Goal: Information Seeking & Learning: Learn about a topic

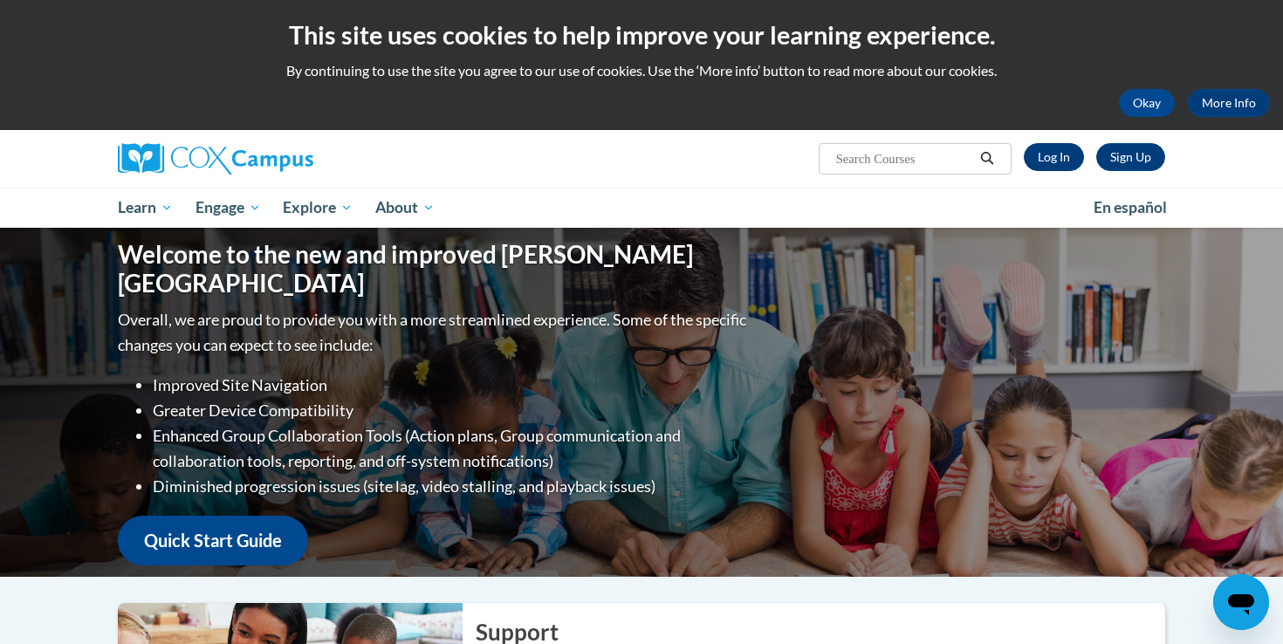
click at [1058, 155] on link "Log In" at bounding box center [1054, 157] width 60 height 28
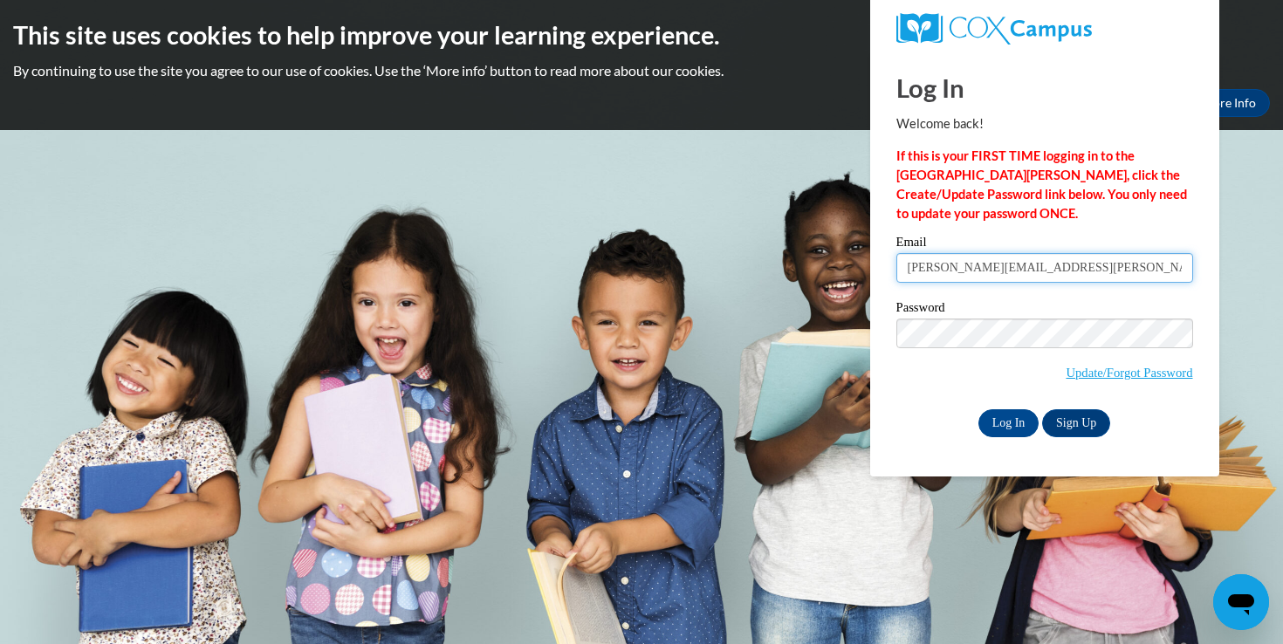
type input "ellie.watts@my.viu.ca"
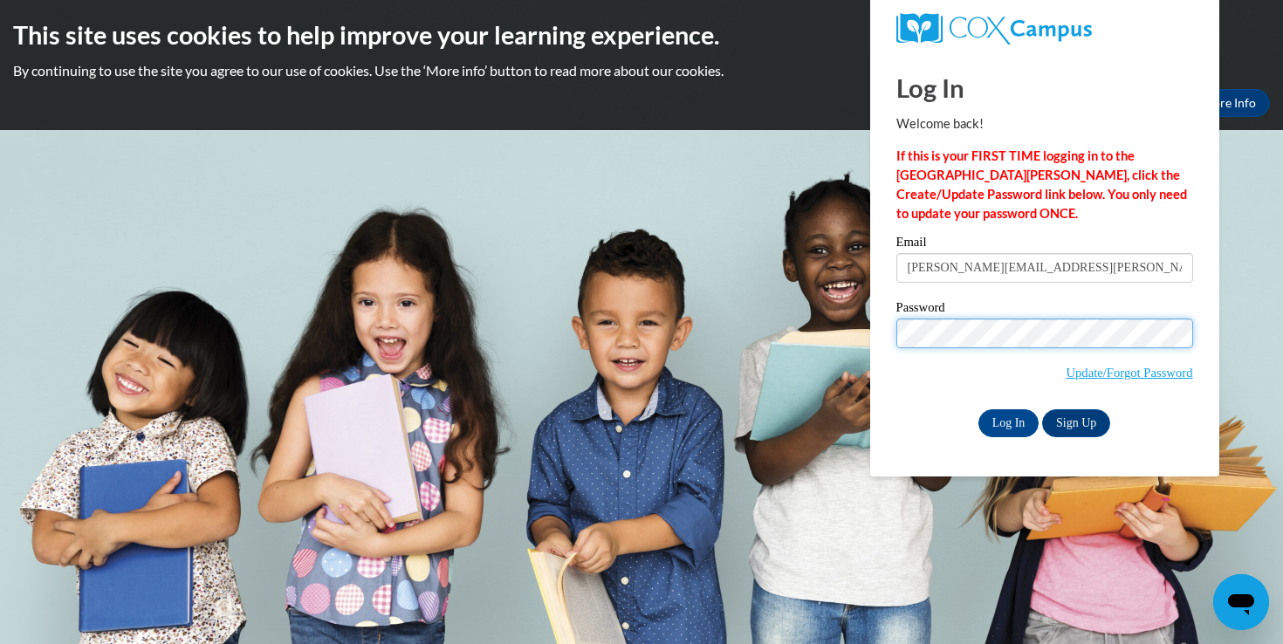
click at [1008, 420] on input "Log In" at bounding box center [1009, 423] width 61 height 28
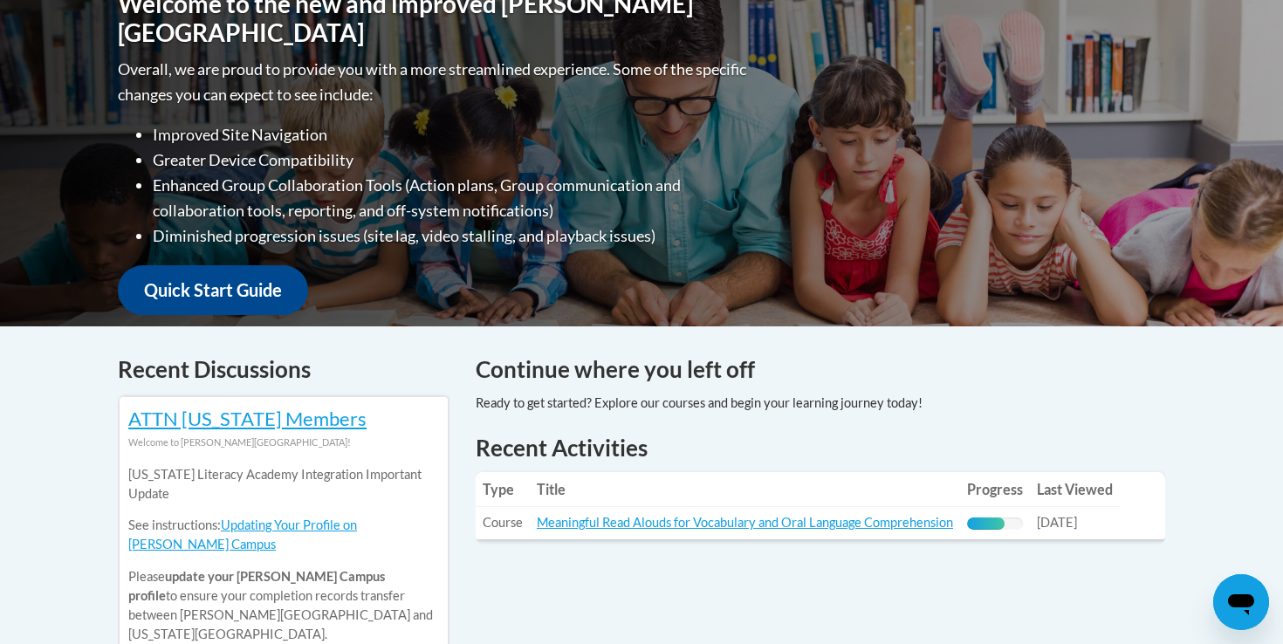
scroll to position [478, 0]
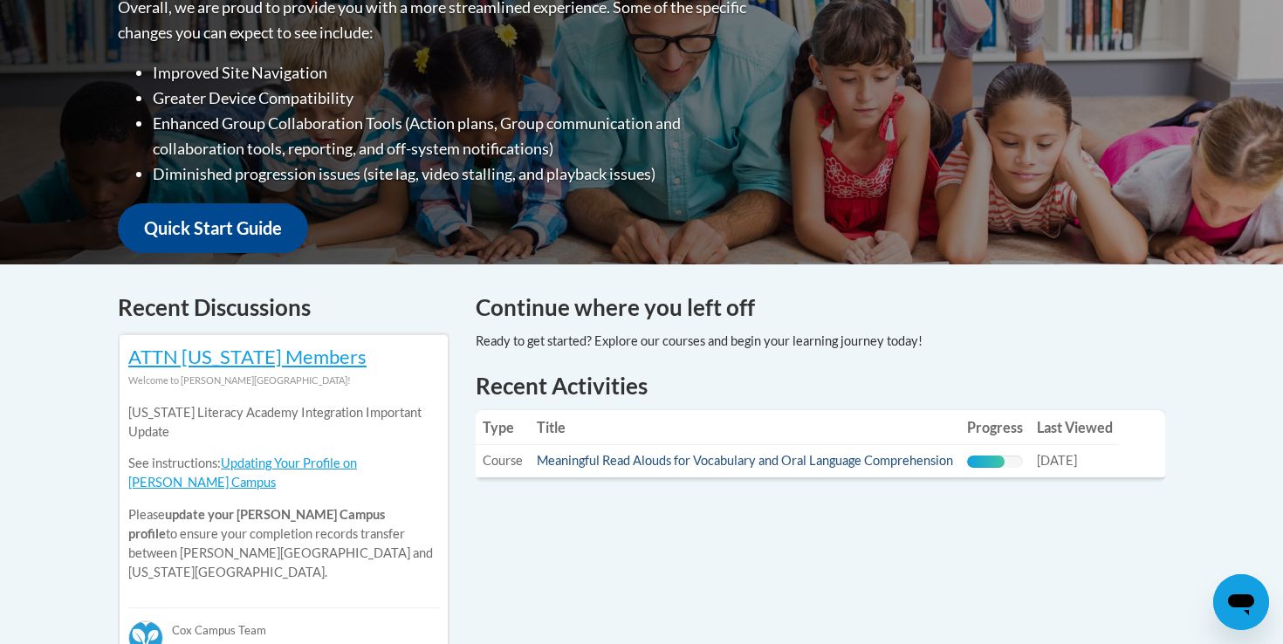
click at [599, 462] on link "Meaningful Read Alouds for Vocabulary and Oral Language Comprehension" at bounding box center [745, 460] width 416 height 15
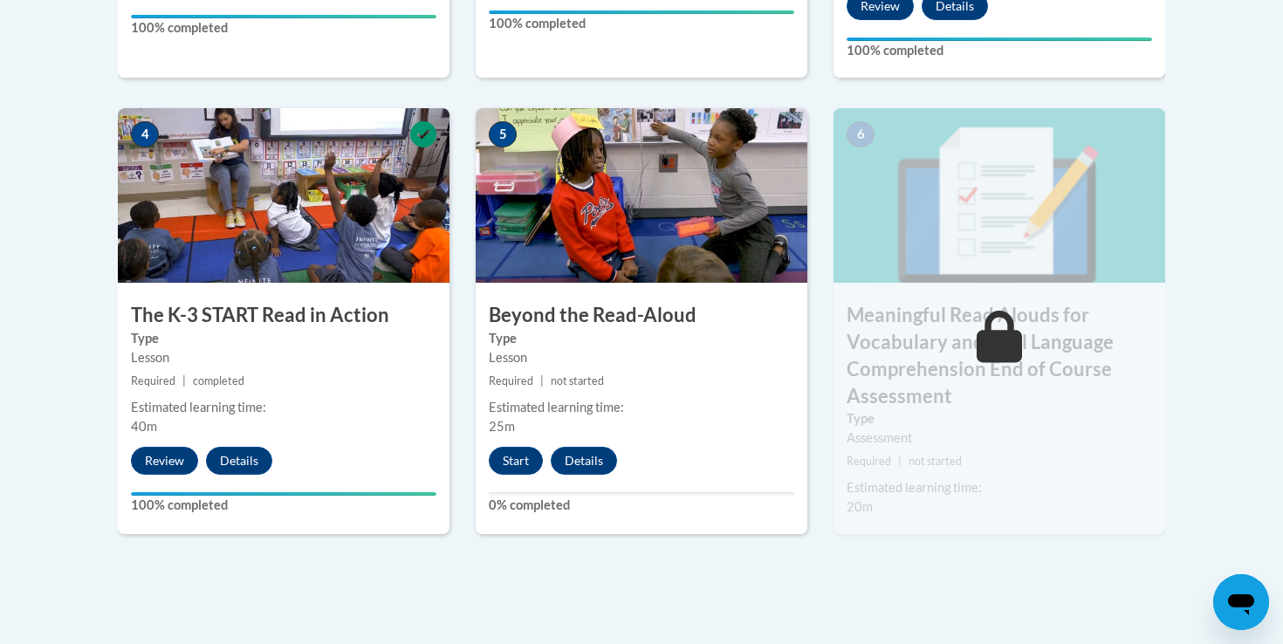
scroll to position [994, 0]
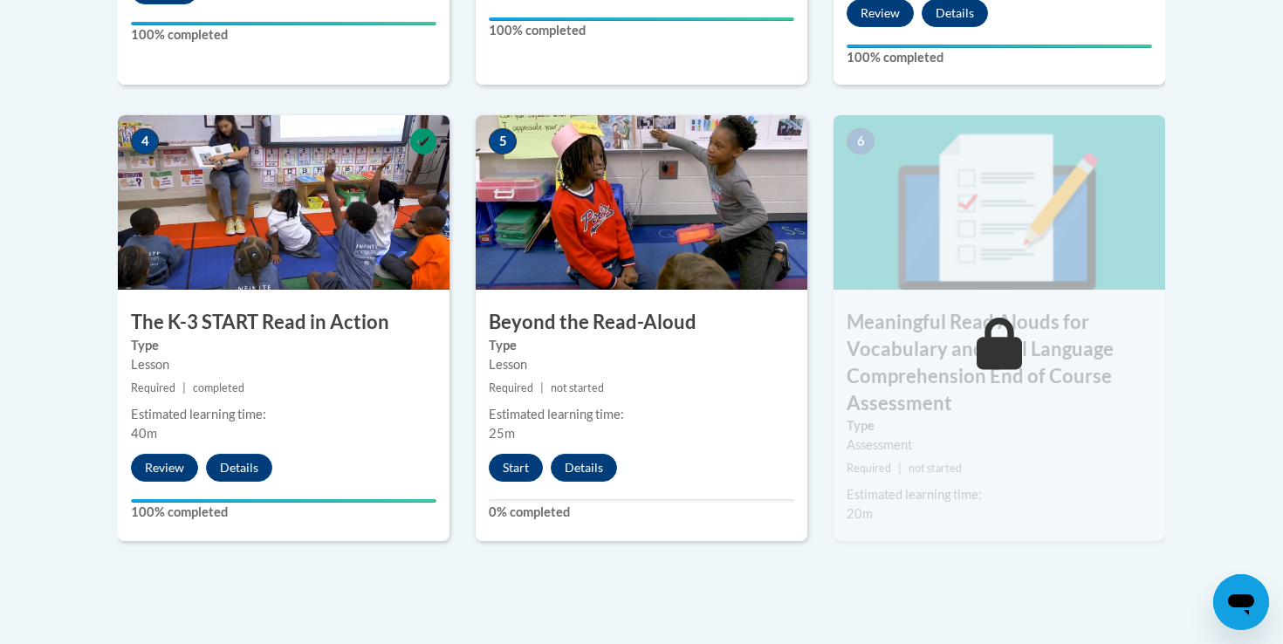
click at [517, 465] on button "Start" at bounding box center [516, 468] width 54 height 28
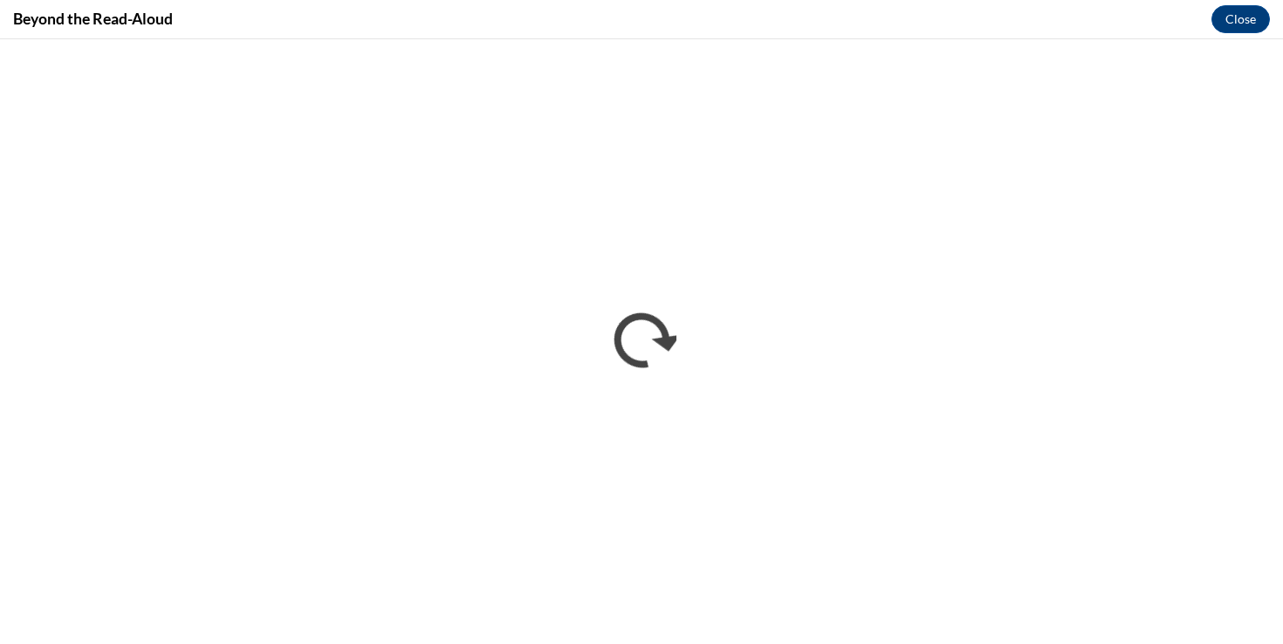
scroll to position [0, 0]
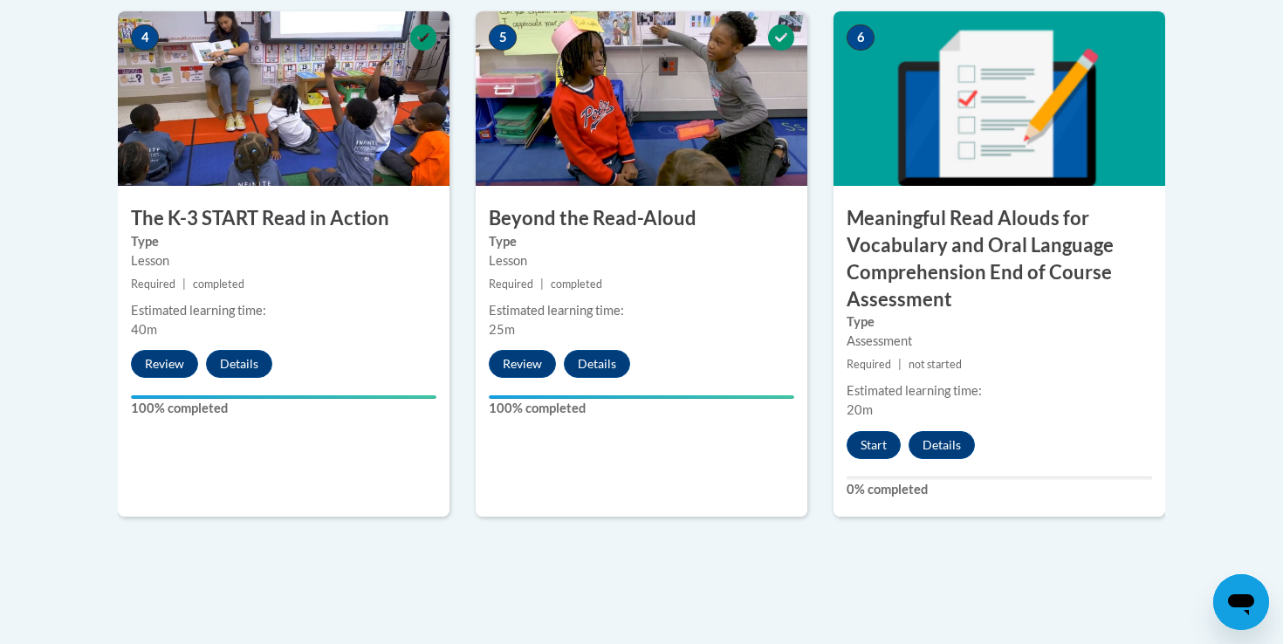
scroll to position [1093, 0]
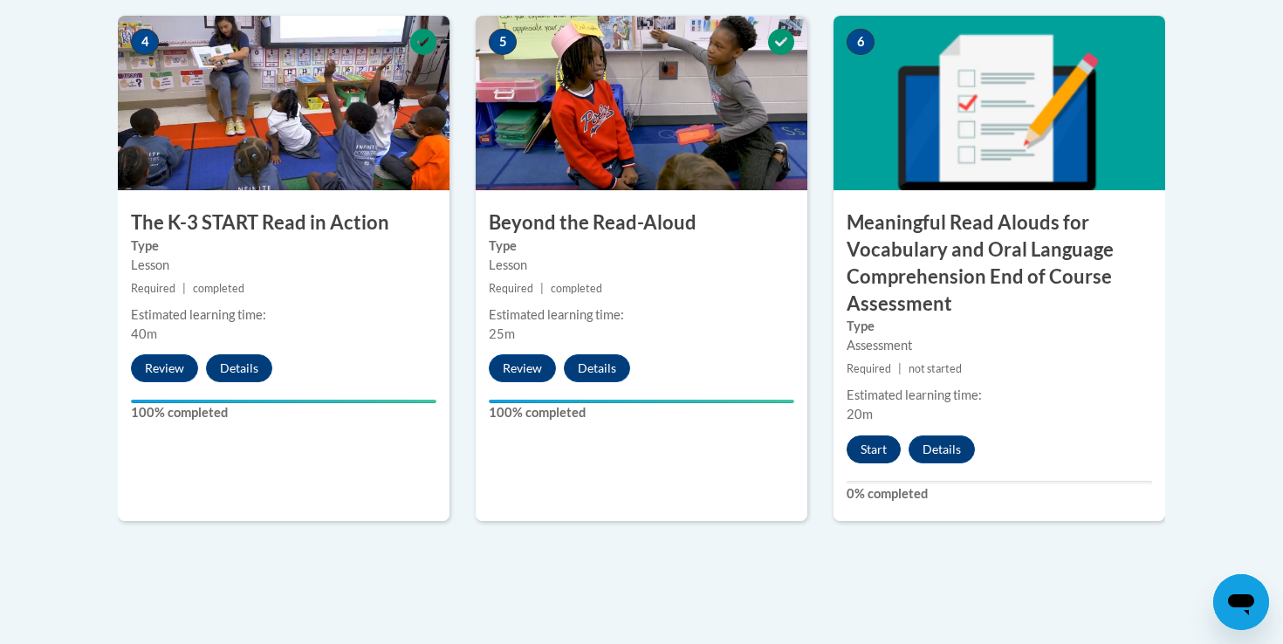
click at [875, 453] on button "Start" at bounding box center [874, 450] width 54 height 28
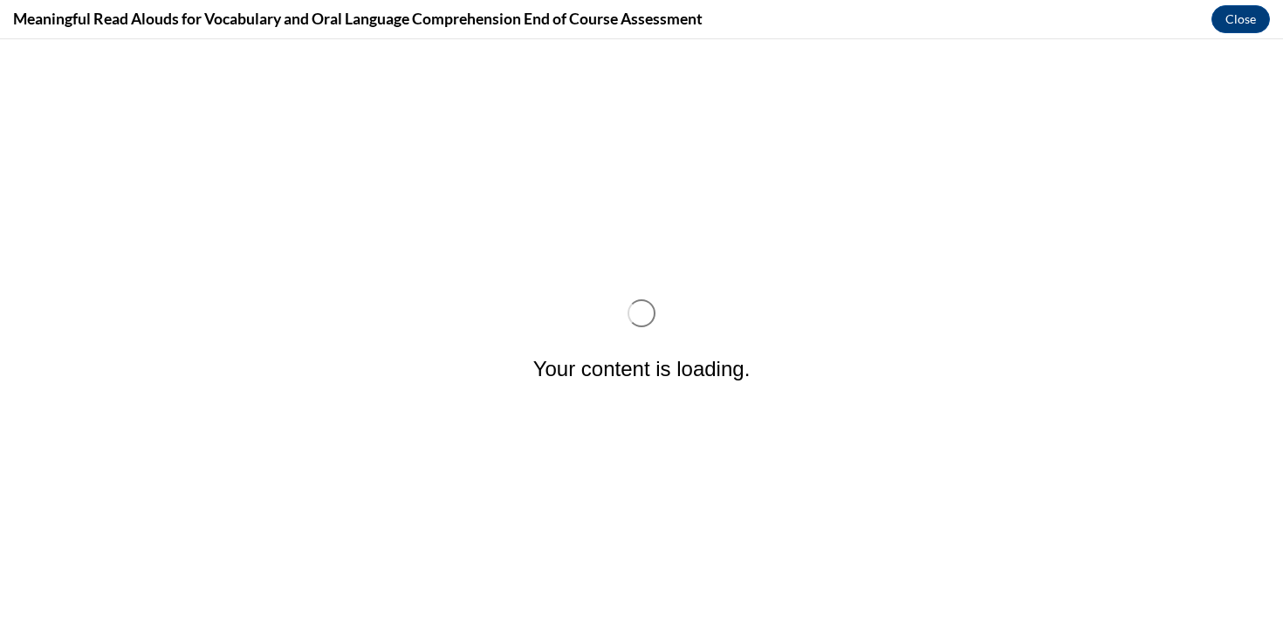
scroll to position [0, 0]
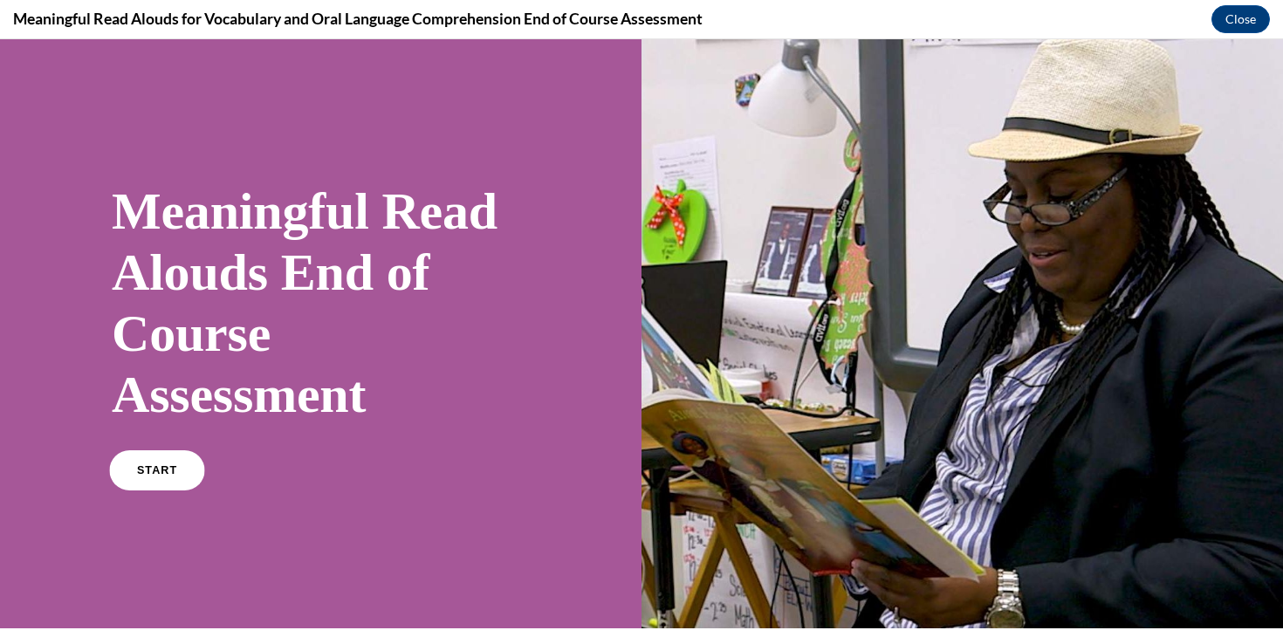
click at [175, 465] on link "START" at bounding box center [156, 471] width 95 height 40
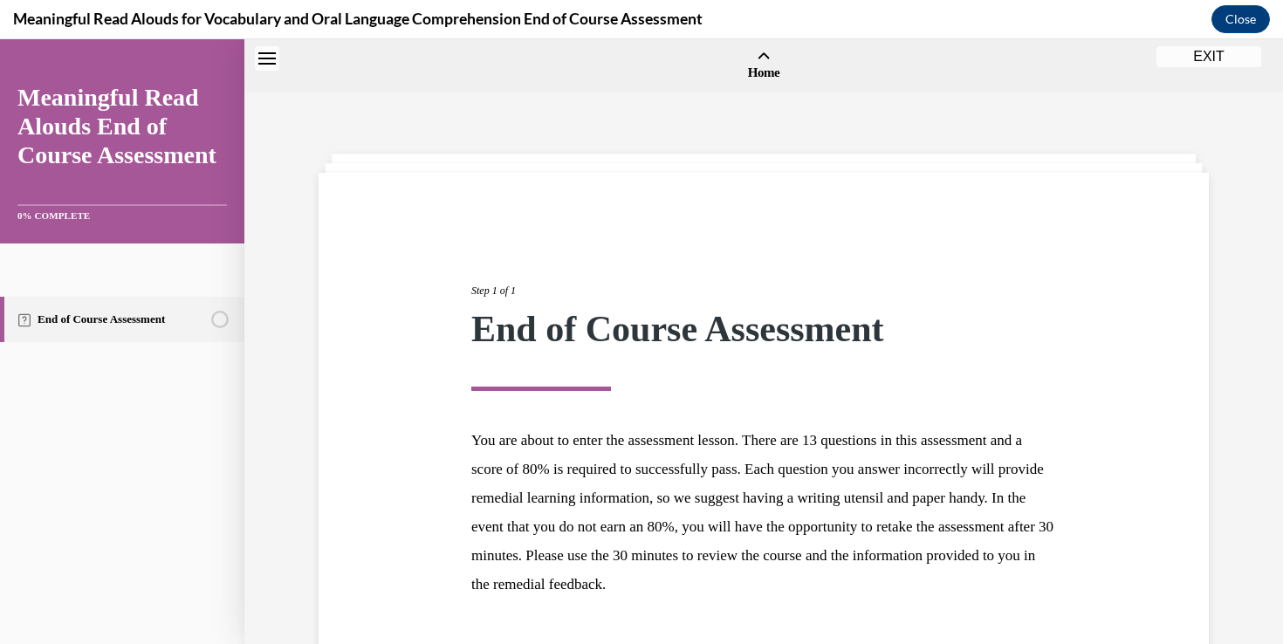
scroll to position [54, 0]
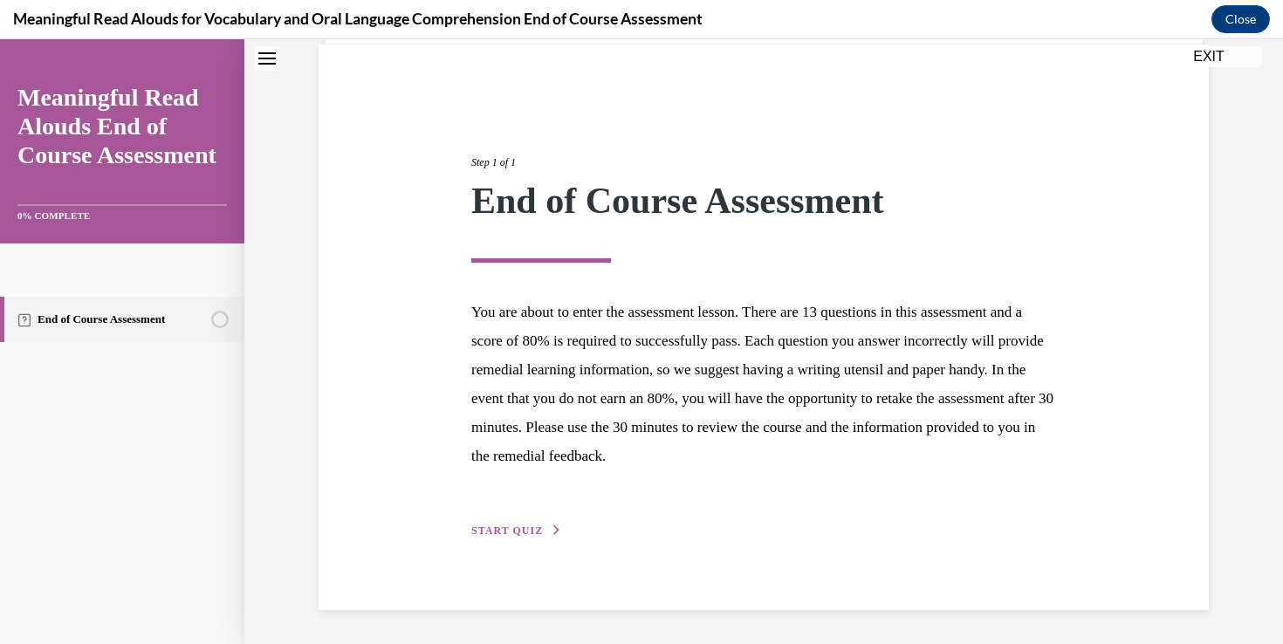
click at [513, 525] on span "START QUIZ" at bounding box center [507, 531] width 72 height 12
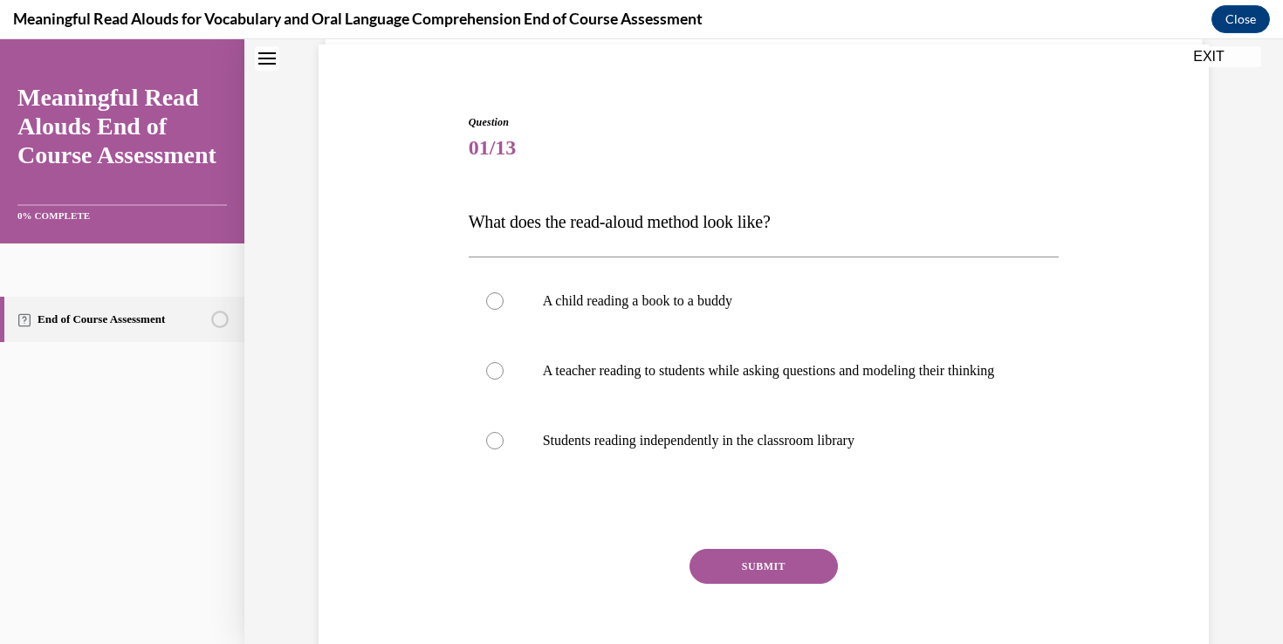
scroll to position [108, 0]
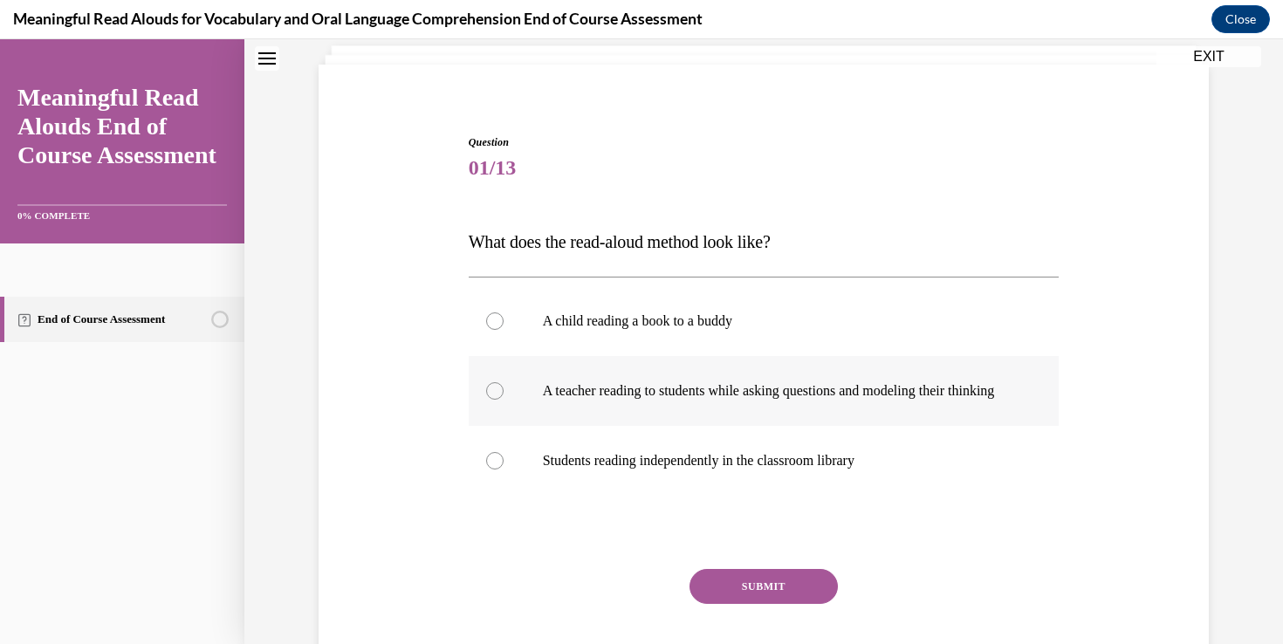
click at [517, 382] on label "A teacher reading to students while asking questions and modeling their thinking" at bounding box center [764, 391] width 591 height 70
click at [504, 382] on input "A teacher reading to students while asking questions and modeling their thinking" at bounding box center [494, 390] width 17 height 17
radio input "true"
click at [742, 604] on button "SUBMIT" at bounding box center [764, 586] width 148 height 35
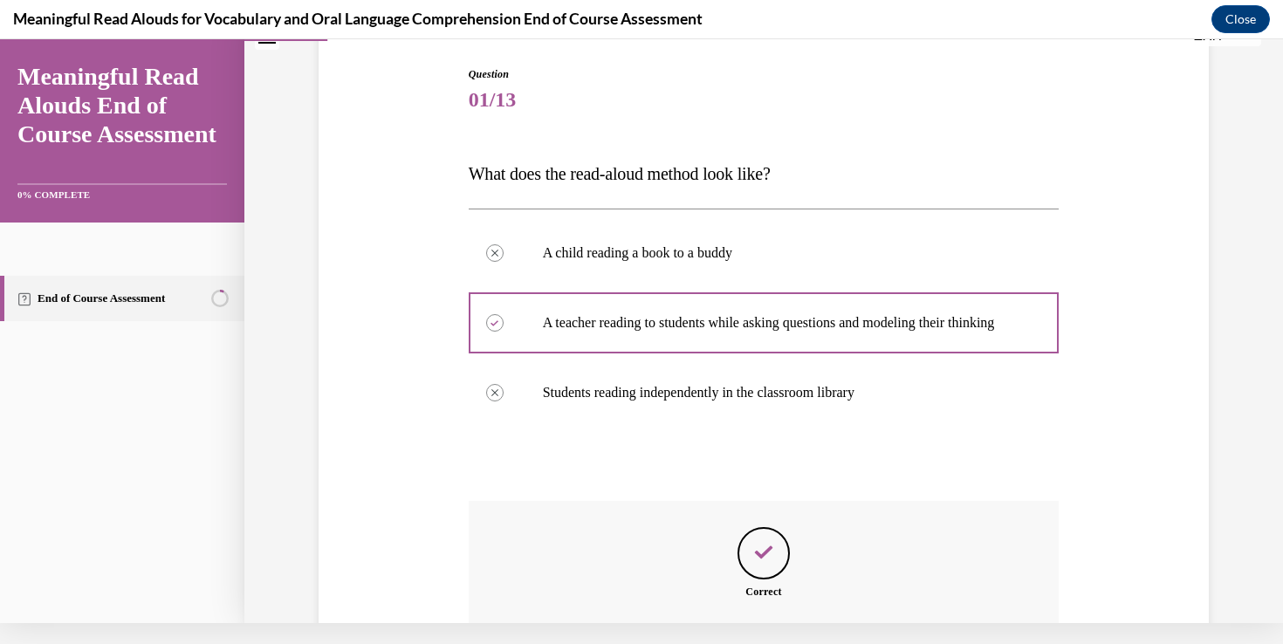
scroll to position [348, 0]
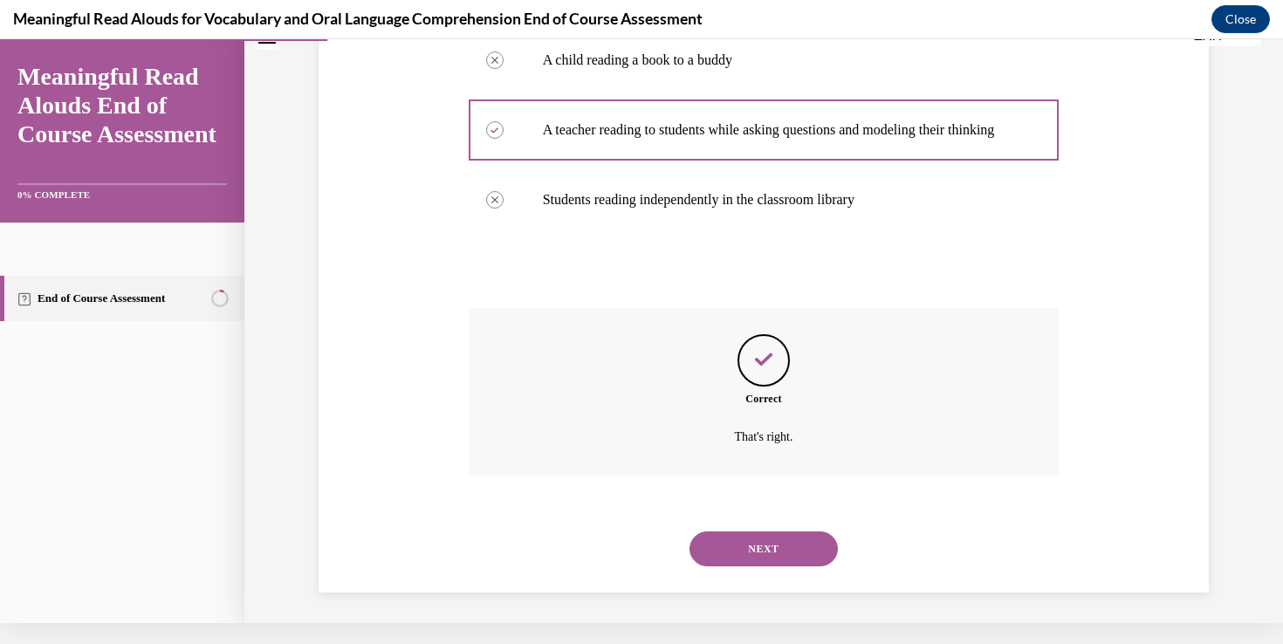
click at [774, 548] on button "NEXT" at bounding box center [764, 549] width 148 height 35
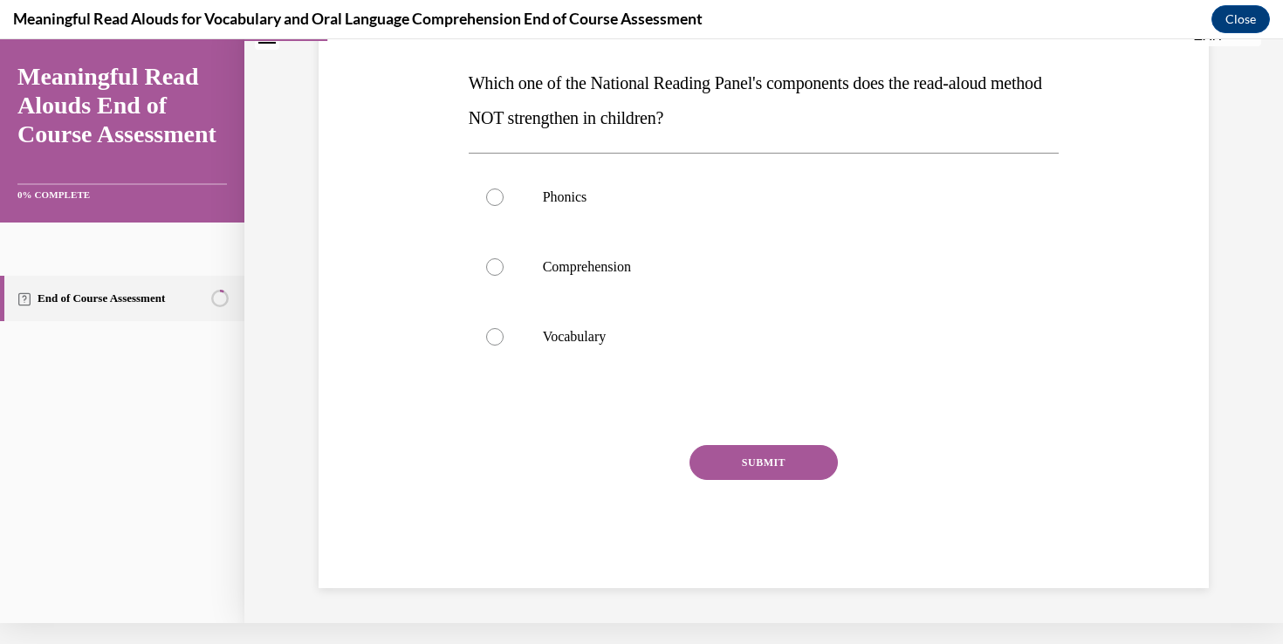
scroll to position [0, 0]
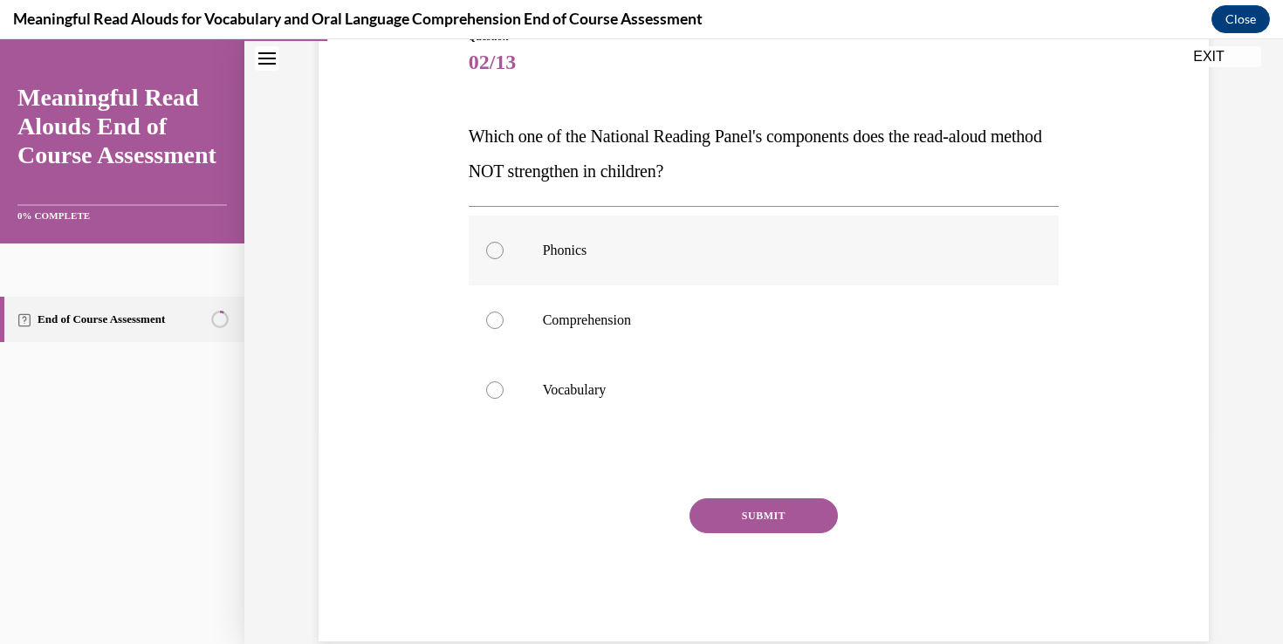
click at [821, 282] on label "Phonics" at bounding box center [764, 251] width 591 height 70
click at [504, 259] on input "Phonics" at bounding box center [494, 250] width 17 height 17
radio input "true"
click at [763, 533] on button "SUBMIT" at bounding box center [764, 516] width 148 height 35
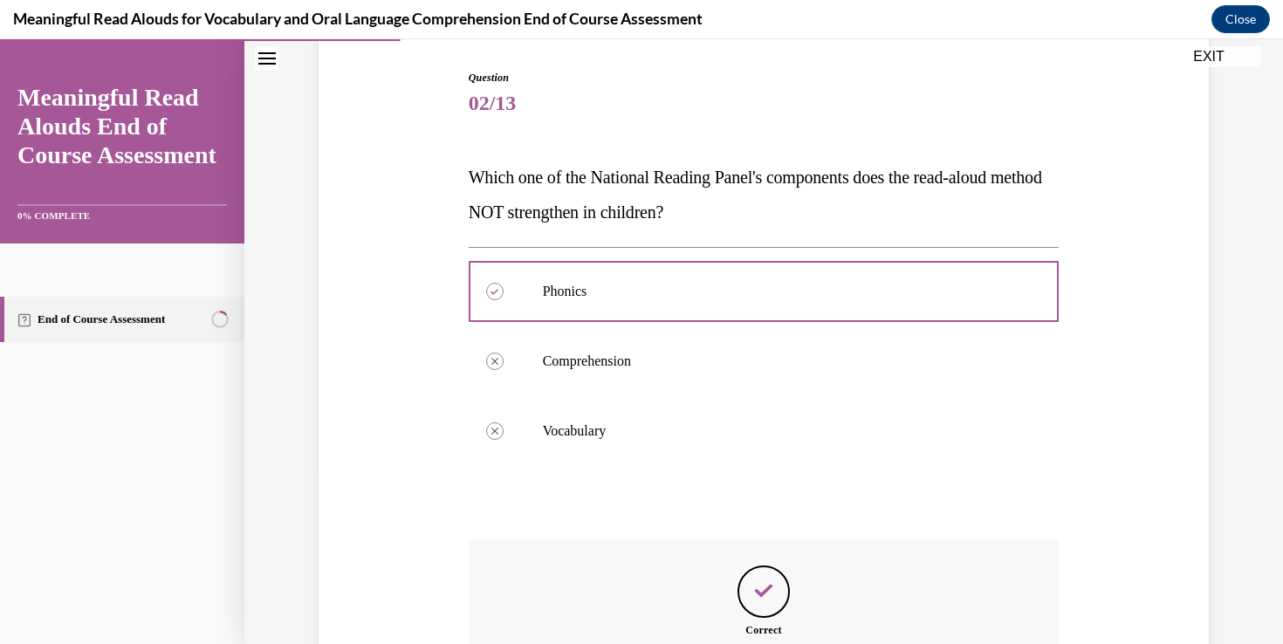
scroll to position [366, 0]
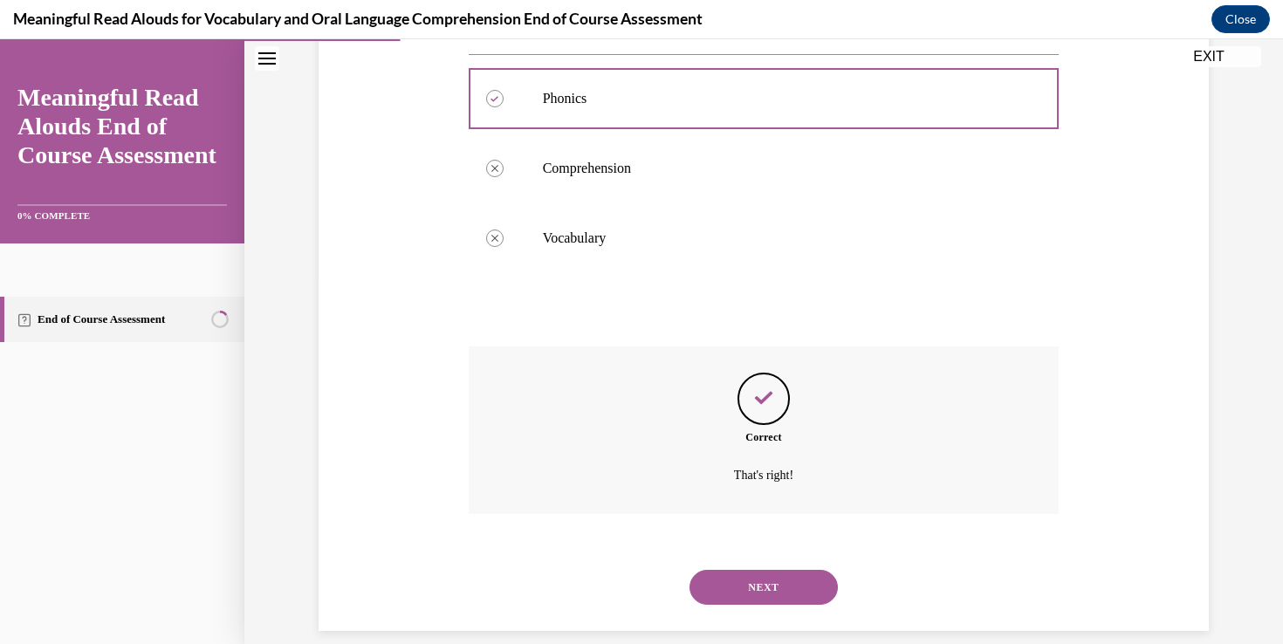
click at [764, 580] on button "NEXT" at bounding box center [764, 587] width 148 height 35
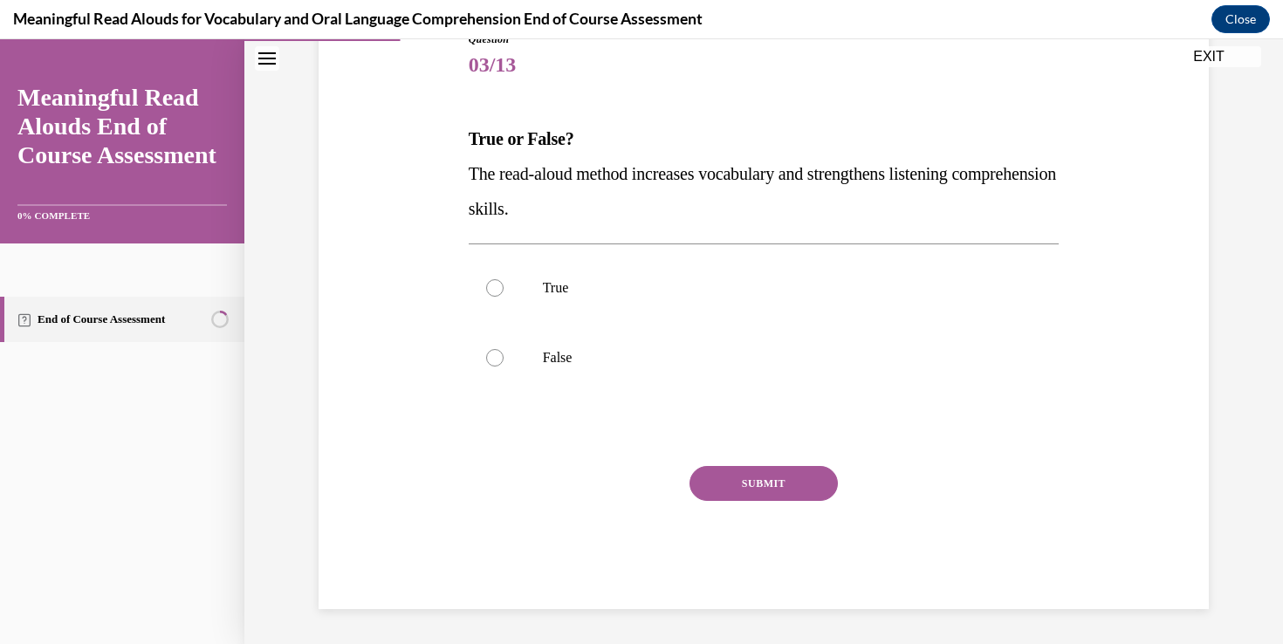
scroll to position [189, 0]
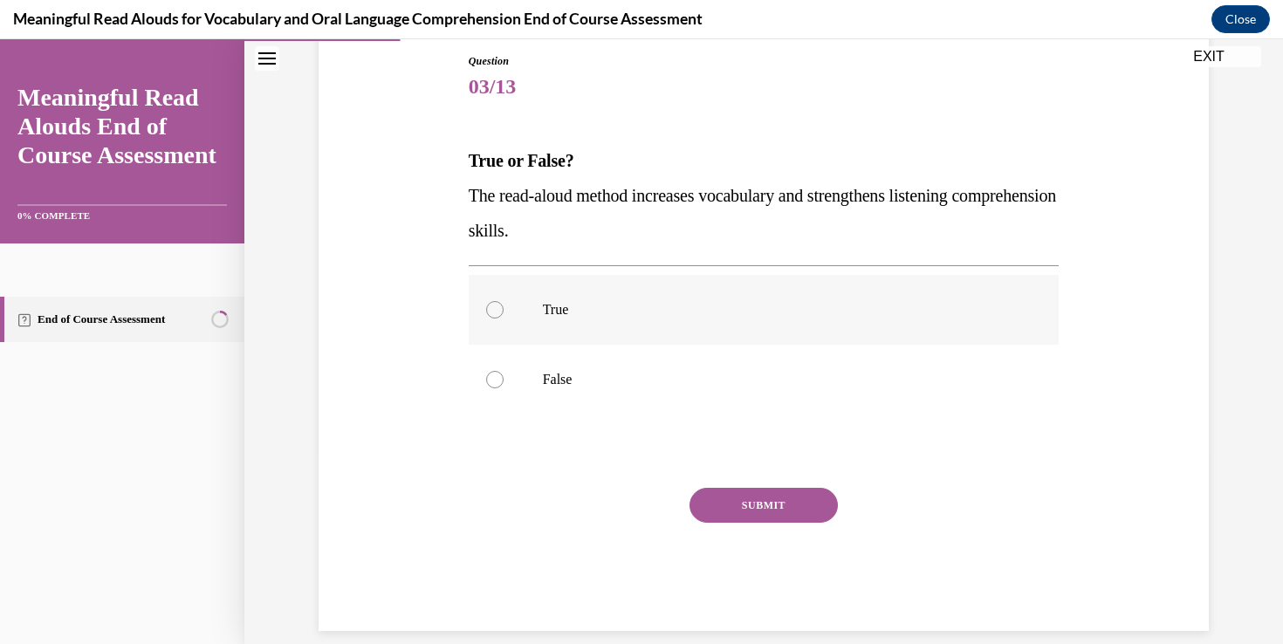
click at [844, 317] on p "True" at bounding box center [779, 309] width 473 height 17
click at [504, 317] on input "True" at bounding box center [494, 309] width 17 height 17
radio input "true"
click at [775, 510] on button "SUBMIT" at bounding box center [764, 505] width 148 height 35
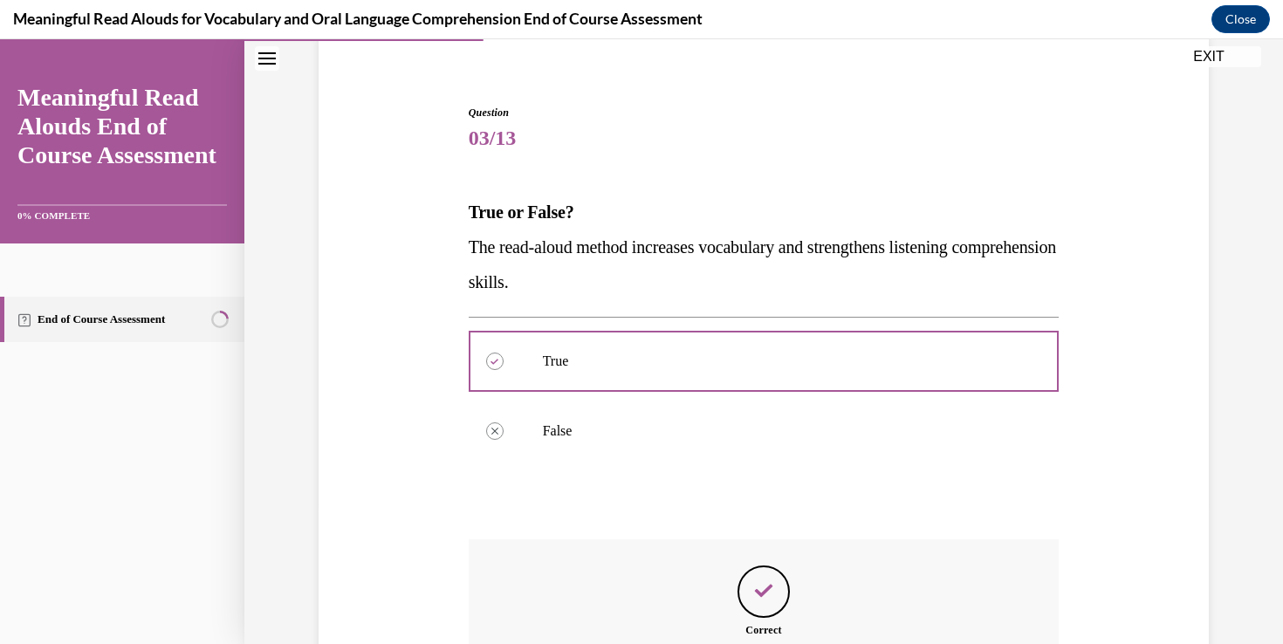
scroll to position [331, 0]
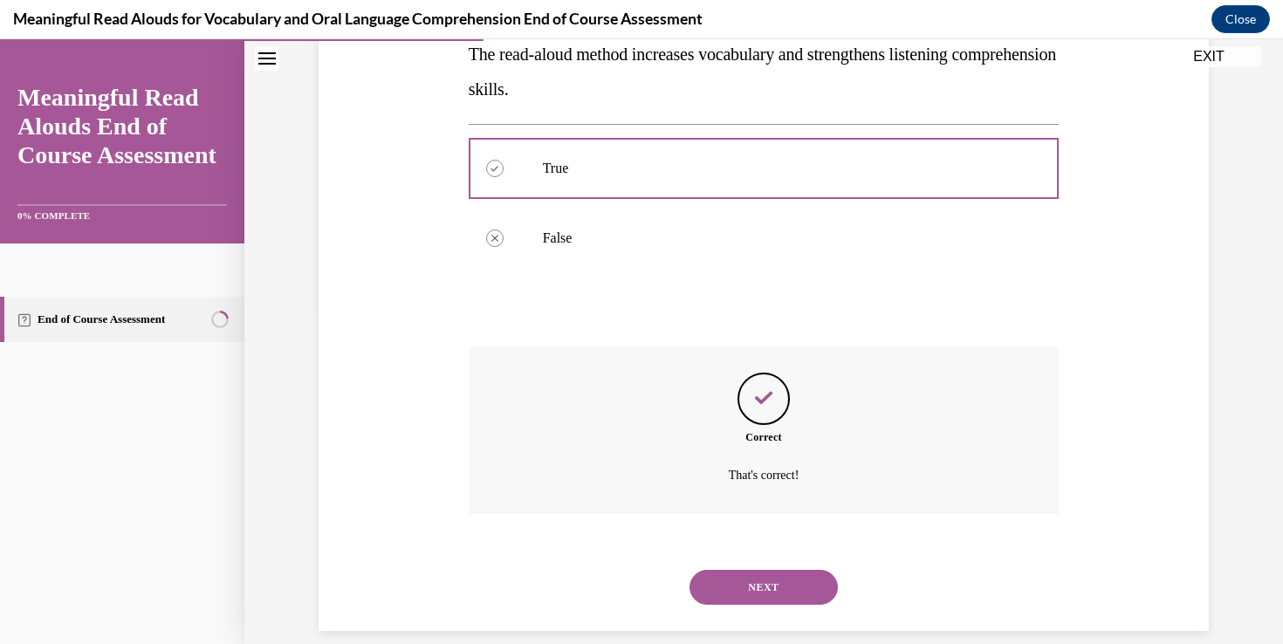
click at [770, 572] on button "NEXT" at bounding box center [764, 587] width 148 height 35
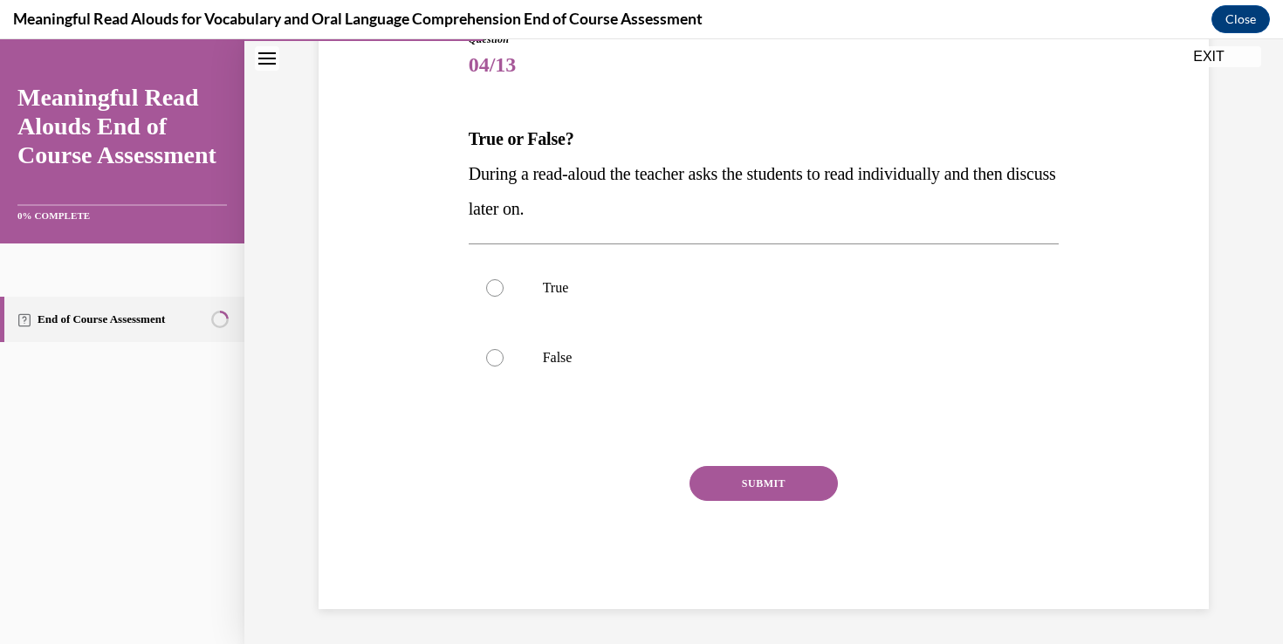
scroll to position [188, 0]
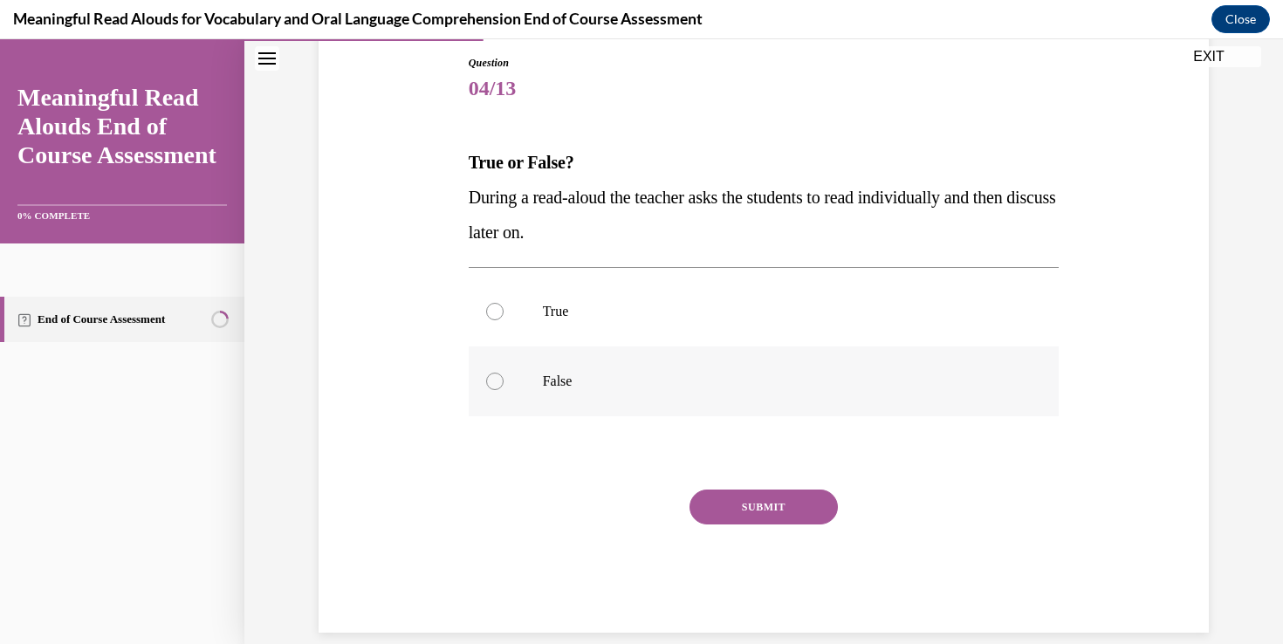
click at [611, 381] on p "False" at bounding box center [779, 381] width 473 height 17
click at [504, 381] on input "False" at bounding box center [494, 381] width 17 height 17
radio input "true"
click at [737, 508] on button "SUBMIT" at bounding box center [764, 507] width 148 height 35
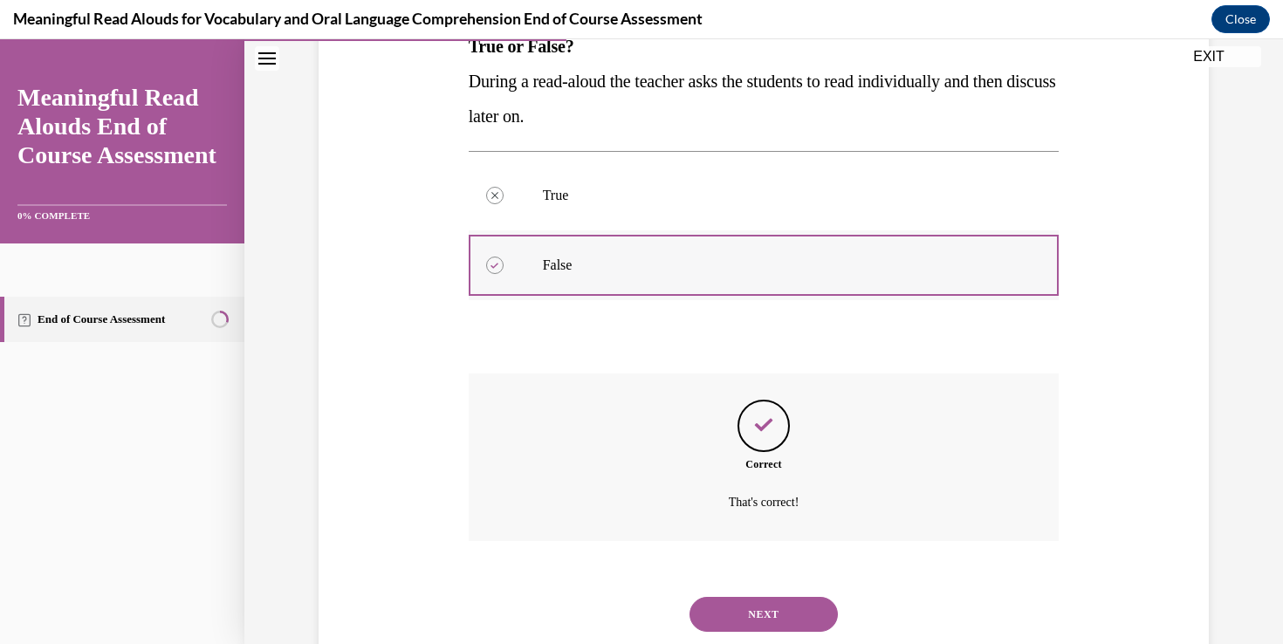
scroll to position [331, 0]
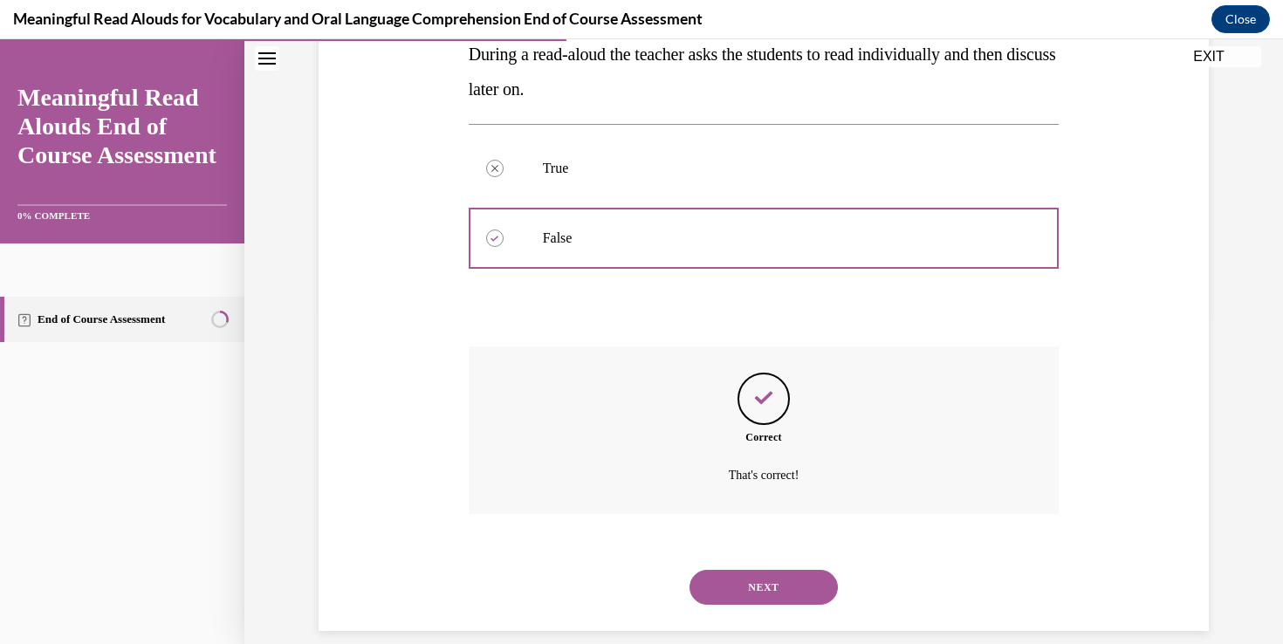
click at [784, 578] on button "NEXT" at bounding box center [764, 587] width 148 height 35
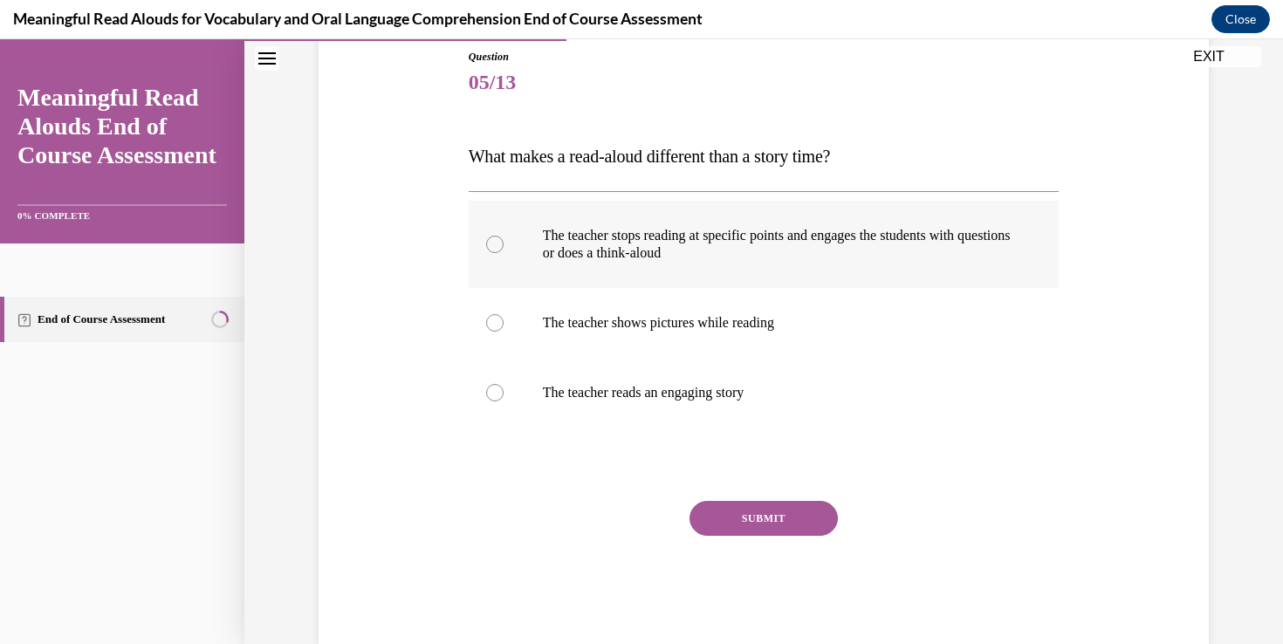
click at [749, 246] on p "The teacher stops reading at specific points and engages the students with ques…" at bounding box center [779, 244] width 473 height 35
click at [504, 246] on input "The teacher stops reading at specific points and engages the students with ques…" at bounding box center [494, 244] width 17 height 17
radio input "true"
click at [760, 509] on button "SUBMIT" at bounding box center [764, 518] width 148 height 35
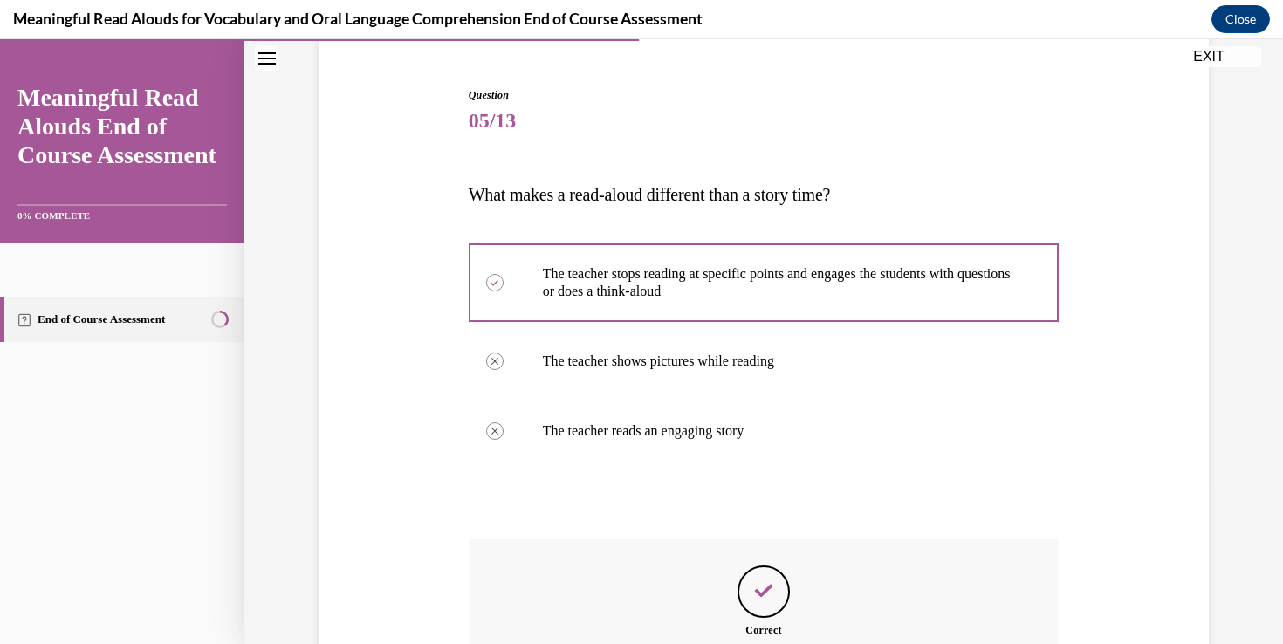
scroll to position [348, 0]
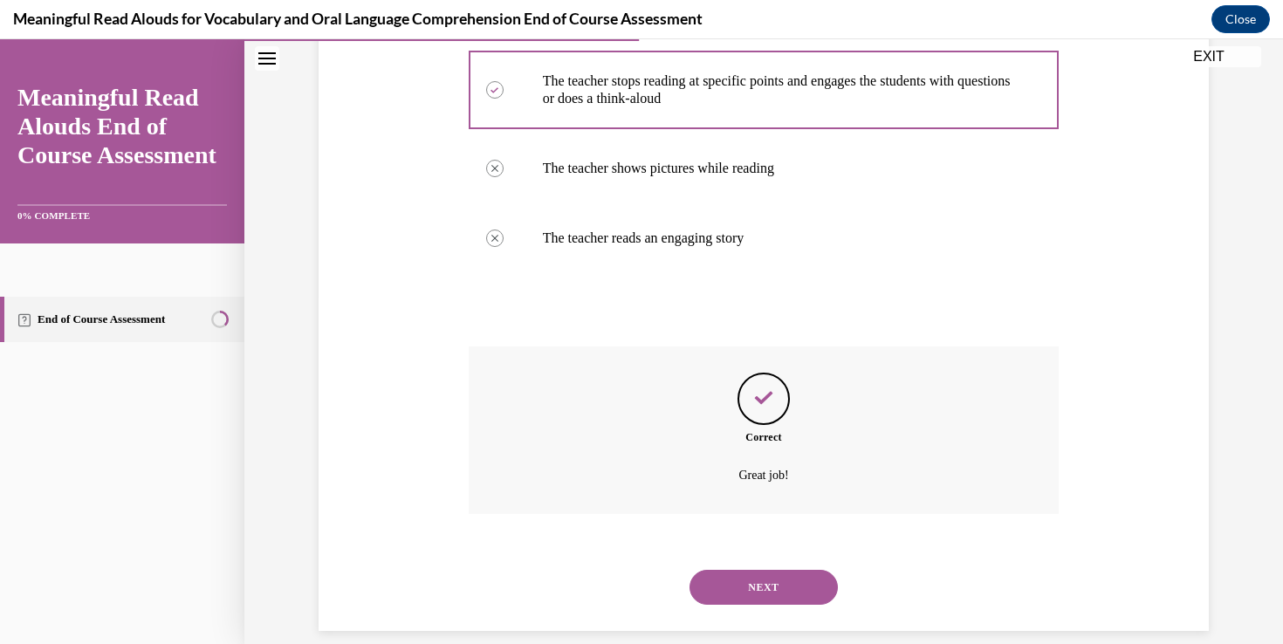
click at [780, 584] on div "NEXT" at bounding box center [764, 588] width 591 height 70
click at [780, 570] on button "NEXT" at bounding box center [764, 587] width 148 height 35
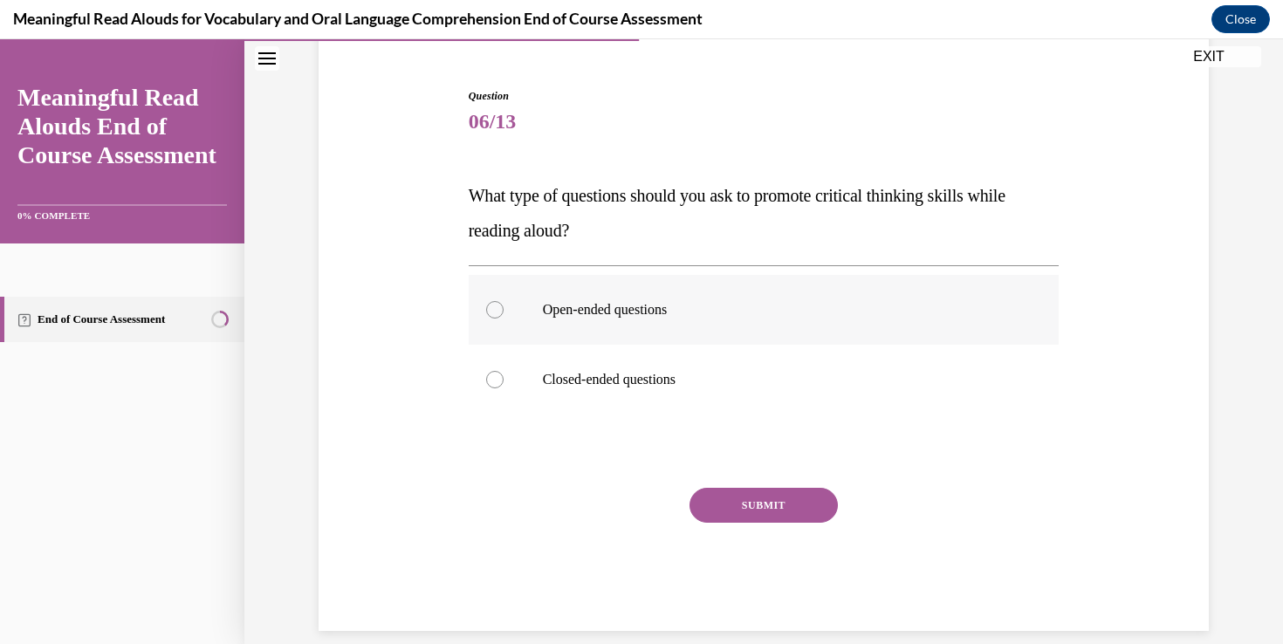
click at [650, 305] on p "Open-ended questions" at bounding box center [779, 309] width 473 height 17
click at [504, 305] on input "Open-ended questions" at bounding box center [494, 309] width 17 height 17
radio input "true"
click at [746, 487] on div "Question 06/13 What type of questions should you ask to promote critical thinki…" at bounding box center [764, 359] width 591 height 543
click at [746, 504] on button "SUBMIT" at bounding box center [764, 505] width 148 height 35
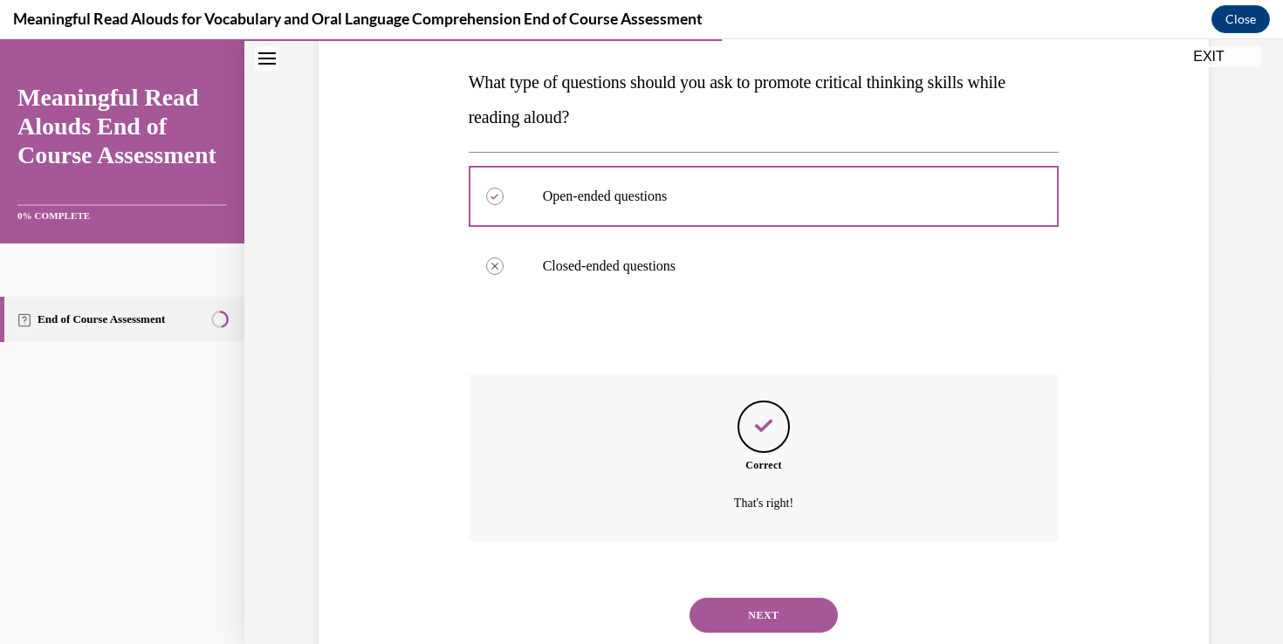
scroll to position [296, 0]
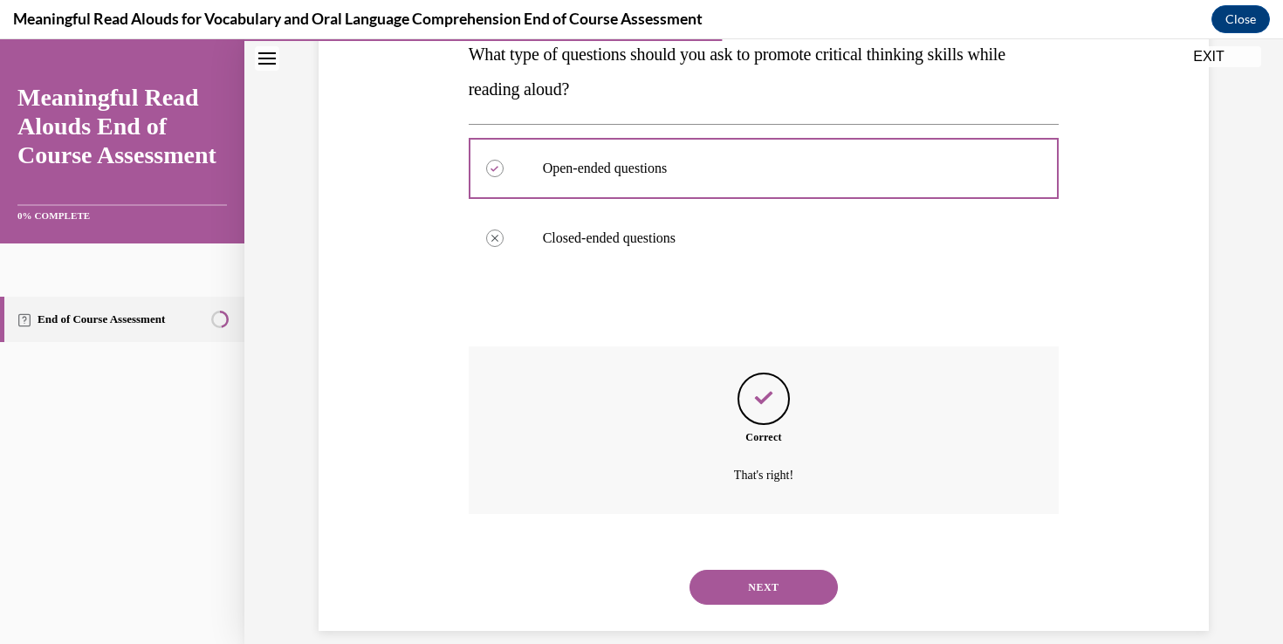
click at [753, 570] on button "NEXT" at bounding box center [764, 587] width 148 height 35
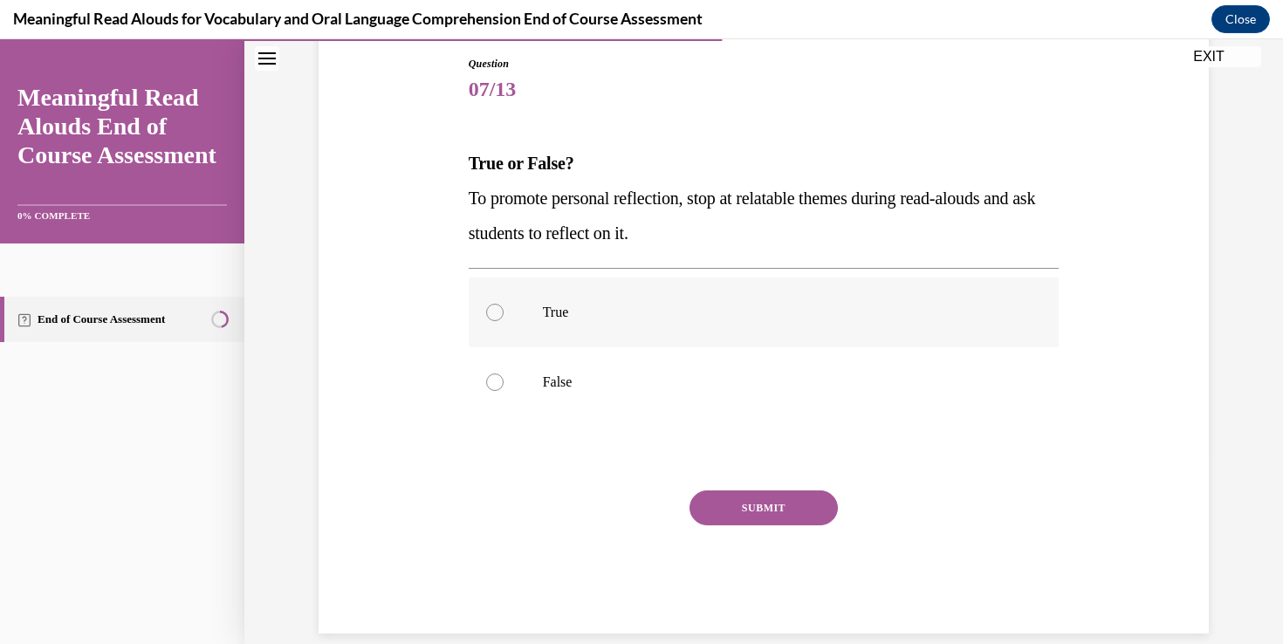
click at [870, 309] on p "True" at bounding box center [779, 312] width 473 height 17
click at [504, 309] on input "True" at bounding box center [494, 312] width 17 height 17
radio input "true"
click at [784, 501] on button "SUBMIT" at bounding box center [764, 508] width 148 height 35
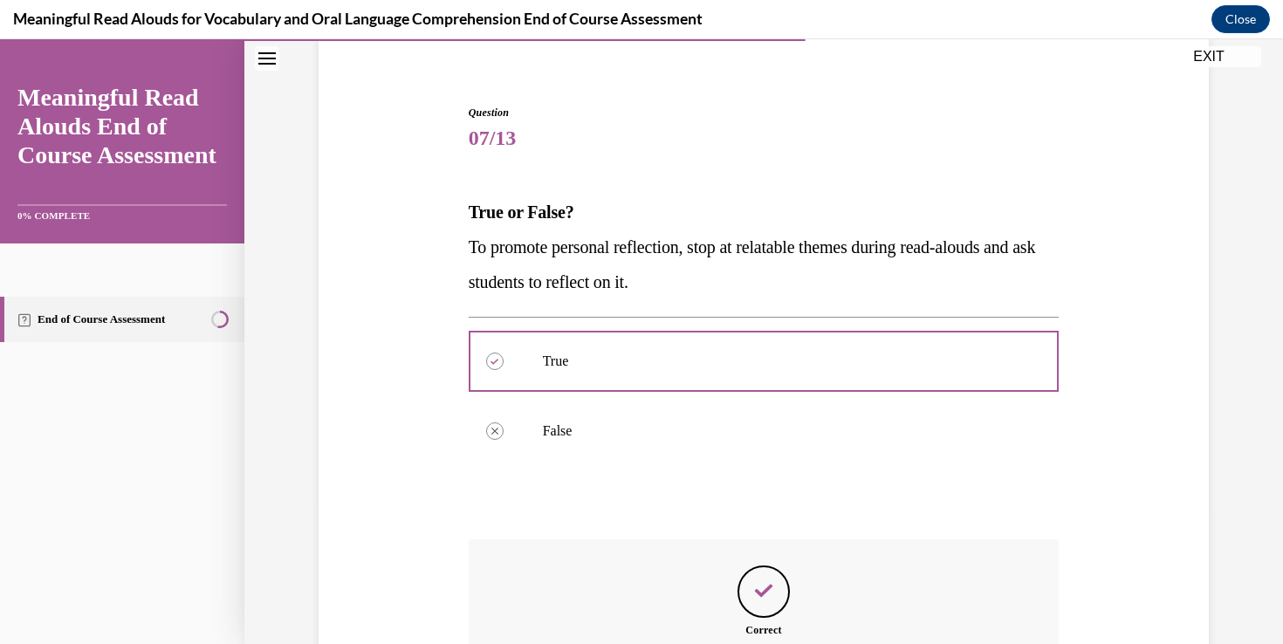
scroll to position [331, 0]
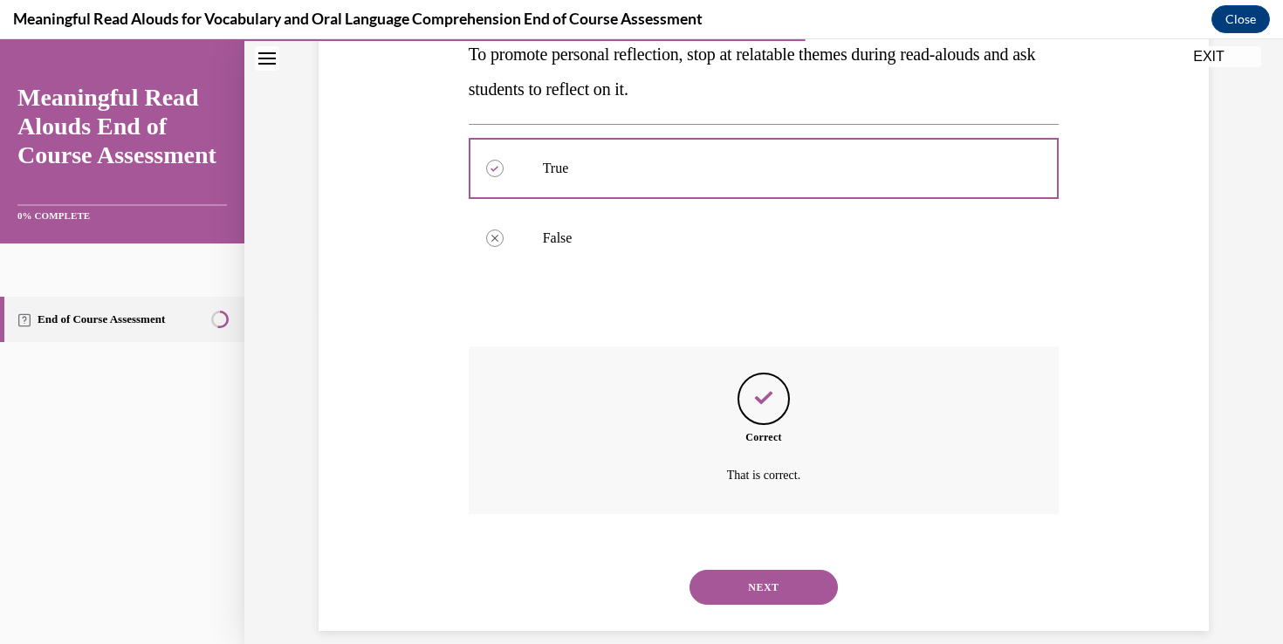
click at [788, 571] on button "NEXT" at bounding box center [764, 587] width 148 height 35
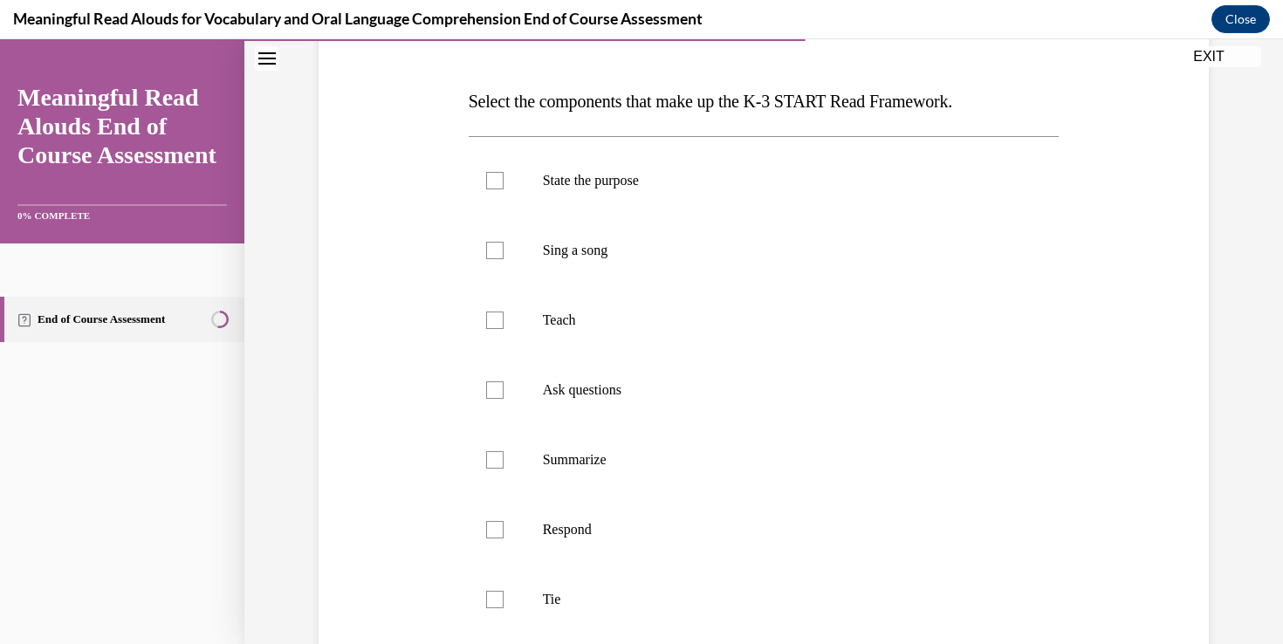
scroll to position [251, 0]
click at [491, 183] on div at bounding box center [494, 178] width 17 height 17
click at [491, 183] on input "State the purpose" at bounding box center [494, 178] width 17 height 17
checkbox input "true"
click at [495, 397] on label "Ask questions" at bounding box center [764, 389] width 591 height 70
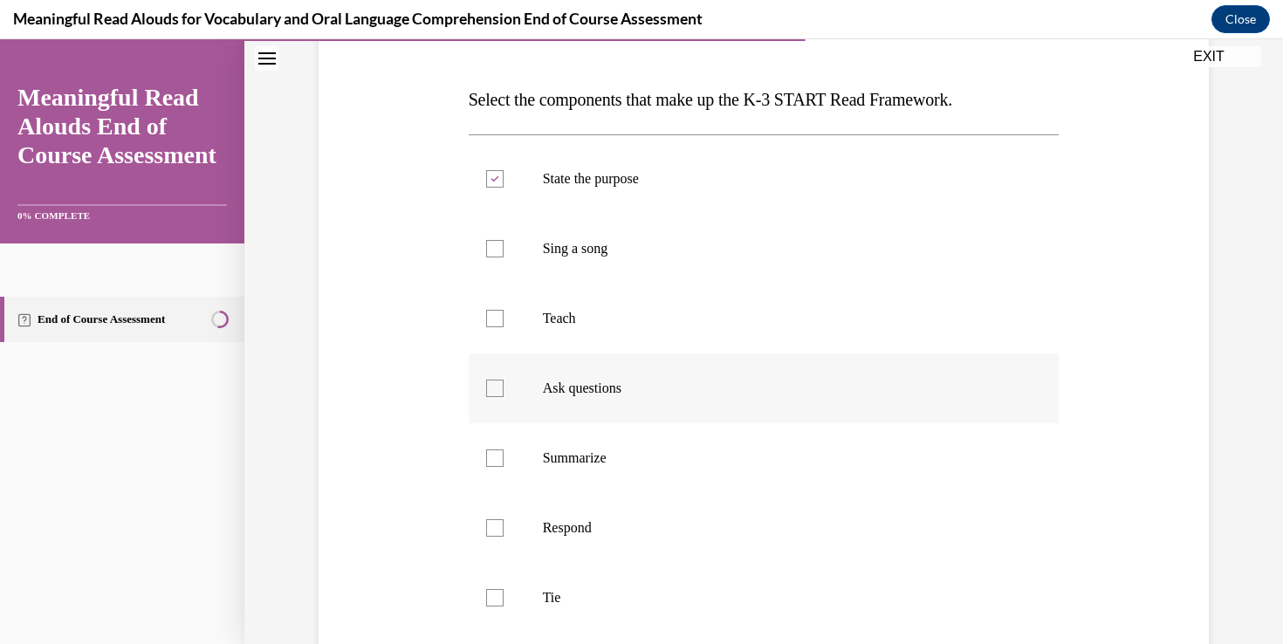
click at [495, 397] on input "Ask questions" at bounding box center [494, 388] width 17 height 17
checkbox input "true"
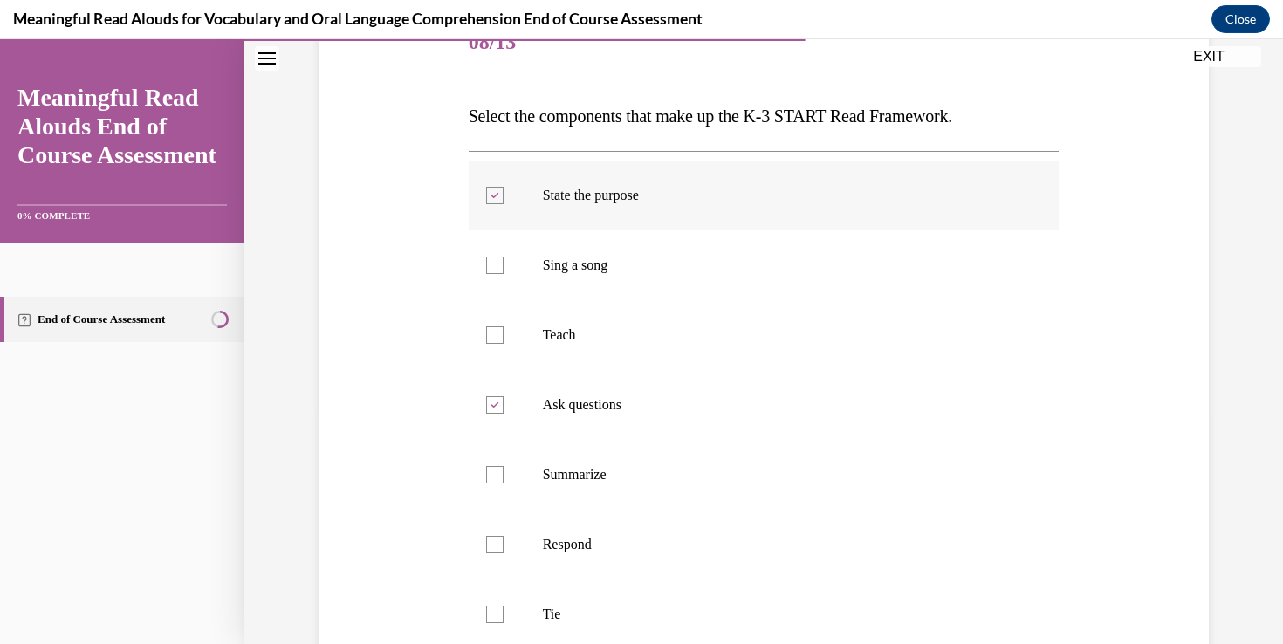
scroll to position [242, 0]
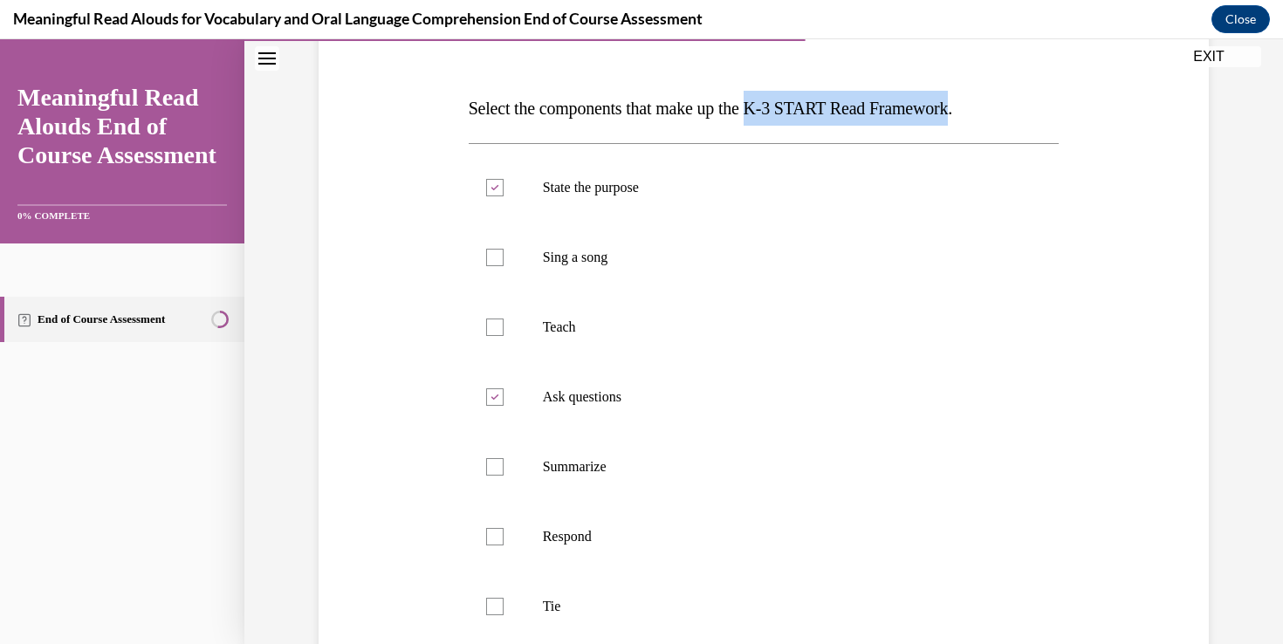
drag, startPoint x: 777, startPoint y: 111, endPoint x: 986, endPoint y: 104, distance: 208.8
click at [953, 104] on span "Select the components that make up the K-3 START Read Framework." at bounding box center [711, 108] width 484 height 19
copy span "K-3 START Read Framework"
click at [488, 327] on div at bounding box center [494, 327] width 17 height 17
click at [488, 327] on input "Teach" at bounding box center [494, 327] width 17 height 17
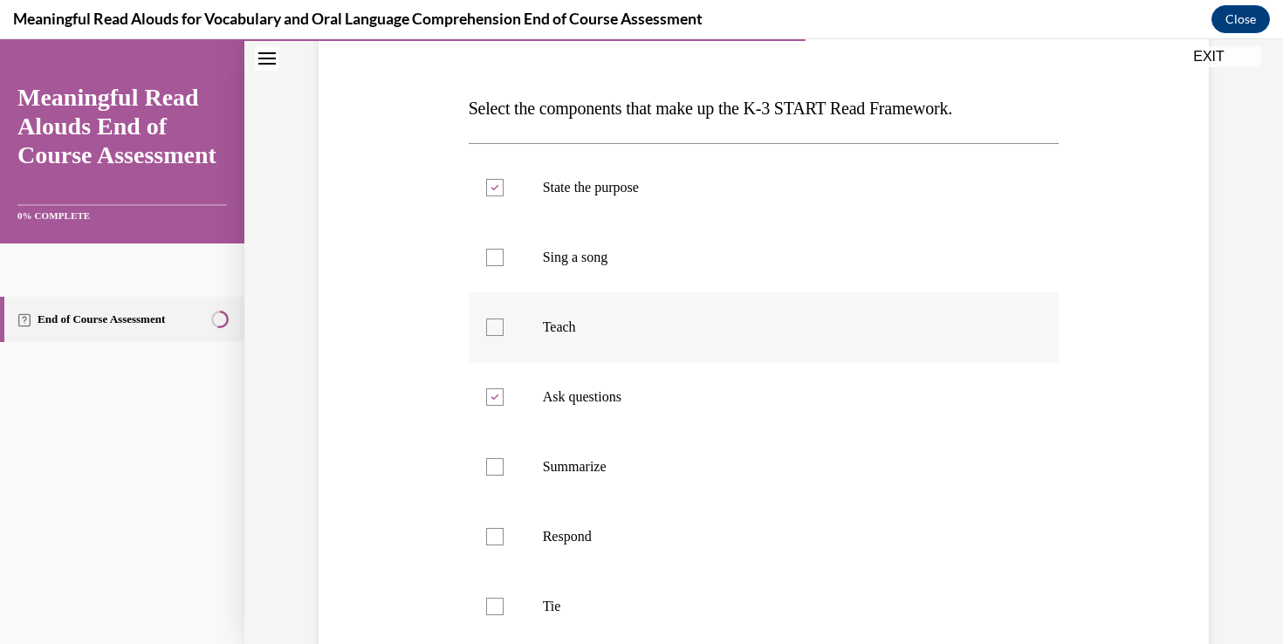
checkbox input "true"
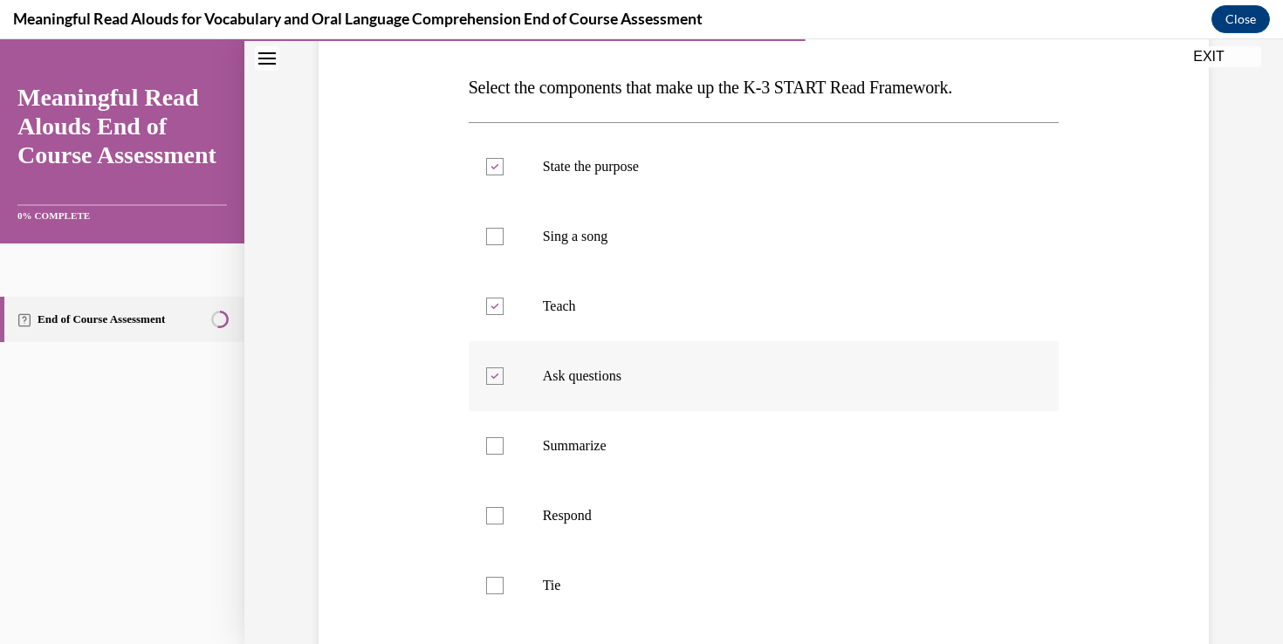
scroll to position [299, 0]
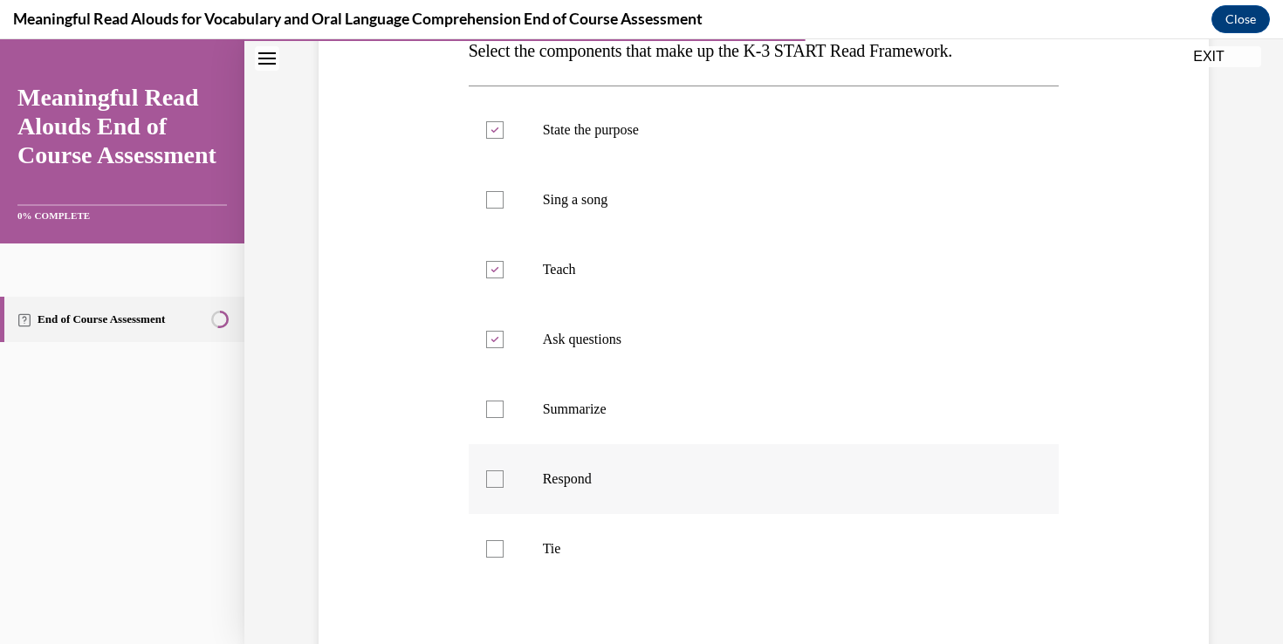
click at [502, 469] on label "Respond" at bounding box center [764, 479] width 591 height 70
click at [502, 471] on input "Respond" at bounding box center [494, 479] width 17 height 17
checkbox input "true"
click at [496, 555] on div at bounding box center [494, 548] width 17 height 17
click at [496, 555] on input "Tie" at bounding box center [494, 548] width 17 height 17
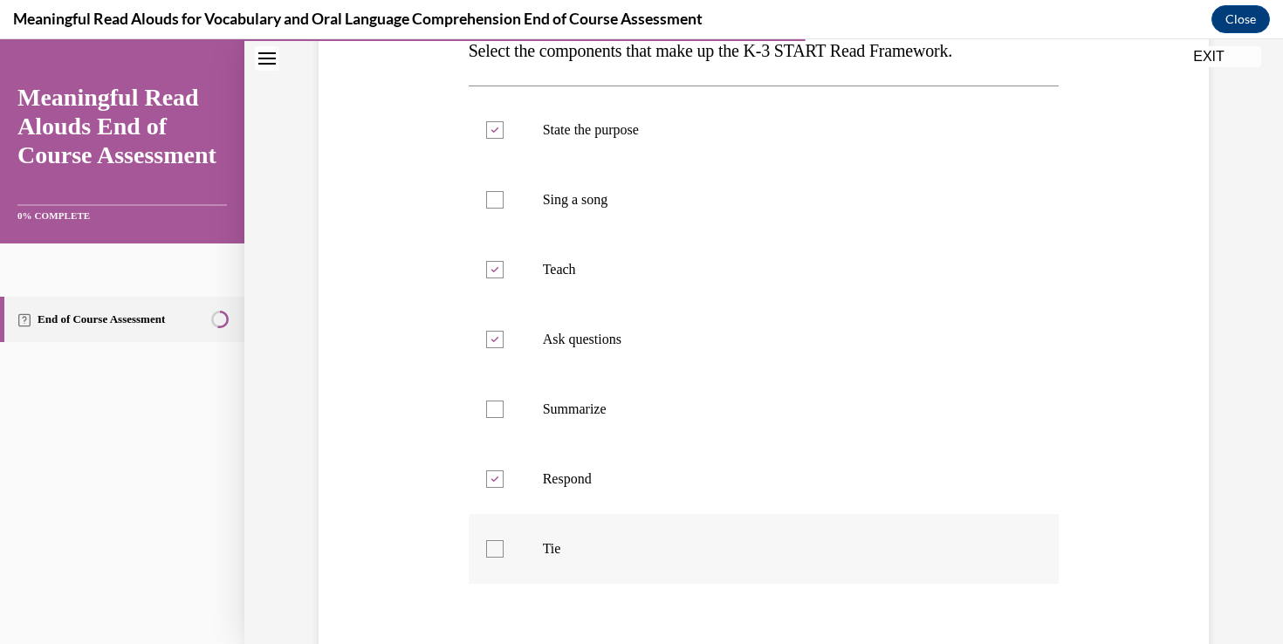
checkbox input "true"
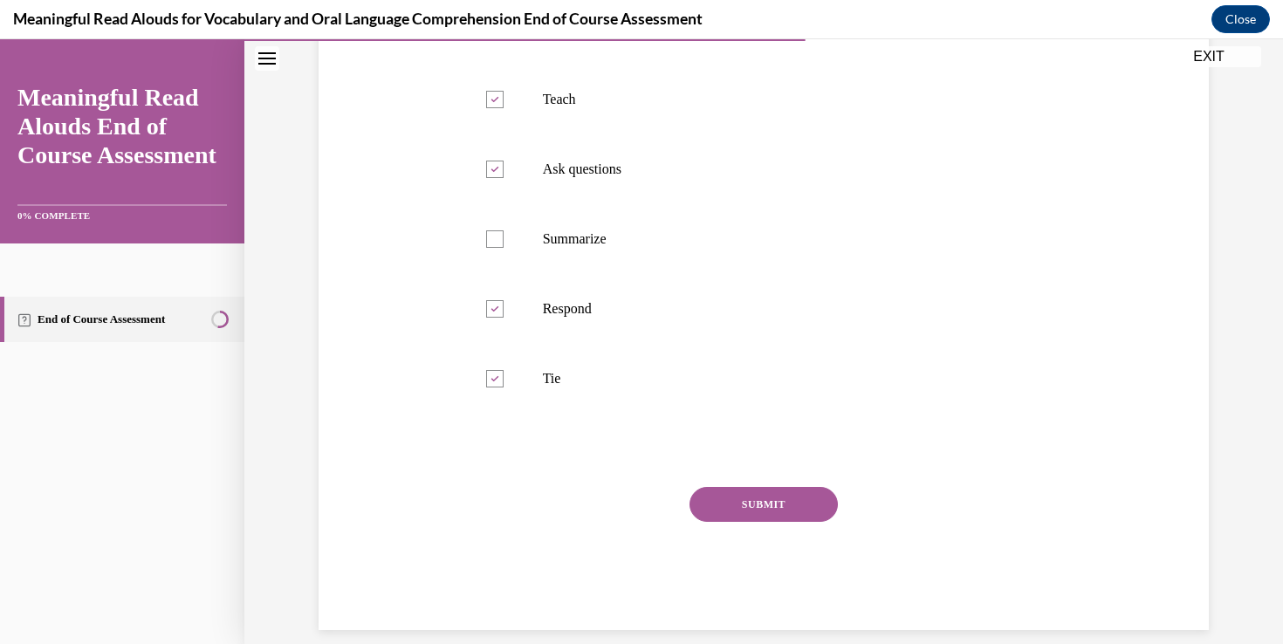
click at [772, 504] on button "SUBMIT" at bounding box center [764, 504] width 148 height 35
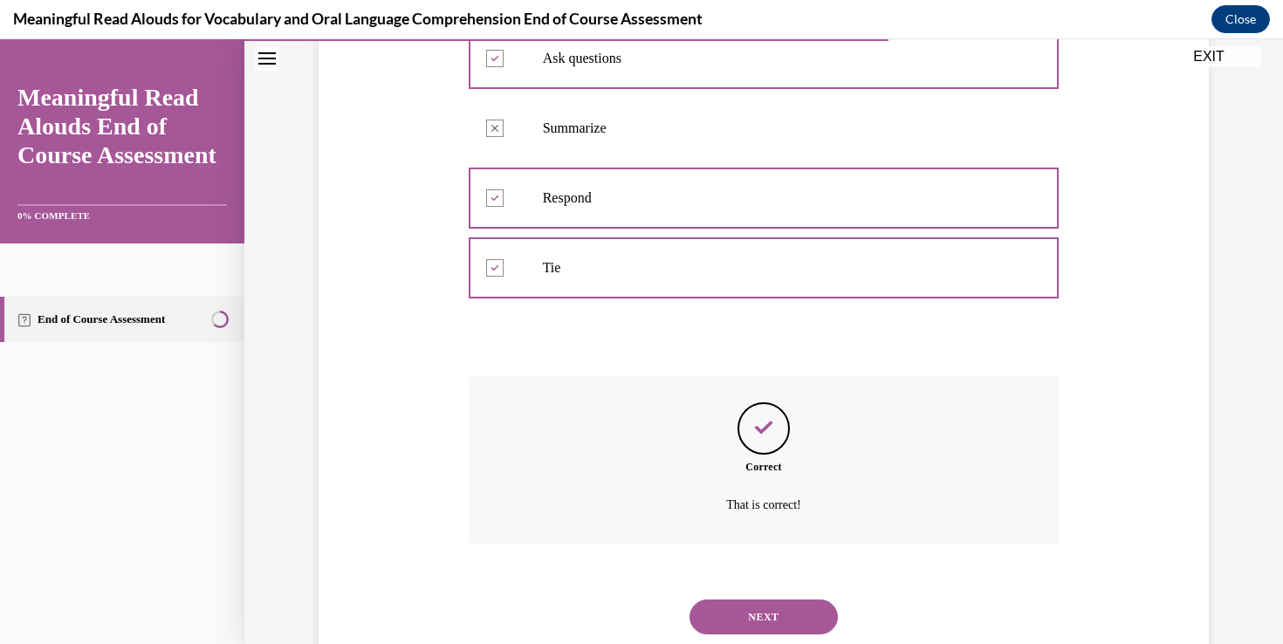
scroll to position [610, 0]
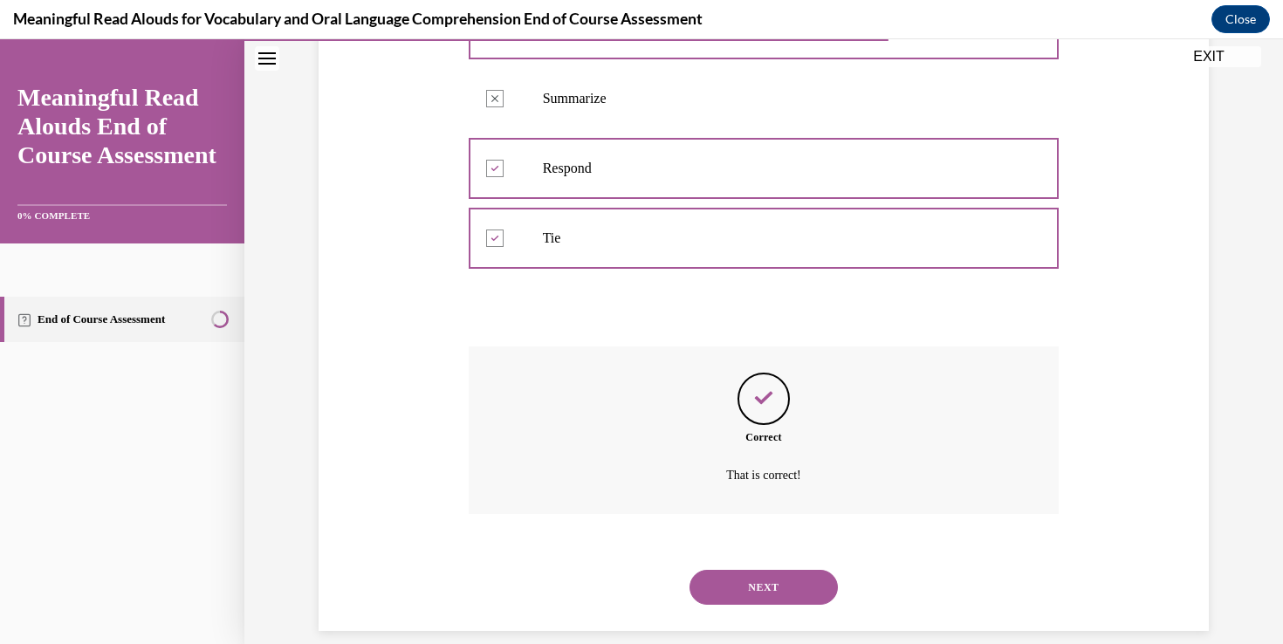
click at [763, 570] on button "NEXT" at bounding box center [764, 587] width 148 height 35
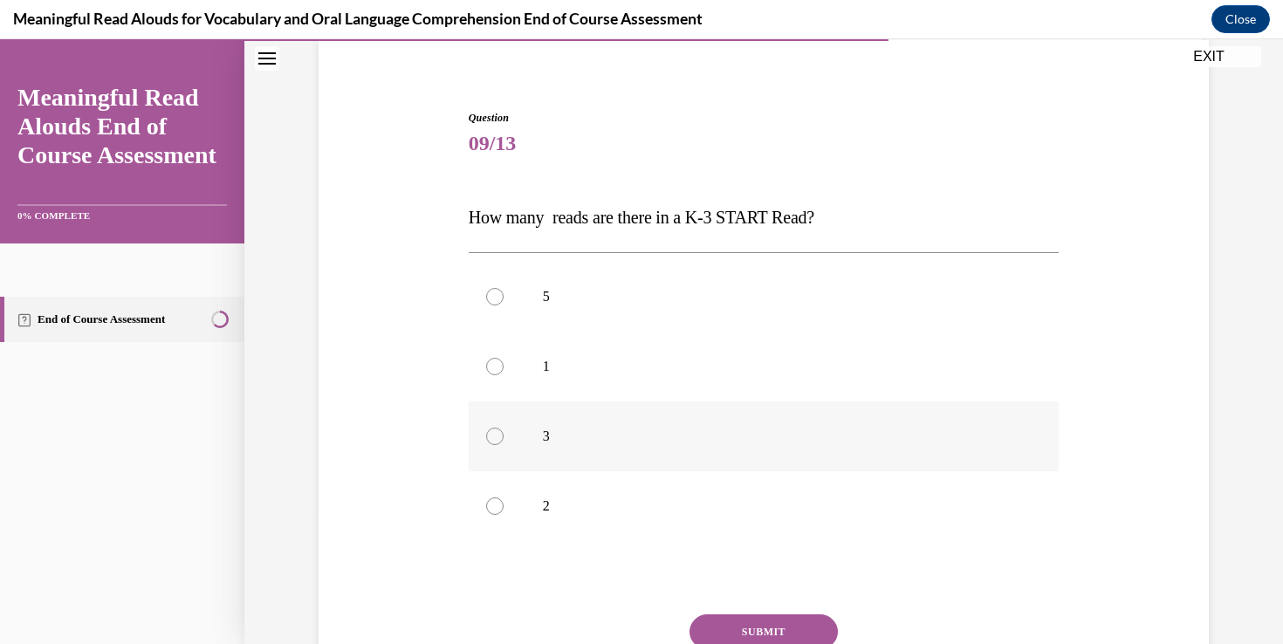
scroll to position [138, 0]
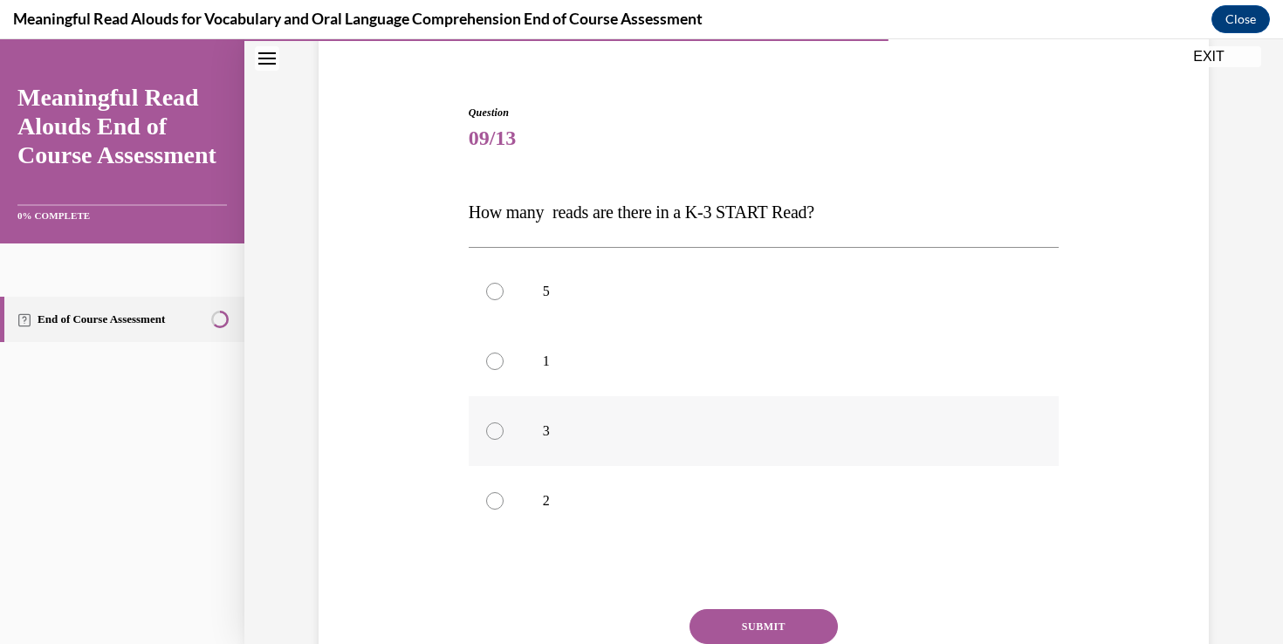
click at [694, 440] on label "3" at bounding box center [764, 431] width 591 height 70
click at [504, 440] on input "3" at bounding box center [494, 431] width 17 height 17
radio input "true"
click at [763, 637] on button "SUBMIT" at bounding box center [764, 626] width 148 height 35
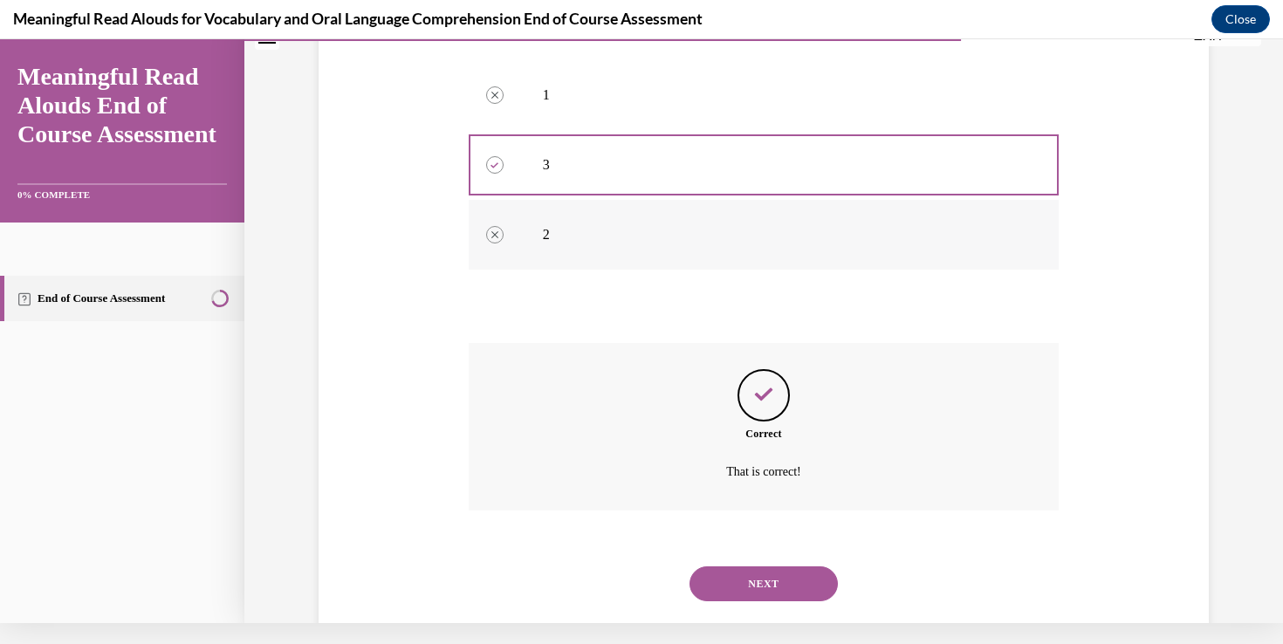
scroll to position [401, 0]
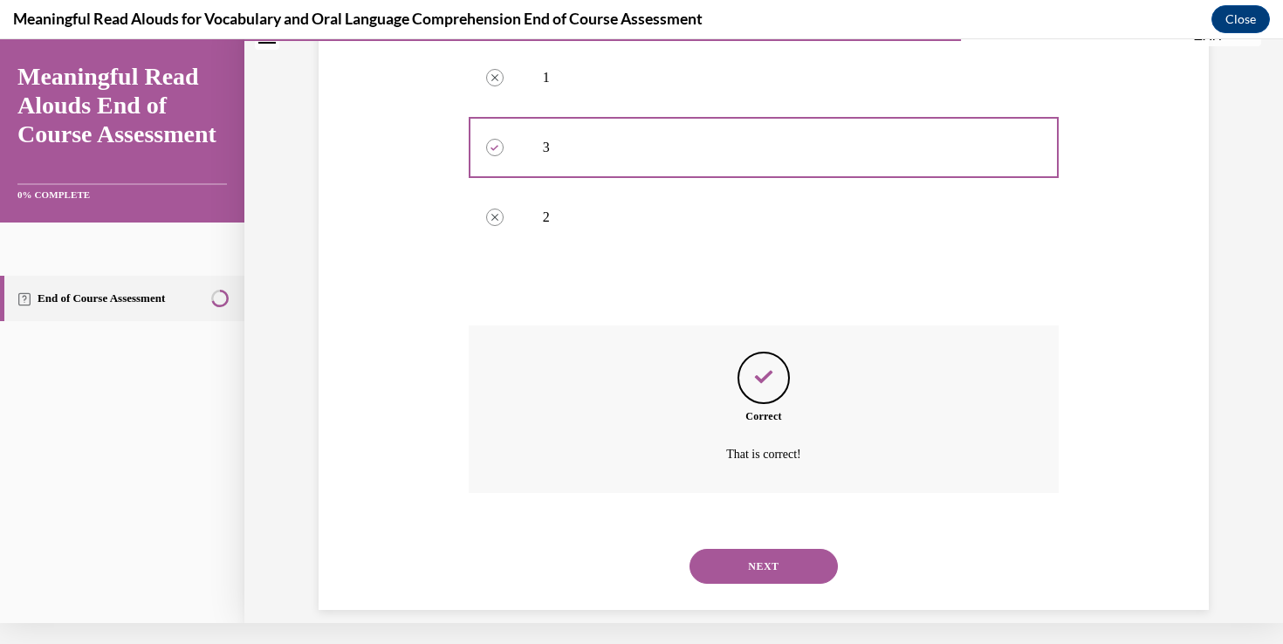
click at [793, 549] on button "NEXT" at bounding box center [764, 566] width 148 height 35
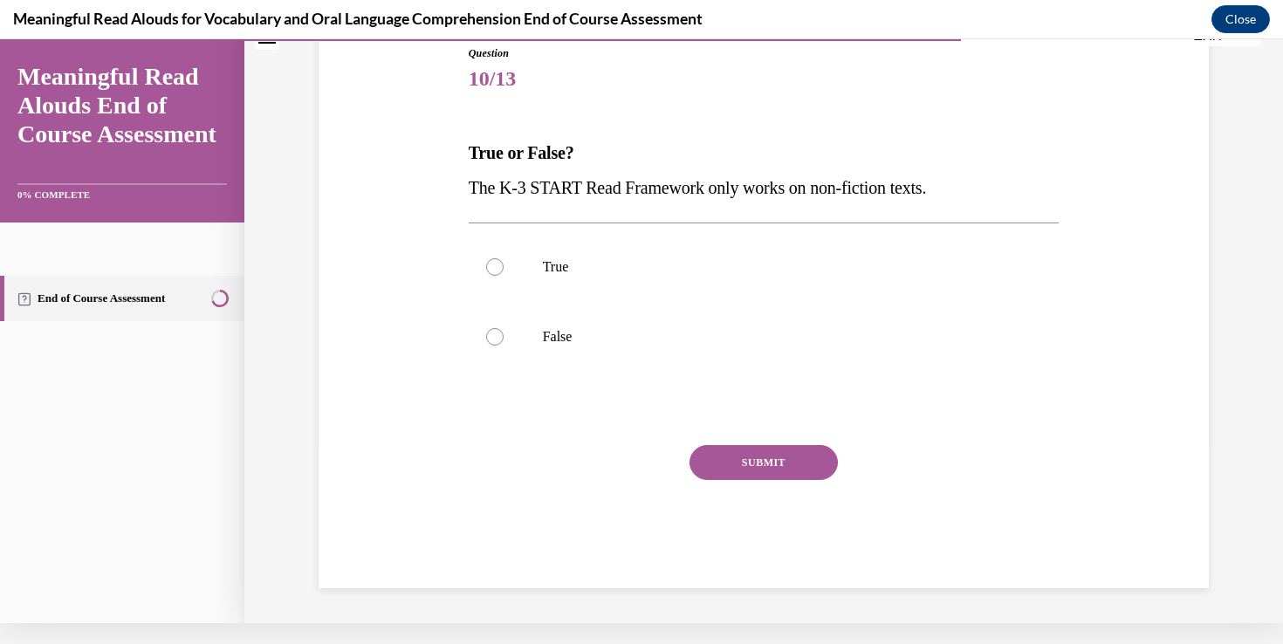
scroll to position [155, 0]
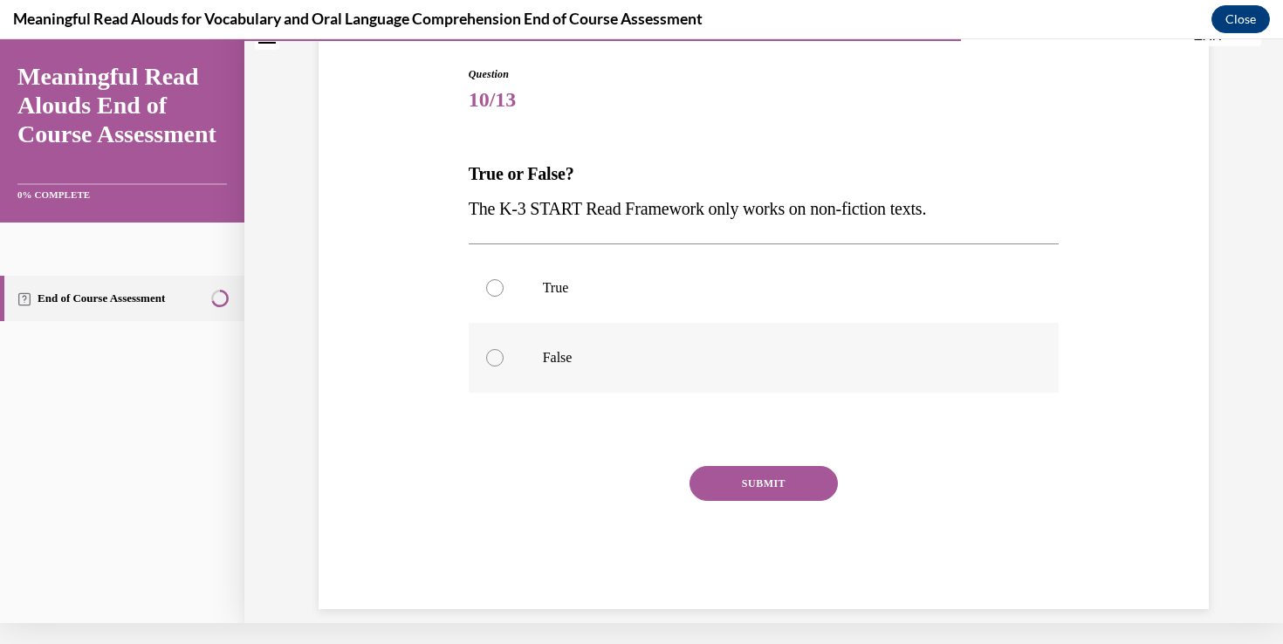
click at [718, 342] on label "False" at bounding box center [764, 358] width 591 height 70
click at [504, 349] on input "False" at bounding box center [494, 357] width 17 height 17
radio input "true"
click at [763, 488] on button "SUBMIT" at bounding box center [764, 483] width 148 height 35
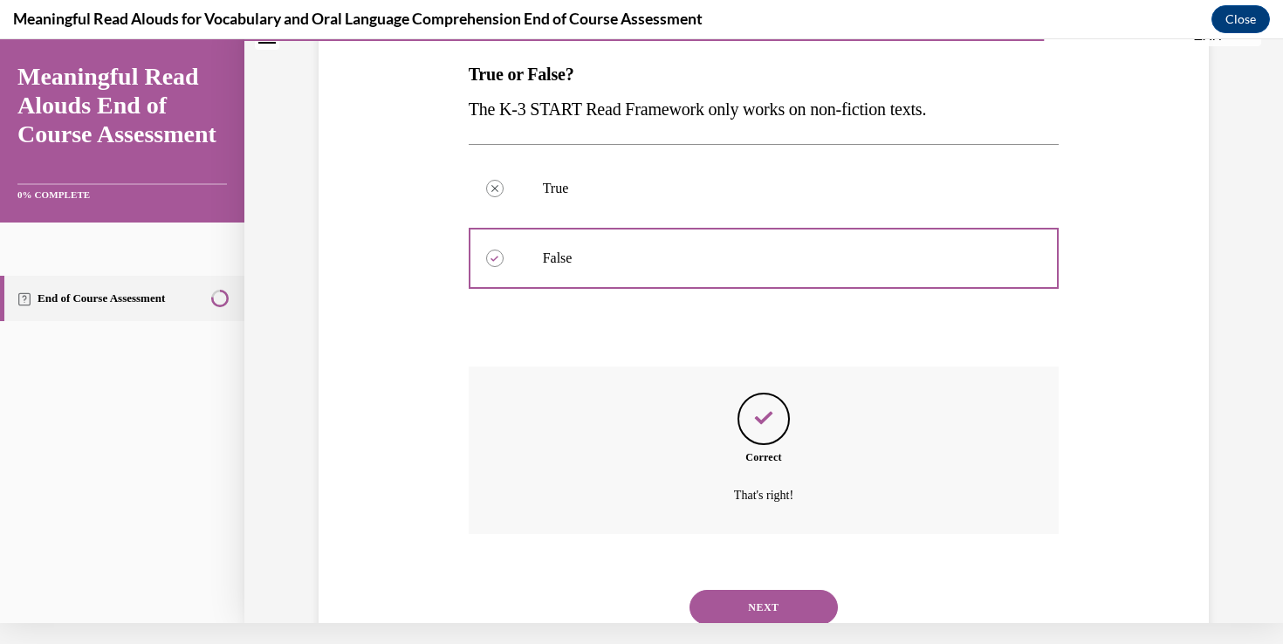
scroll to position [296, 0]
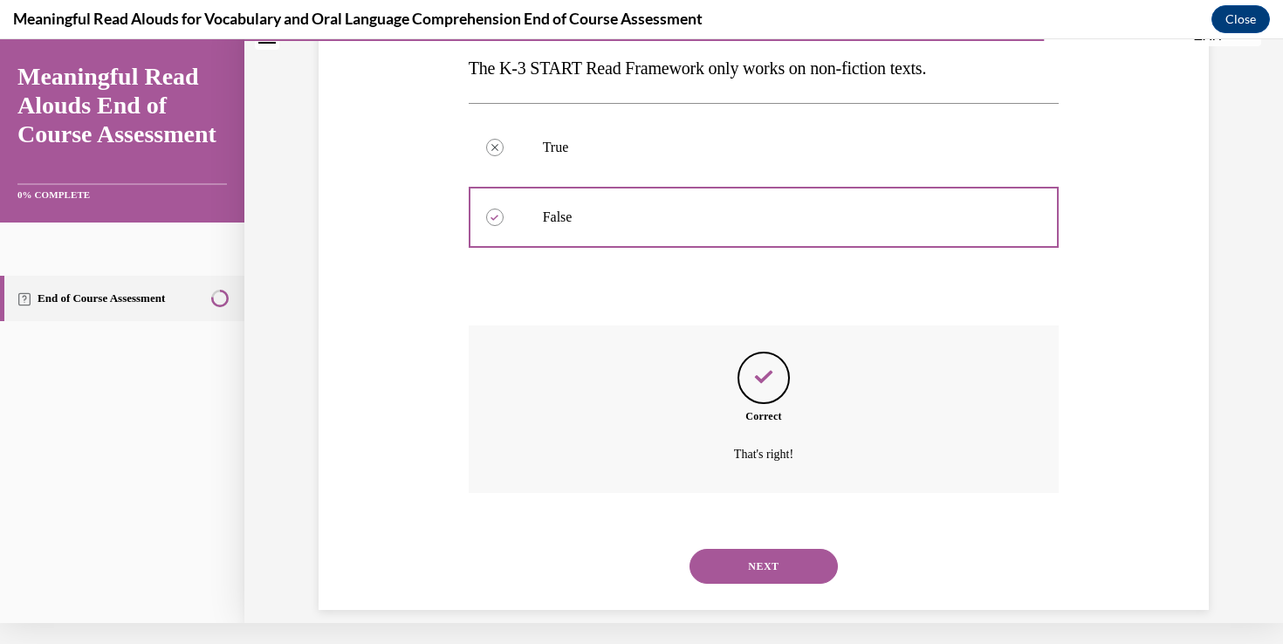
click at [797, 549] on button "NEXT" at bounding box center [764, 566] width 148 height 35
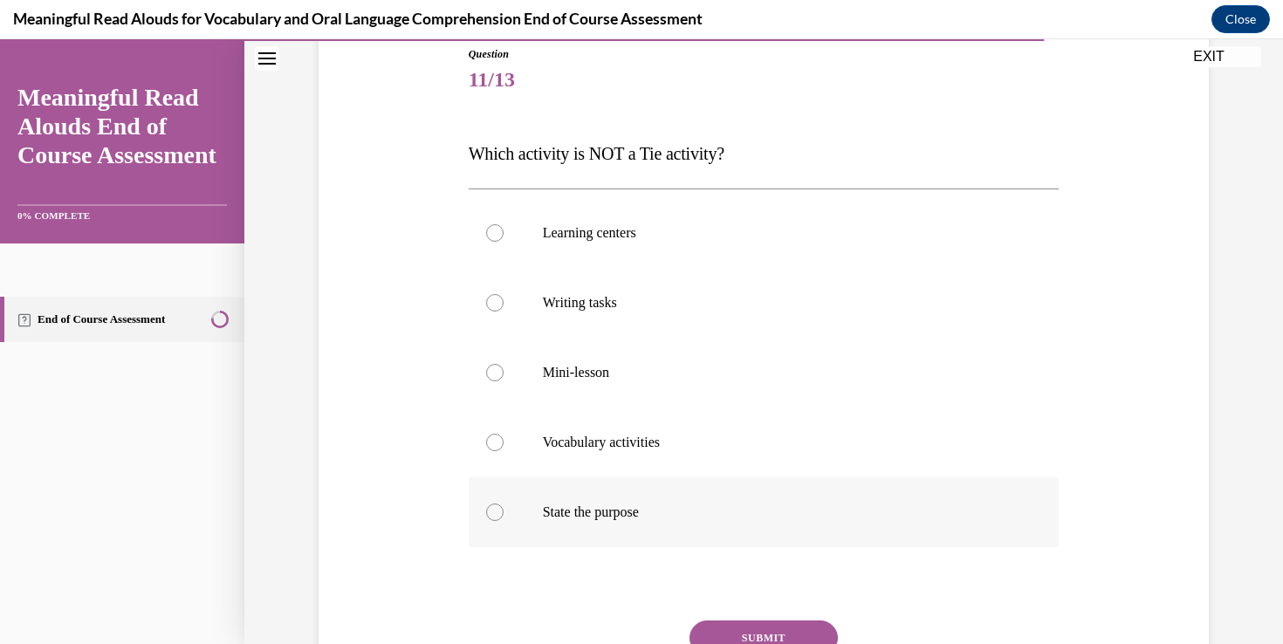
scroll to position [225, 0]
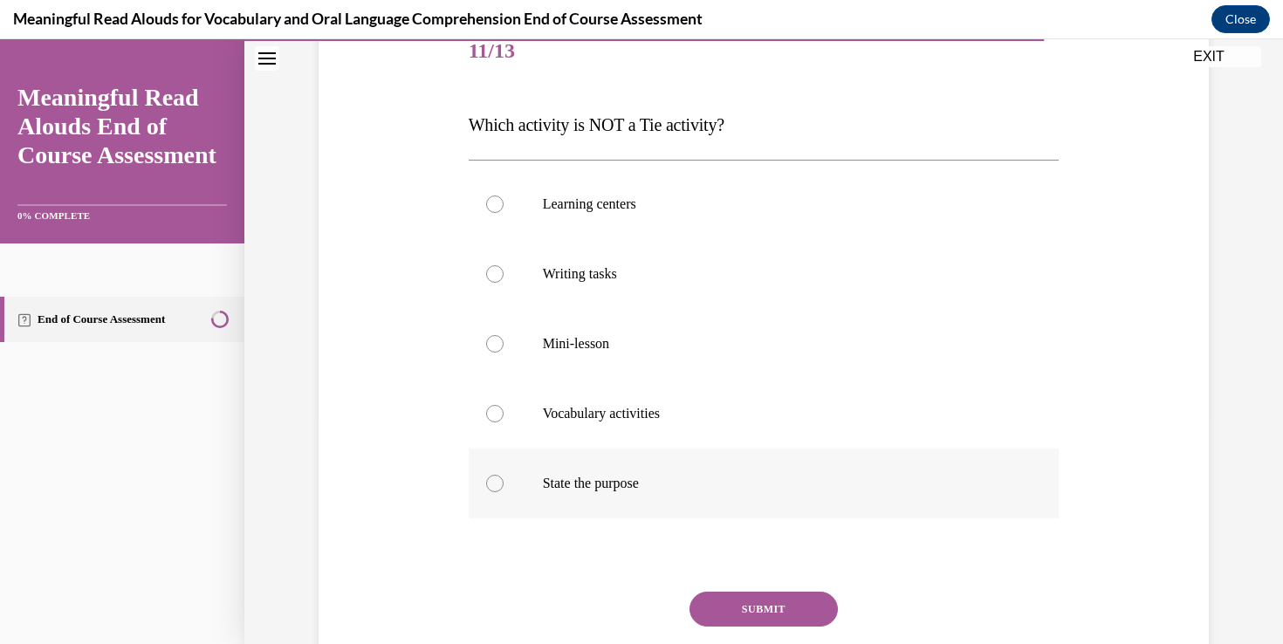
click at [826, 481] on p "State the purpose" at bounding box center [779, 483] width 473 height 17
click at [504, 481] on input "State the purpose" at bounding box center [494, 483] width 17 height 17
radio input "true"
click at [756, 621] on button "SUBMIT" at bounding box center [764, 609] width 148 height 35
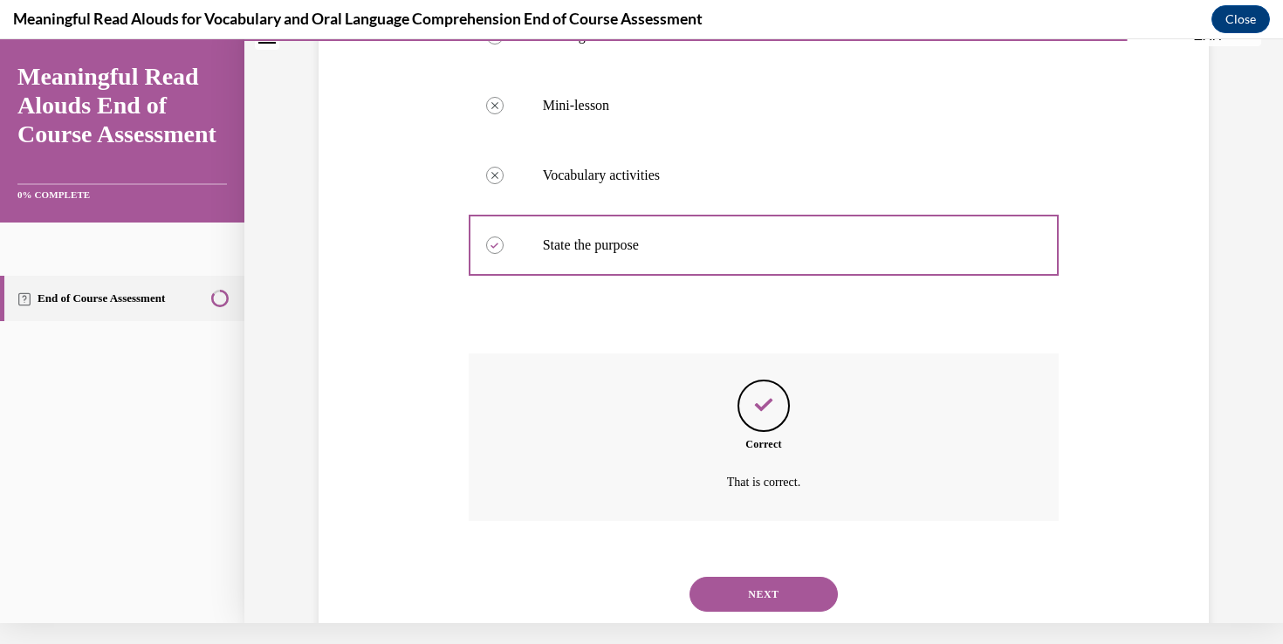
scroll to position [471, 0]
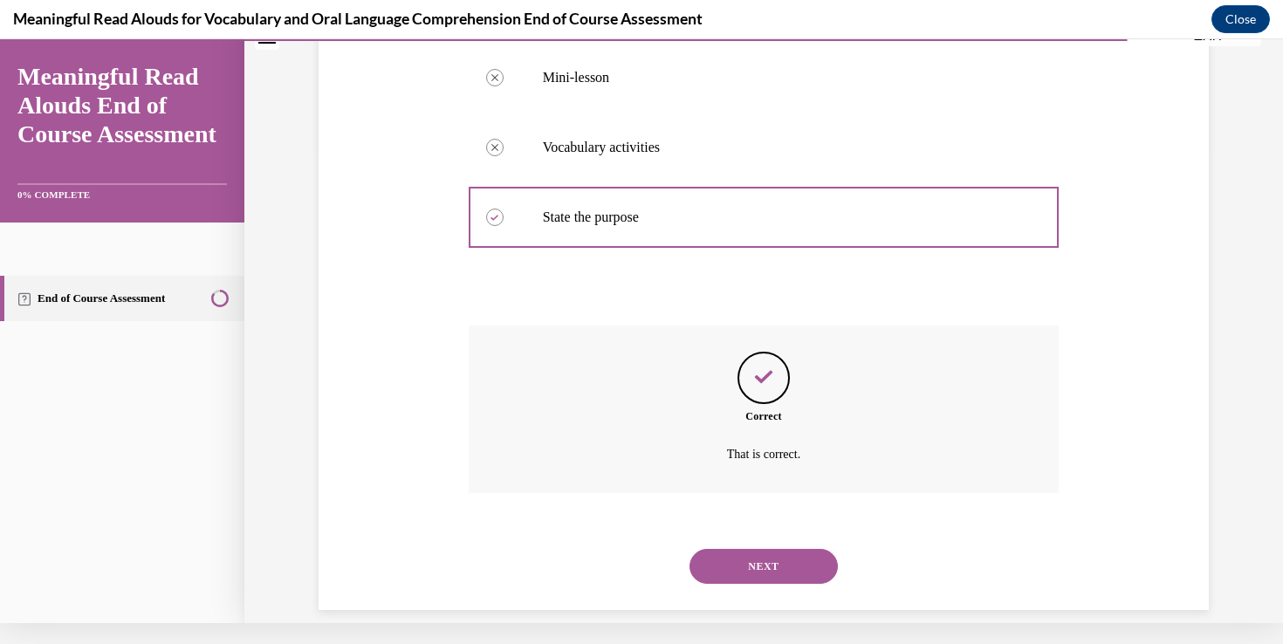
click at [789, 549] on button "NEXT" at bounding box center [764, 566] width 148 height 35
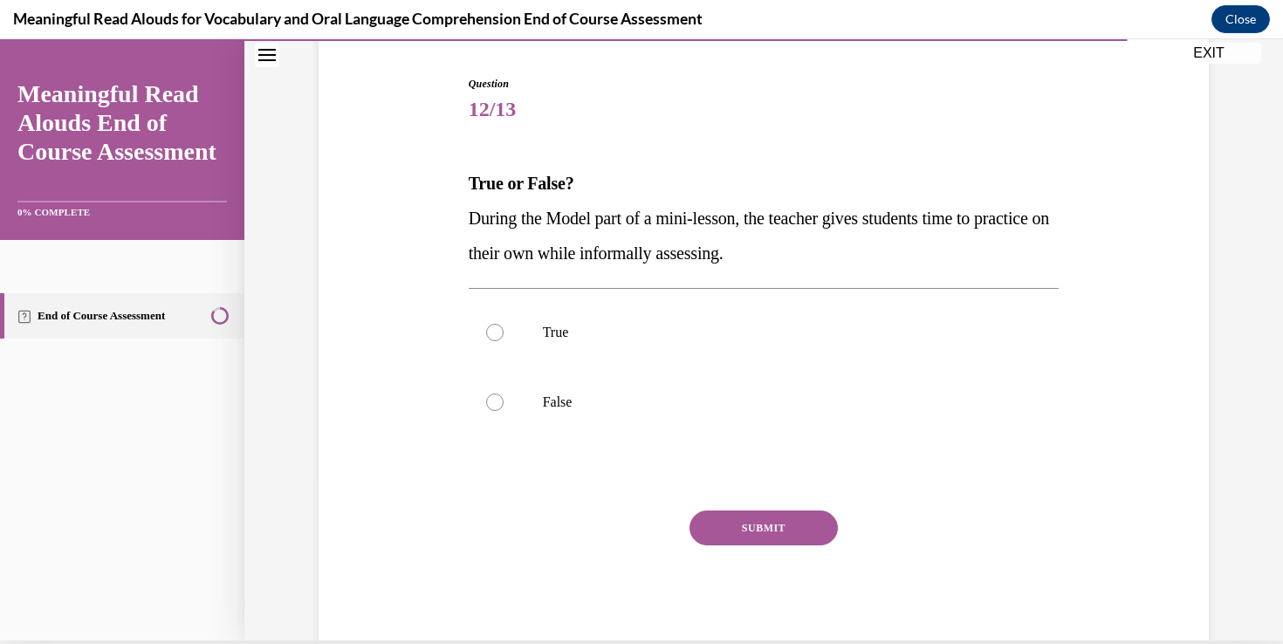
scroll to position [165, 0]
click at [603, 339] on p "True" at bounding box center [779, 330] width 473 height 17
click at [504, 339] on input "True" at bounding box center [494, 330] width 17 height 17
radio input "true"
click at [760, 524] on button "SUBMIT" at bounding box center [764, 526] width 148 height 35
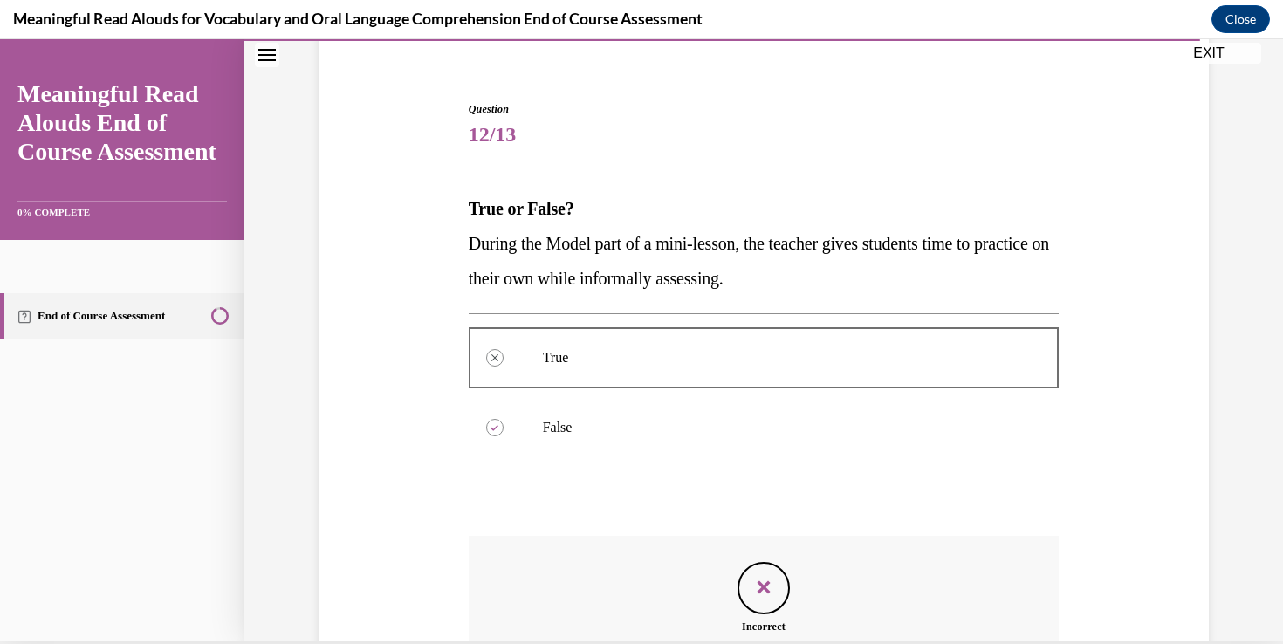
scroll to position [331, 0]
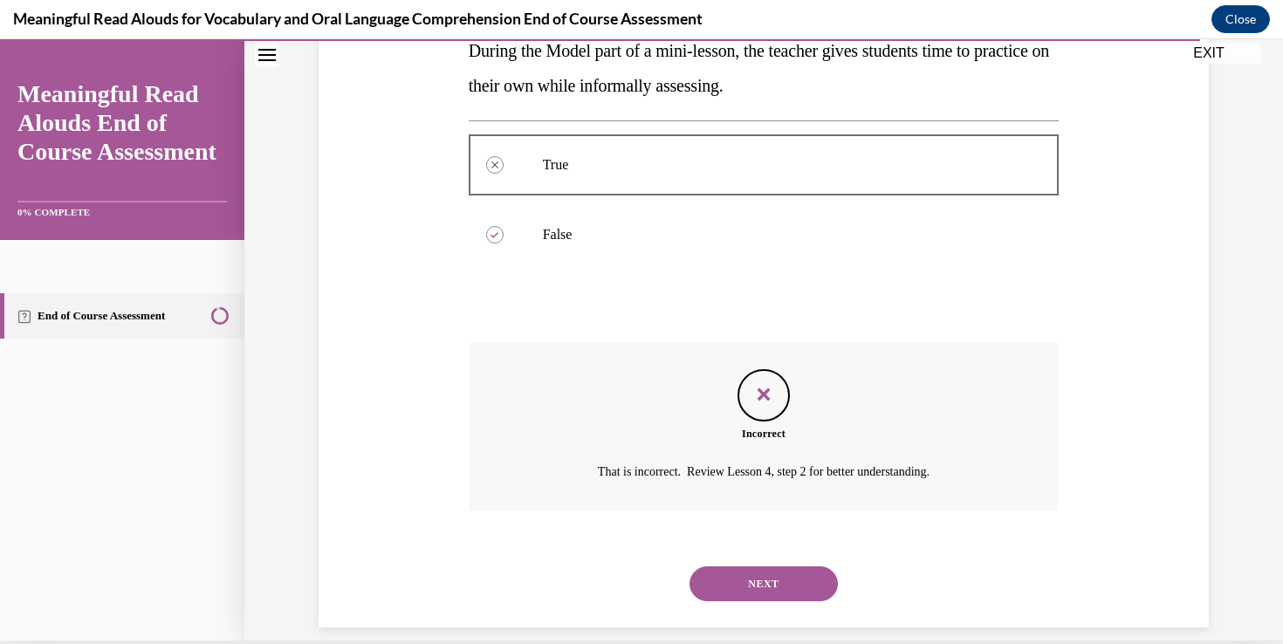
click at [770, 567] on button "NEXT" at bounding box center [764, 584] width 148 height 35
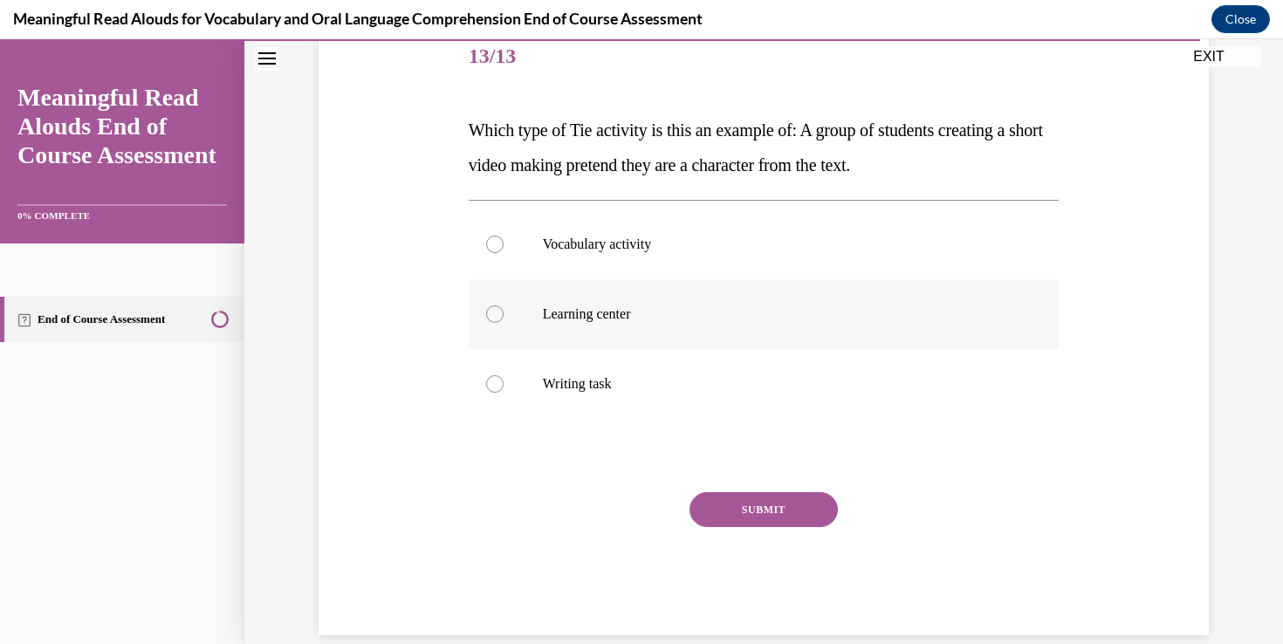
click at [747, 332] on label "Learning center" at bounding box center [764, 314] width 591 height 70
click at [504, 323] on input "Learning center" at bounding box center [494, 314] width 17 height 17
radio input "true"
click at [761, 531] on div "SUBMIT" at bounding box center [764, 535] width 591 height 87
click at [780, 531] on div "SUBMIT" at bounding box center [764, 535] width 591 height 87
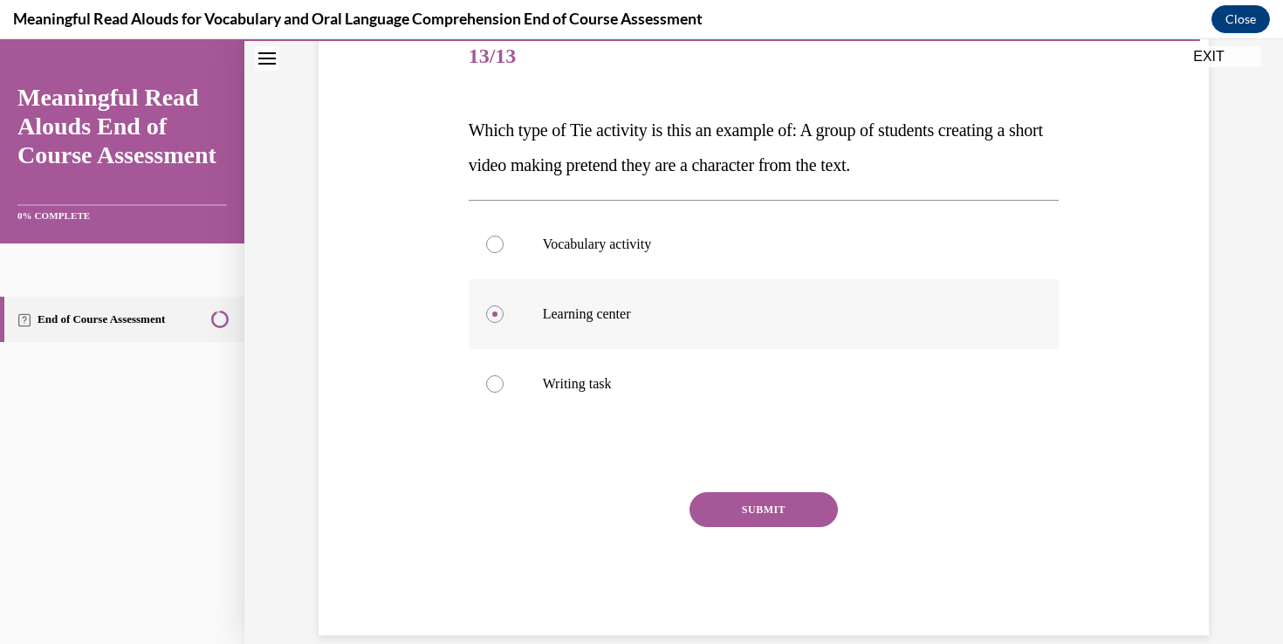
click at [611, 347] on label "Learning center" at bounding box center [764, 314] width 591 height 70
click at [504, 323] on input "Learning center" at bounding box center [494, 314] width 17 height 17
click at [777, 535] on div "SUBMIT" at bounding box center [764, 535] width 591 height 87
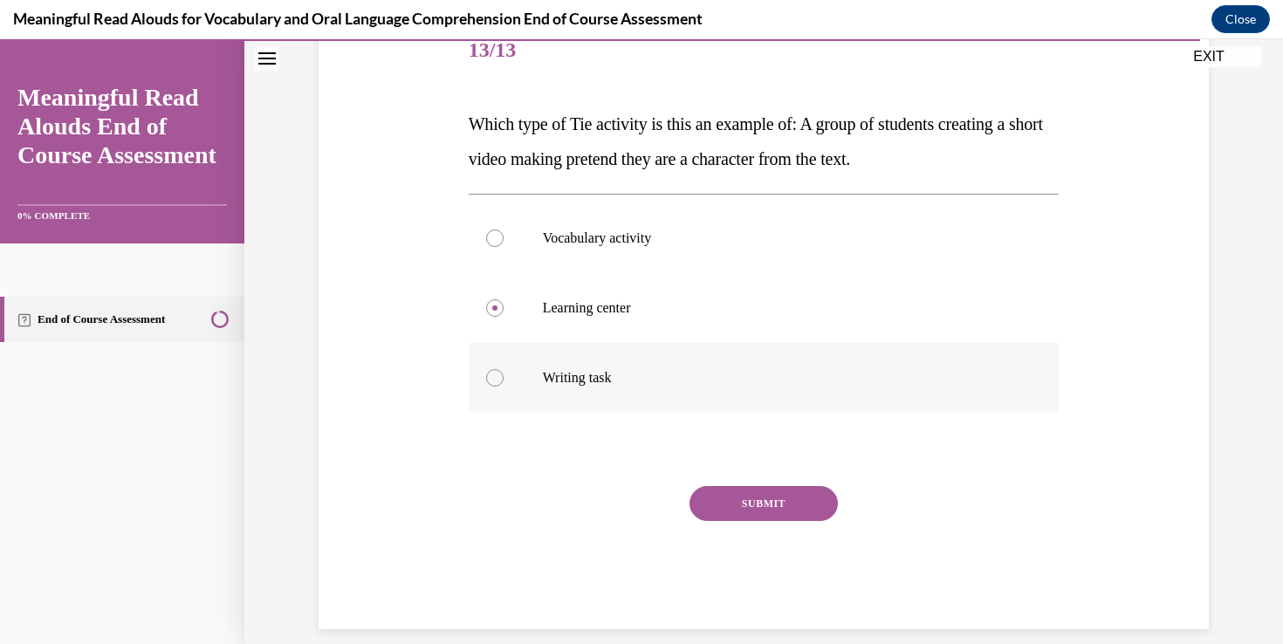
scroll to position [225, 0]
click at [653, 250] on label "Vocabulary activity" at bounding box center [764, 239] width 591 height 70
click at [504, 248] on input "Vocabulary activity" at bounding box center [494, 239] width 17 height 17
radio input "true"
click at [627, 316] on p "Learning center" at bounding box center [779, 308] width 473 height 17
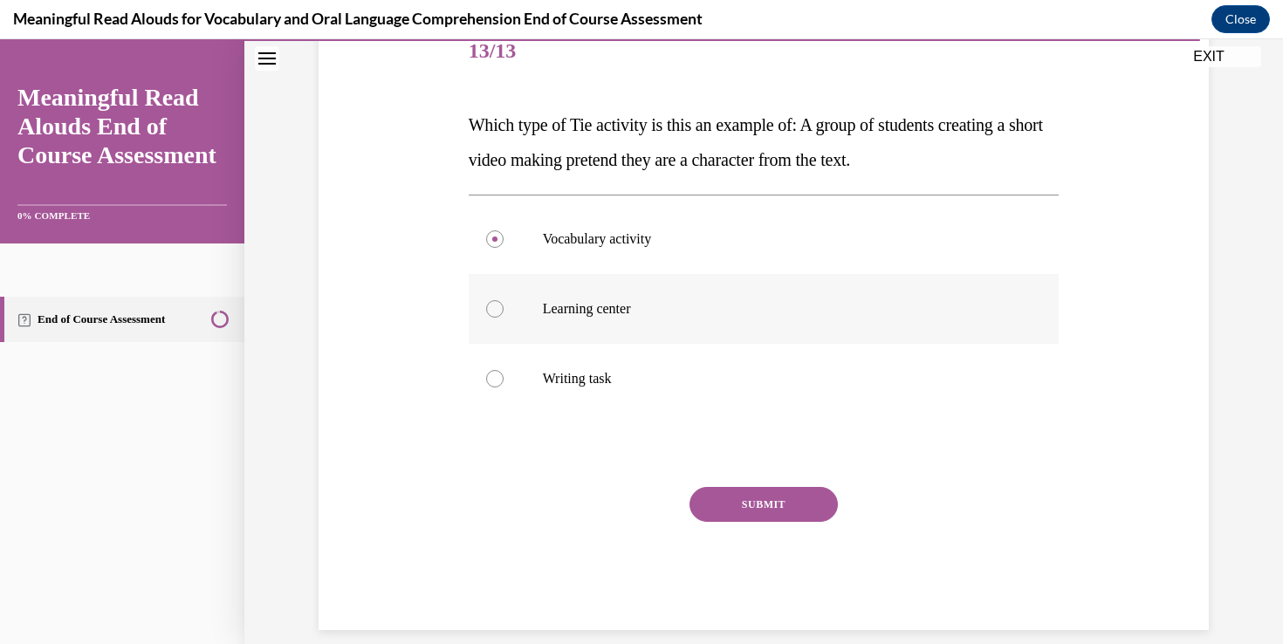
click at [504, 316] on input "Learning center" at bounding box center [494, 308] width 17 height 17
radio input "true"
click at [776, 515] on button "SUBMIT" at bounding box center [764, 504] width 148 height 35
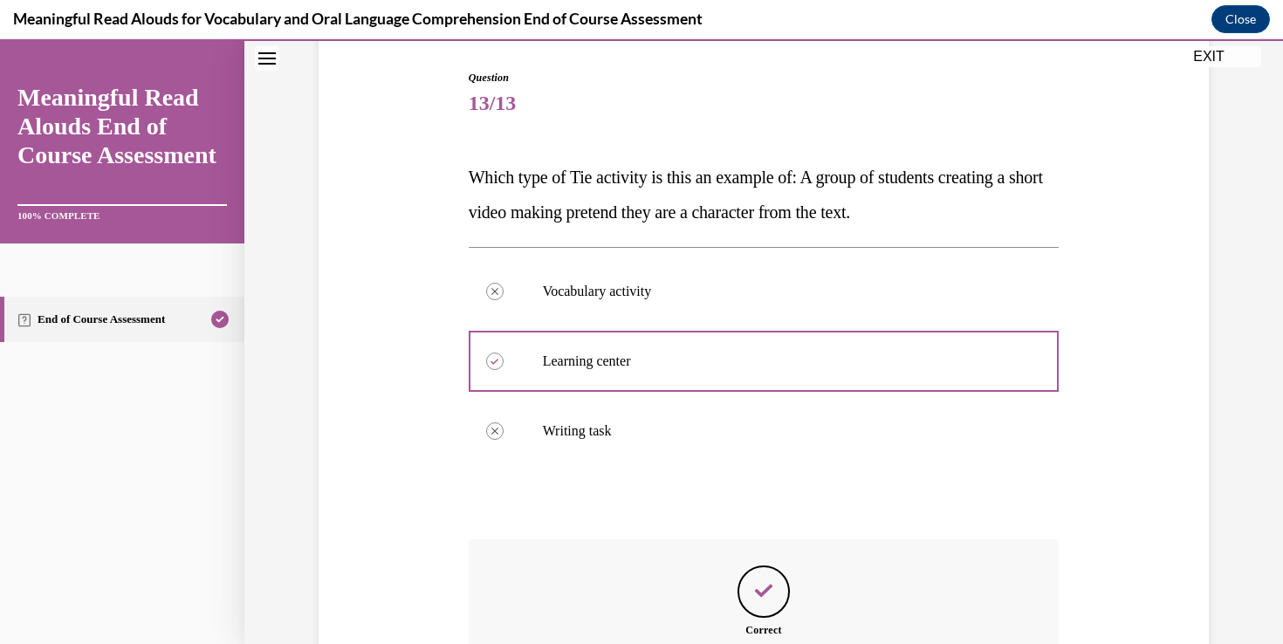
scroll to position [366, 0]
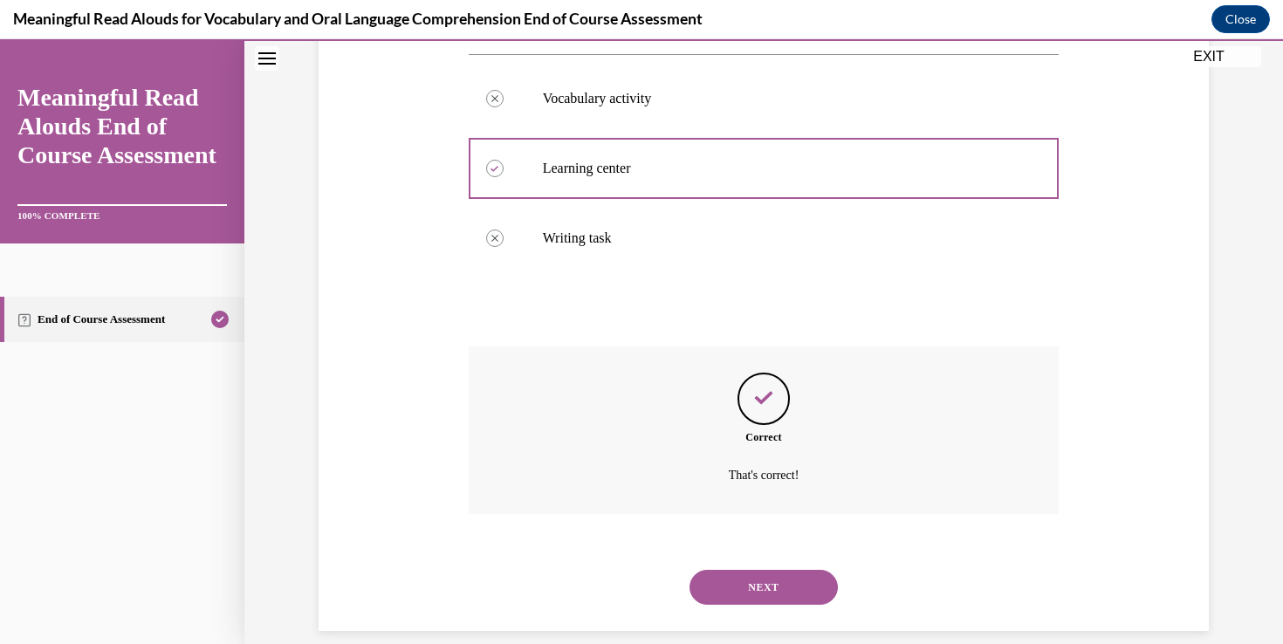
click at [774, 570] on button "NEXT" at bounding box center [764, 587] width 148 height 35
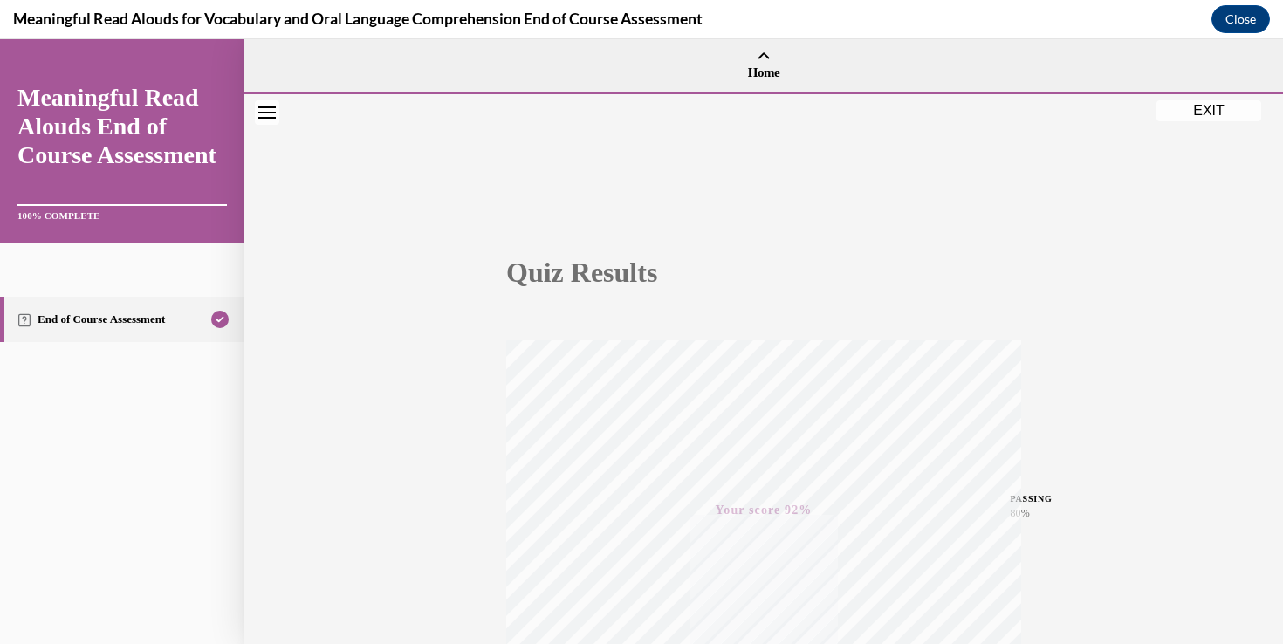
scroll to position [0, 0]
click at [1198, 107] on button "EXIT" at bounding box center [1209, 110] width 105 height 21
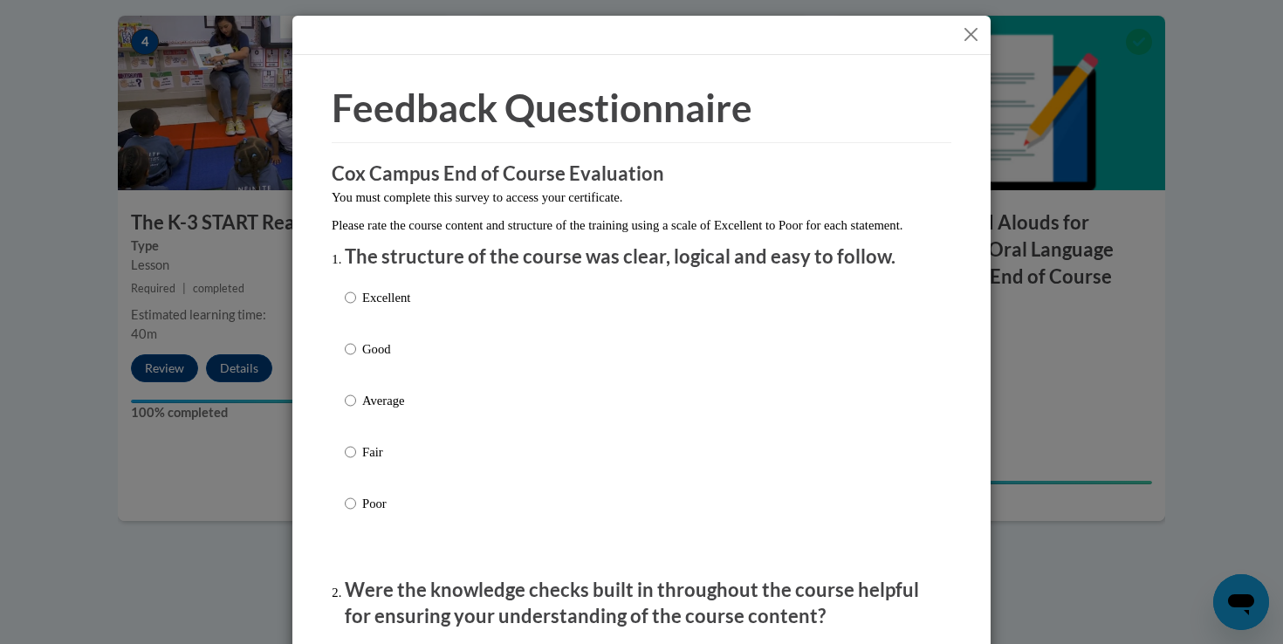
click at [373, 307] on p "Excellent" at bounding box center [386, 297] width 48 height 19
click at [356, 307] on input "Excellent" at bounding box center [350, 297] width 11 height 19
radio input "true"
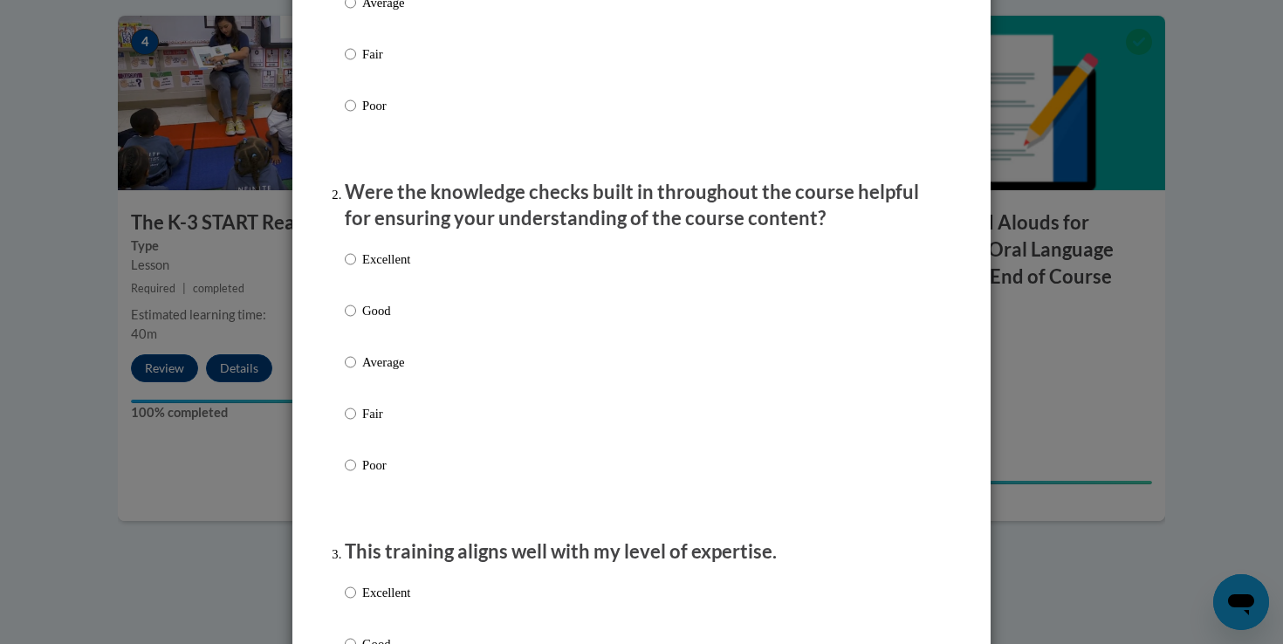
scroll to position [399, 0]
click at [364, 319] on p "Good" at bounding box center [386, 309] width 48 height 19
click at [356, 319] on input "Good" at bounding box center [350, 309] width 11 height 19
radio input "true"
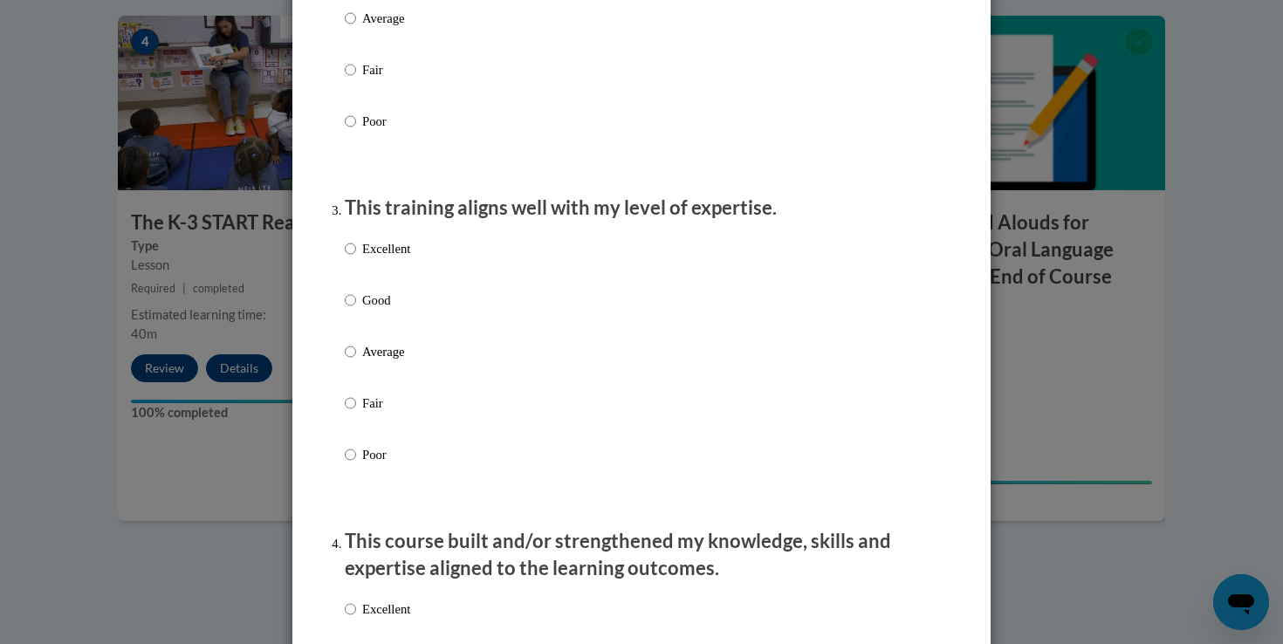
scroll to position [745, 0]
click at [394, 256] on p "Excellent" at bounding box center [386, 246] width 48 height 19
click at [356, 256] on input "Excellent" at bounding box center [350, 246] width 11 height 19
radio input "true"
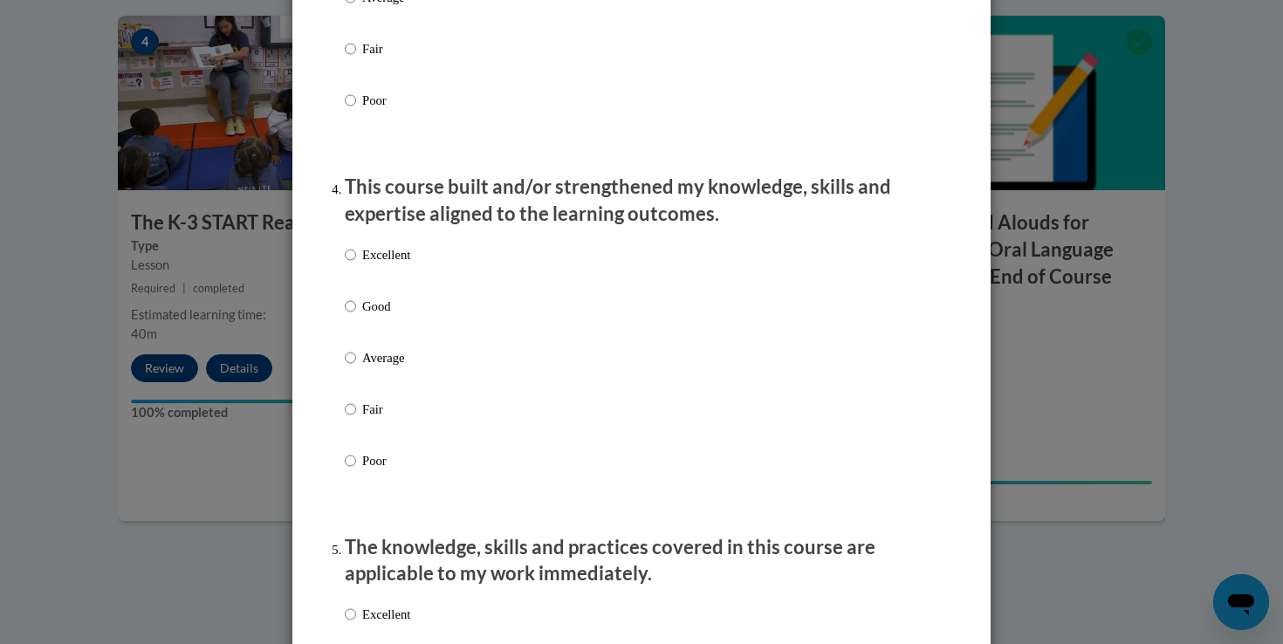
scroll to position [1098, 0]
click at [403, 264] on p "Excellent" at bounding box center [386, 253] width 48 height 19
click at [356, 264] on input "Excellent" at bounding box center [350, 253] width 11 height 19
radio input "true"
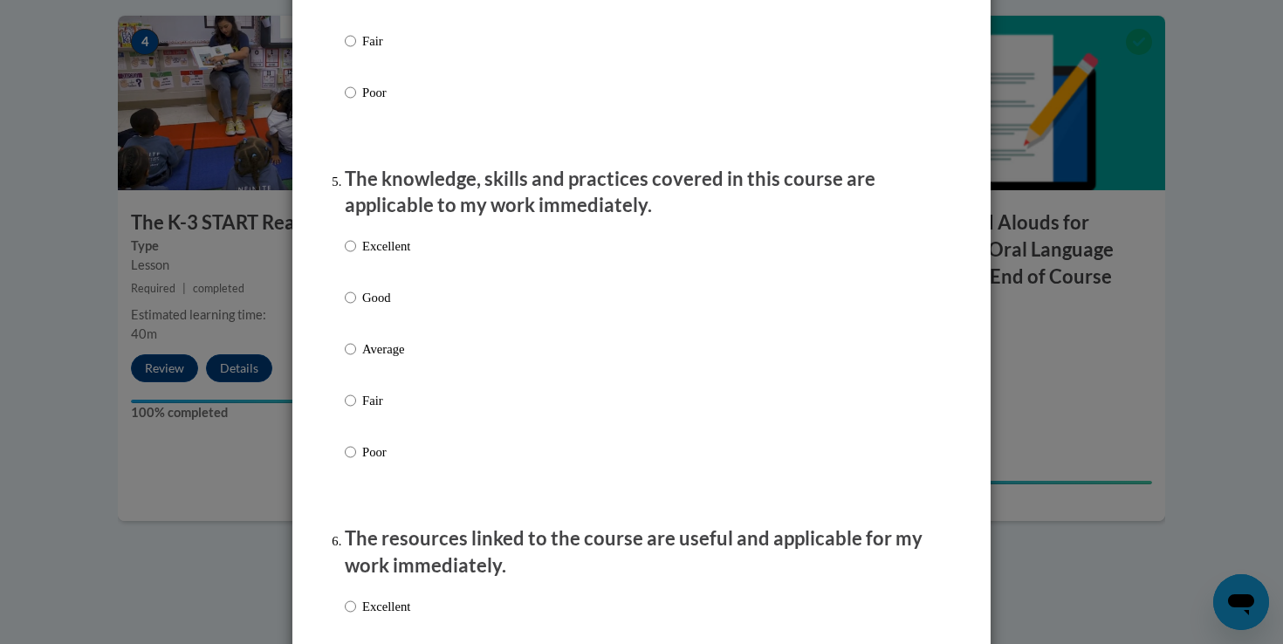
scroll to position [1465, 0]
click at [399, 256] on p "Excellent" at bounding box center [386, 246] width 48 height 19
click at [356, 256] on input "Excellent" at bounding box center [350, 246] width 11 height 19
radio input "true"
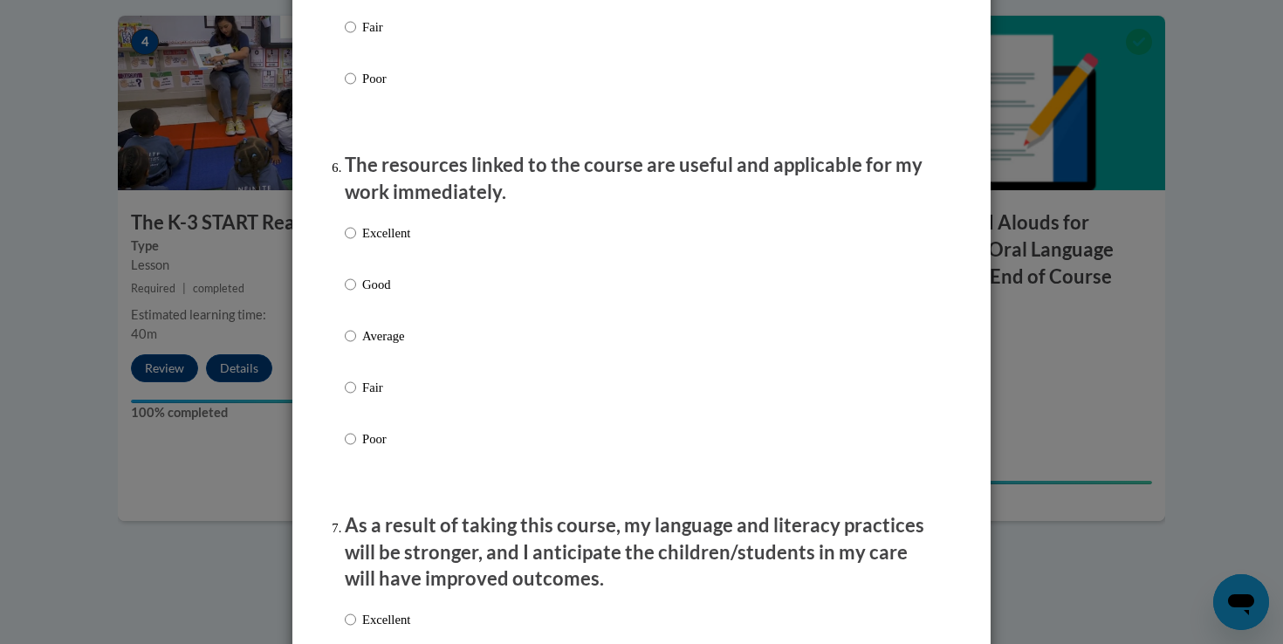
scroll to position [1837, 0]
click at [380, 239] on p "Excellent" at bounding box center [386, 234] width 48 height 19
click at [356, 239] on input "Excellent" at bounding box center [350, 234] width 11 height 19
radio input "true"
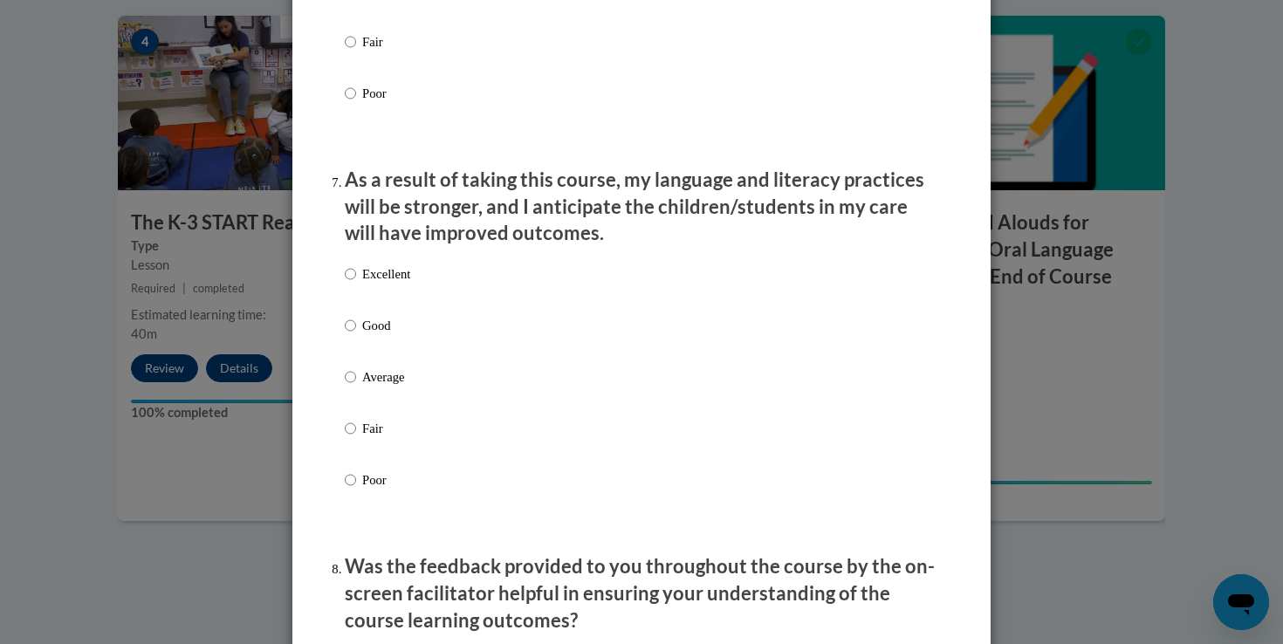
scroll to position [2190, 0]
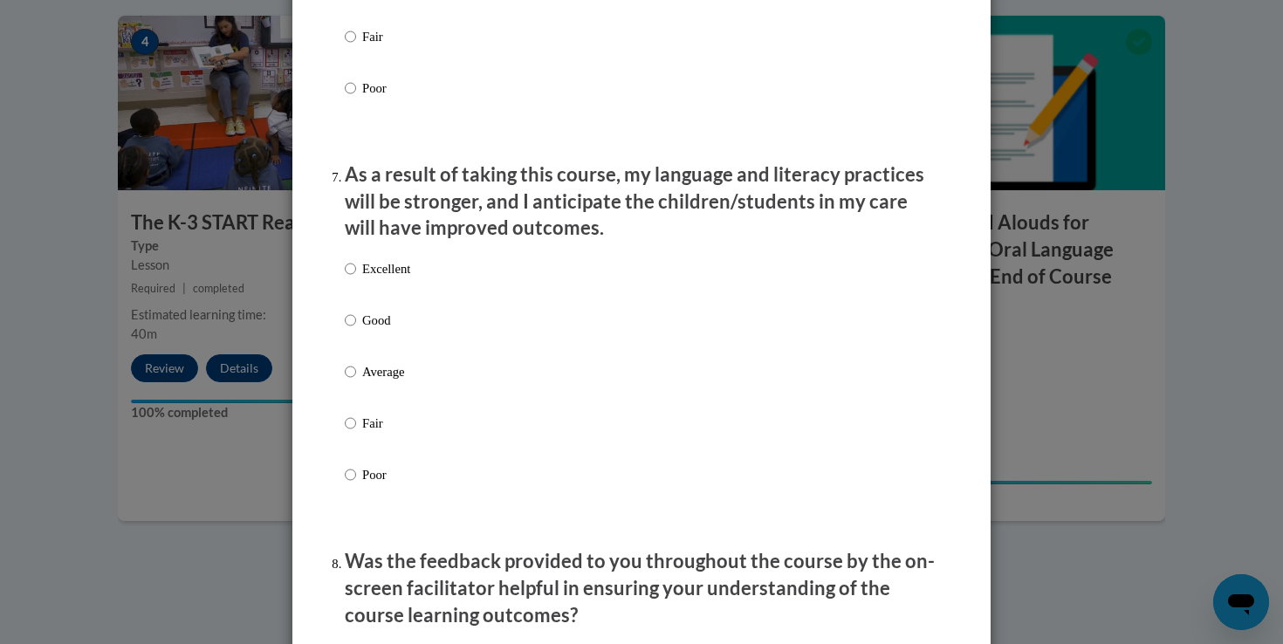
click at [377, 279] on p "Excellent" at bounding box center [386, 268] width 48 height 19
click at [356, 279] on input "Excellent" at bounding box center [350, 268] width 11 height 19
radio input "true"
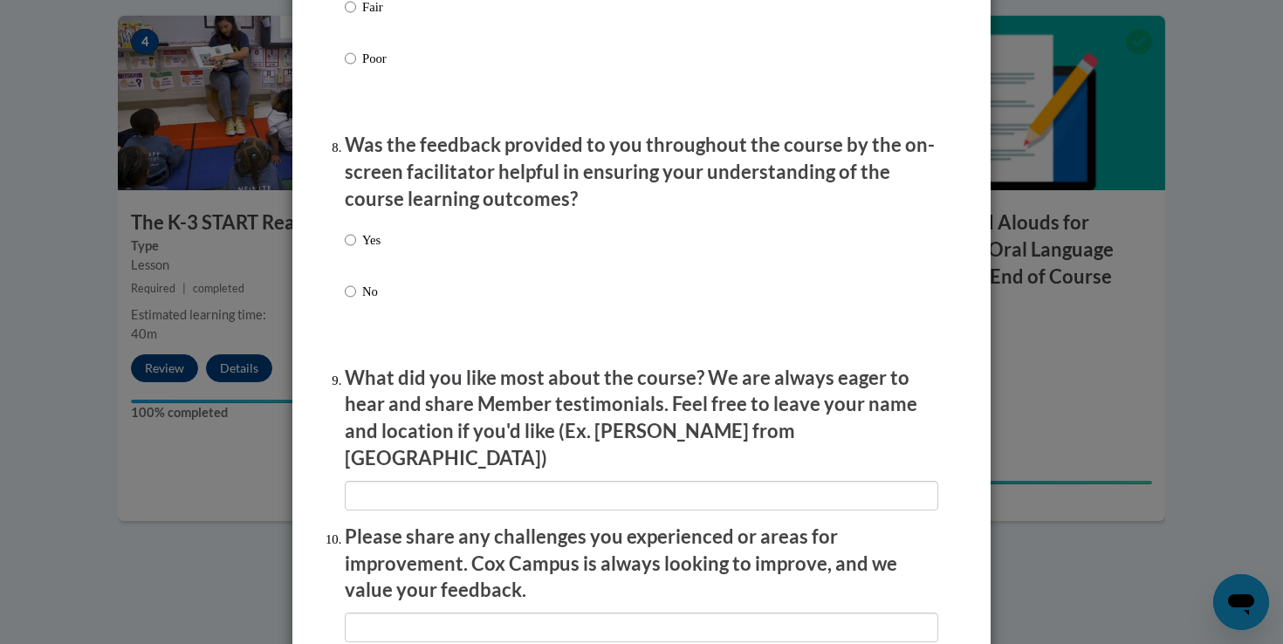
scroll to position [2610, 0]
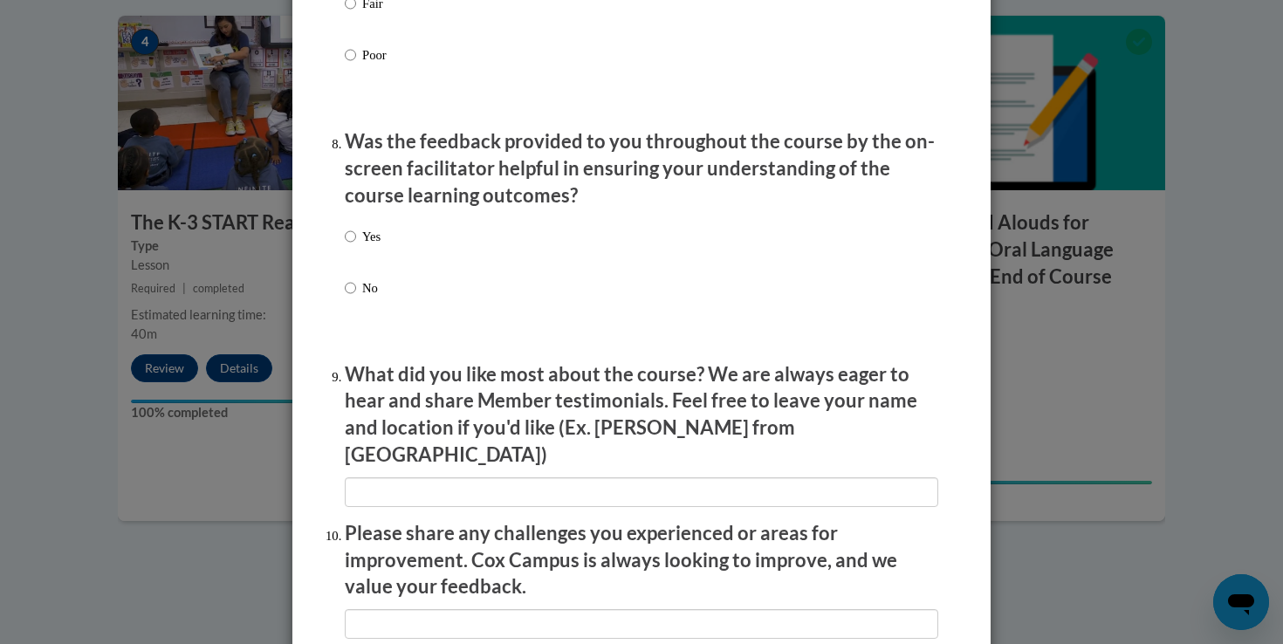
click at [375, 236] on p "Yes" at bounding box center [371, 236] width 18 height 19
click at [356, 236] on input "Yes" at bounding box center [350, 236] width 11 height 19
radio input "true"
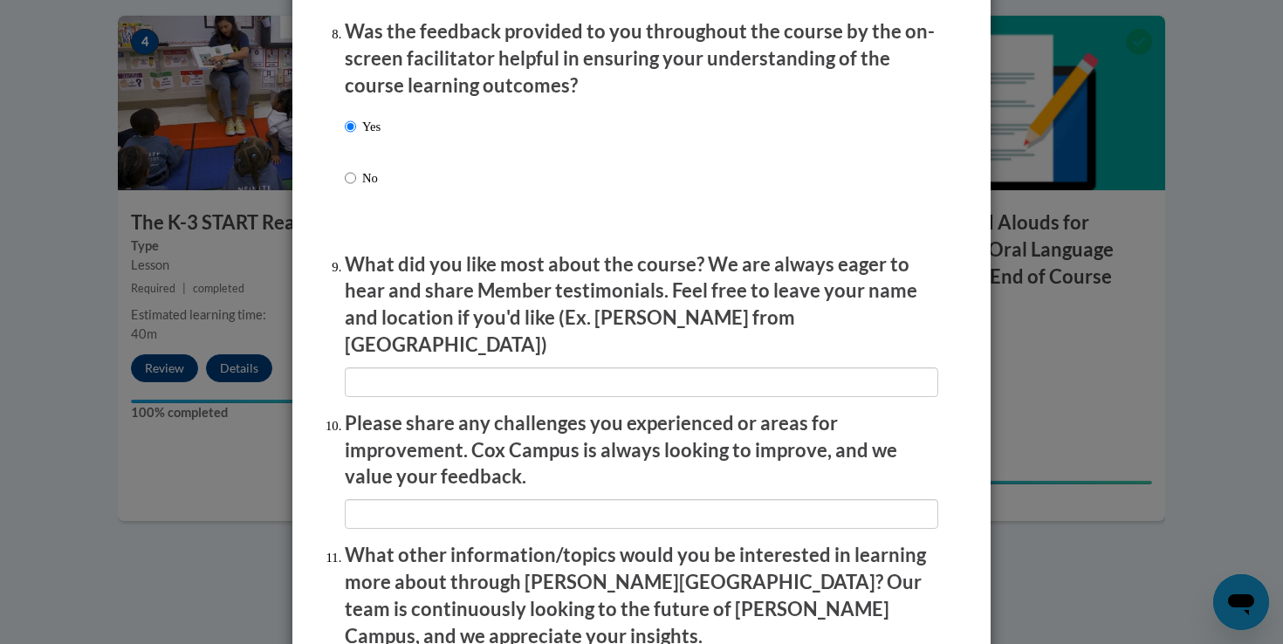
scroll to position [2727, 0]
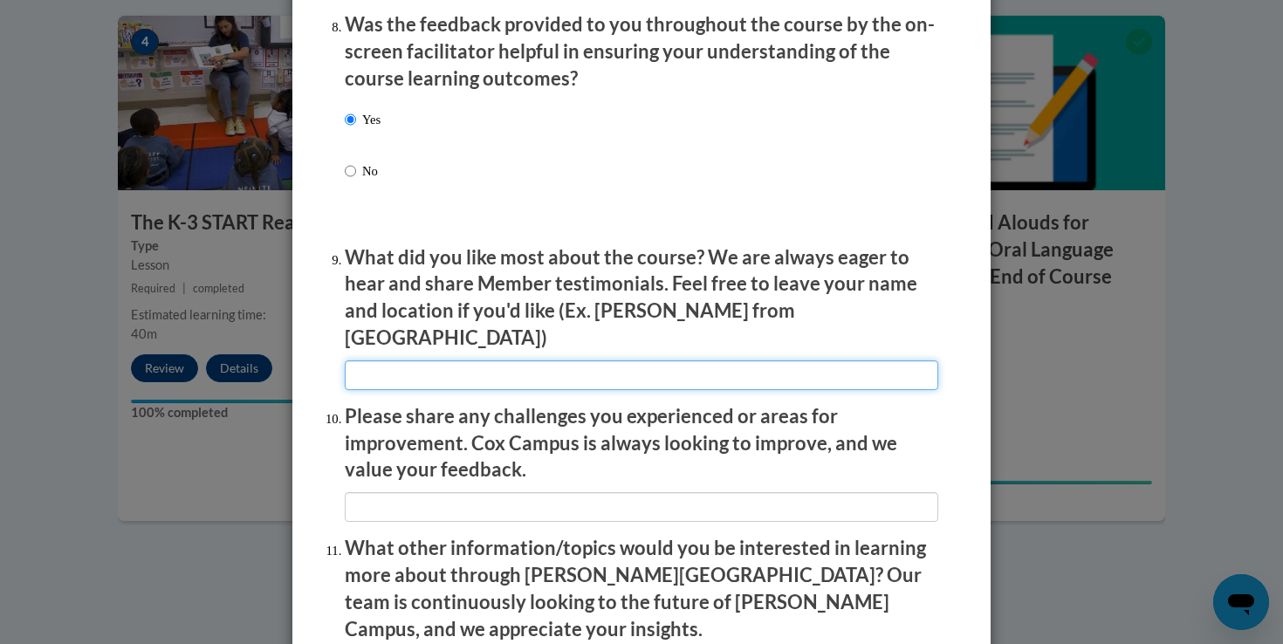
click at [459, 361] on input "textbox" at bounding box center [642, 376] width 594 height 30
type input "Watching the in class examples"
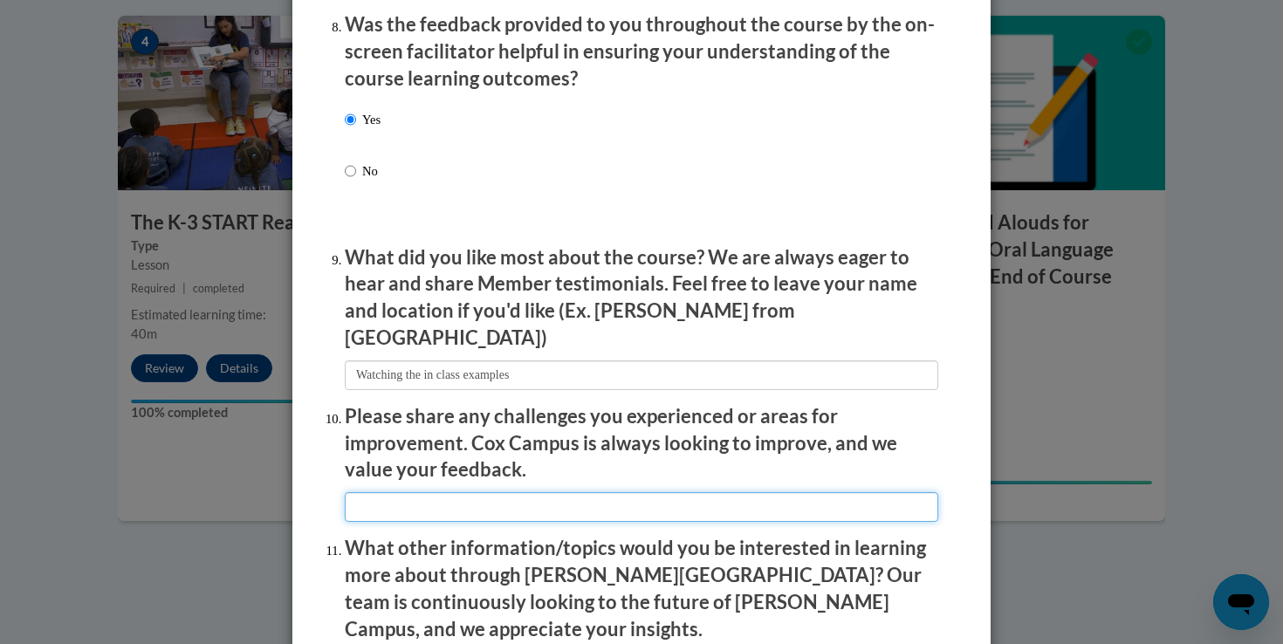
click at [594, 492] on input "textbox" at bounding box center [642, 507] width 594 height 30
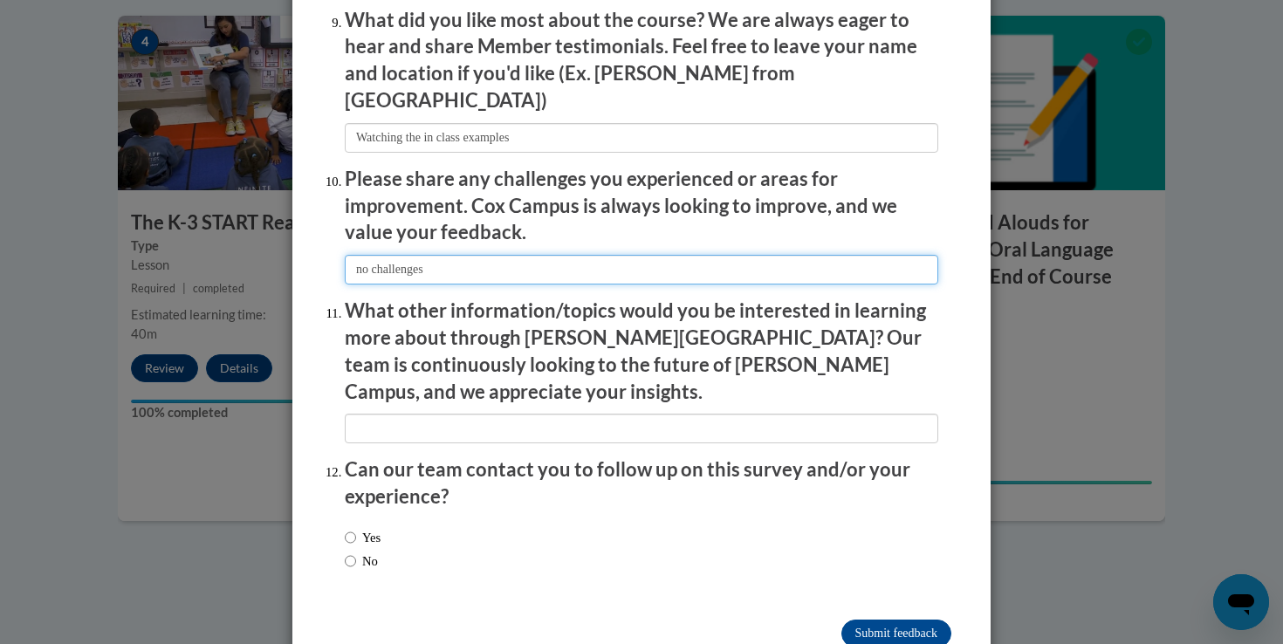
scroll to position [2963, 0]
type input "no challenges"
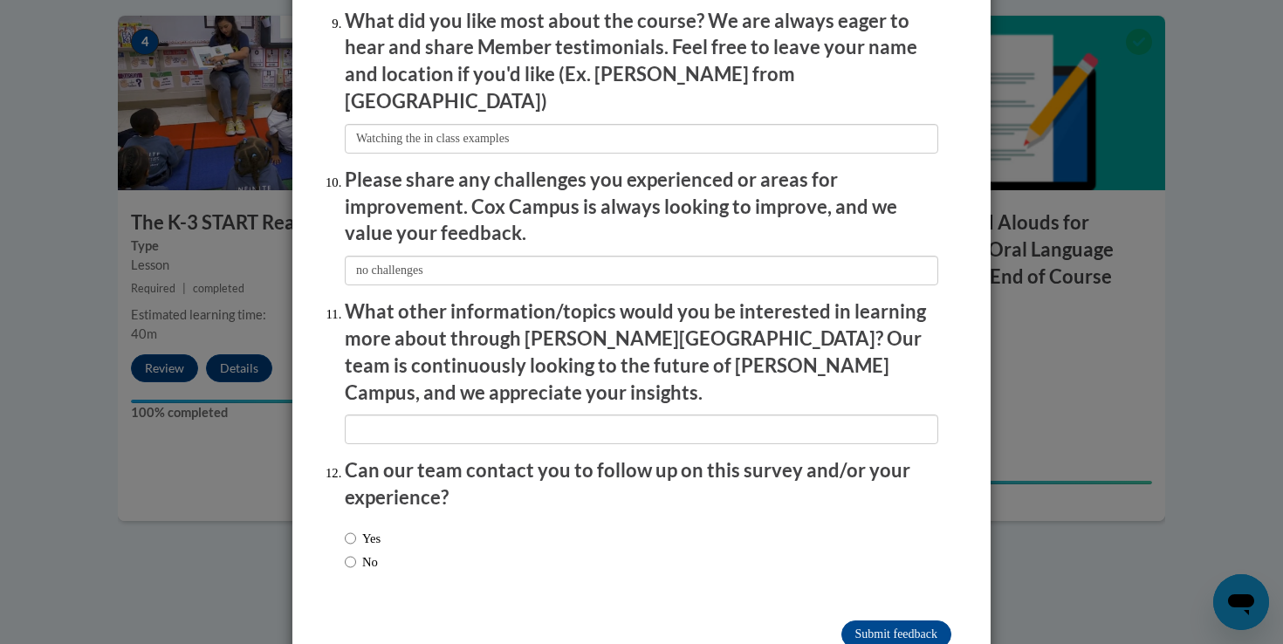
click at [362, 553] on label "No" at bounding box center [361, 562] width 33 height 19
click at [356, 553] on input "No" at bounding box center [350, 562] width 11 height 19
radio input "true"
click at [882, 621] on input "Submit feedback" at bounding box center [897, 635] width 110 height 28
